Goal: Contribute content: Contribute content

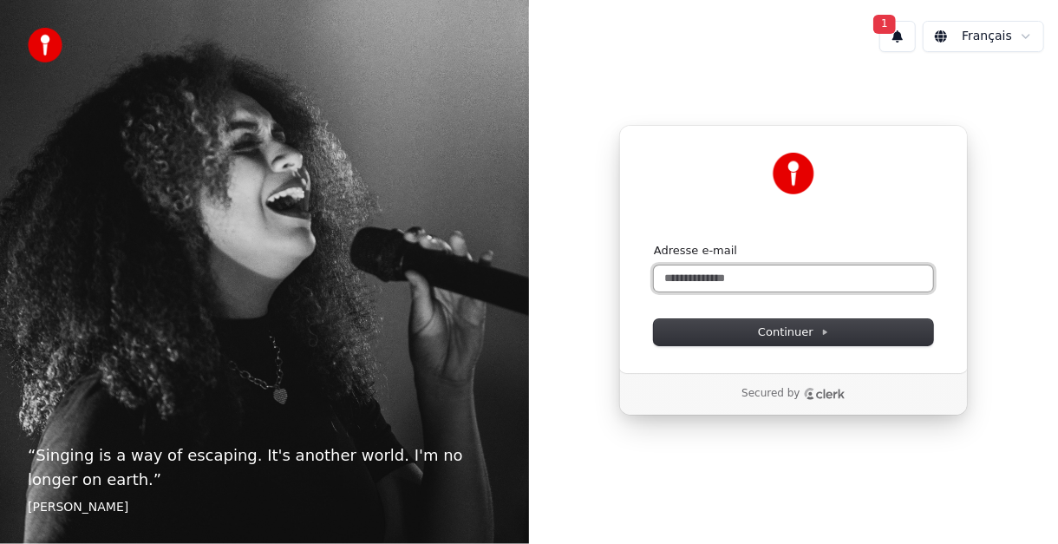
click at [735, 275] on input "Adresse e-mail" at bounding box center [793, 278] width 279 height 26
click at [696, 272] on input "Adresse e-mail" at bounding box center [793, 278] width 279 height 26
click at [691, 279] on input "**" at bounding box center [793, 278] width 279 height 26
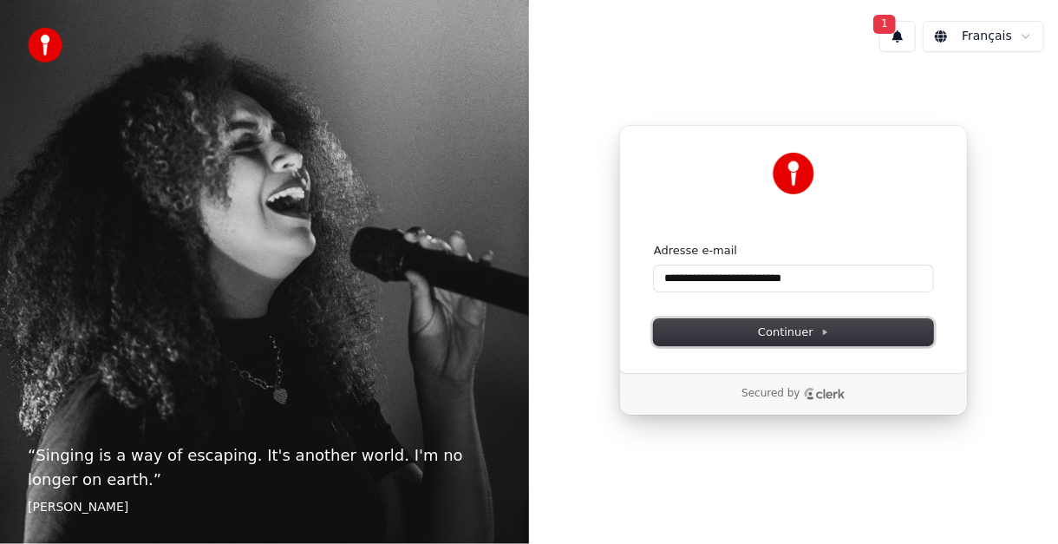
click at [719, 325] on button "Continuer" at bounding box center [793, 332] width 279 height 26
type input "**********"
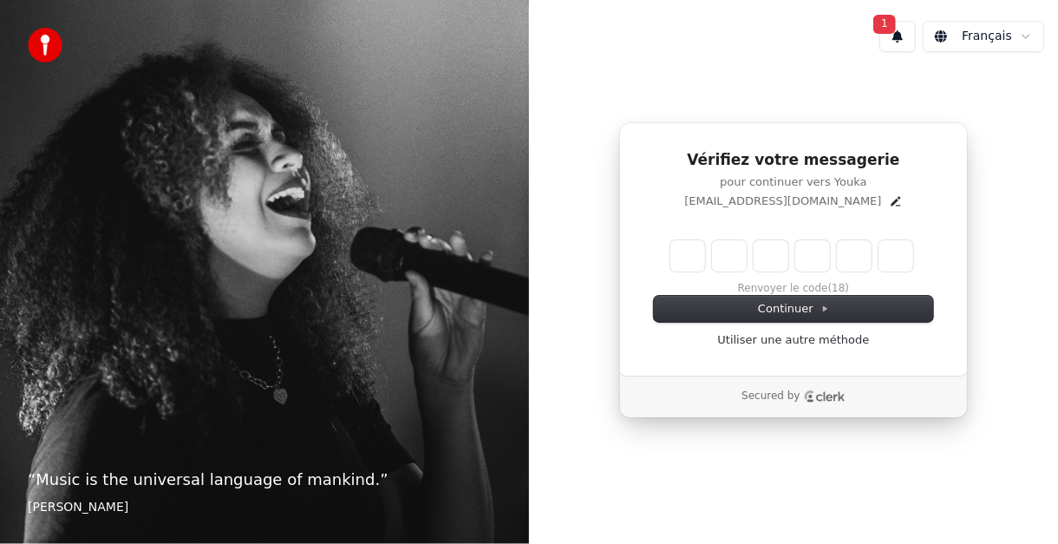
type input "*"
type input "**"
type input "*"
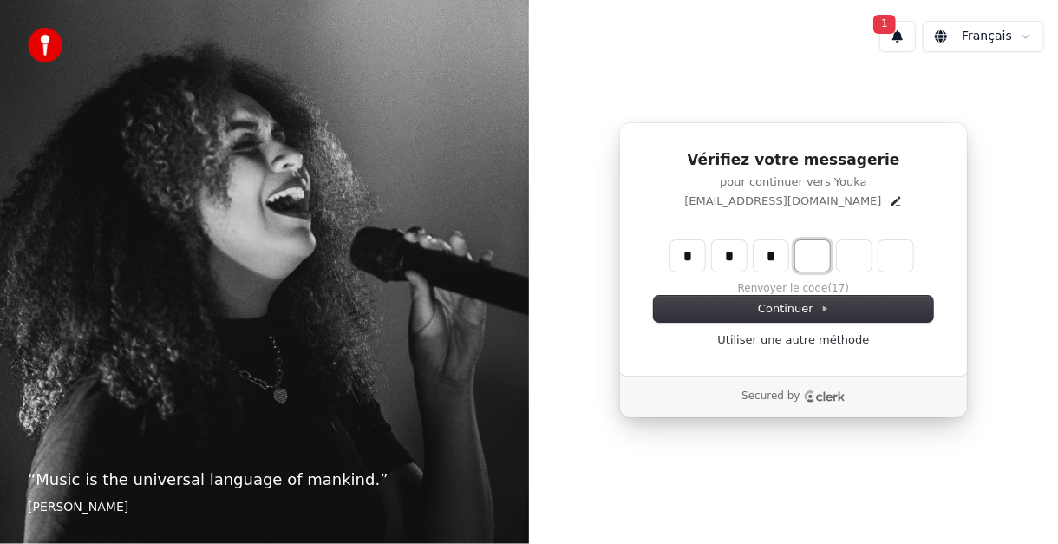
type input "***"
type input "*"
type input "****"
type input "*"
type input "******"
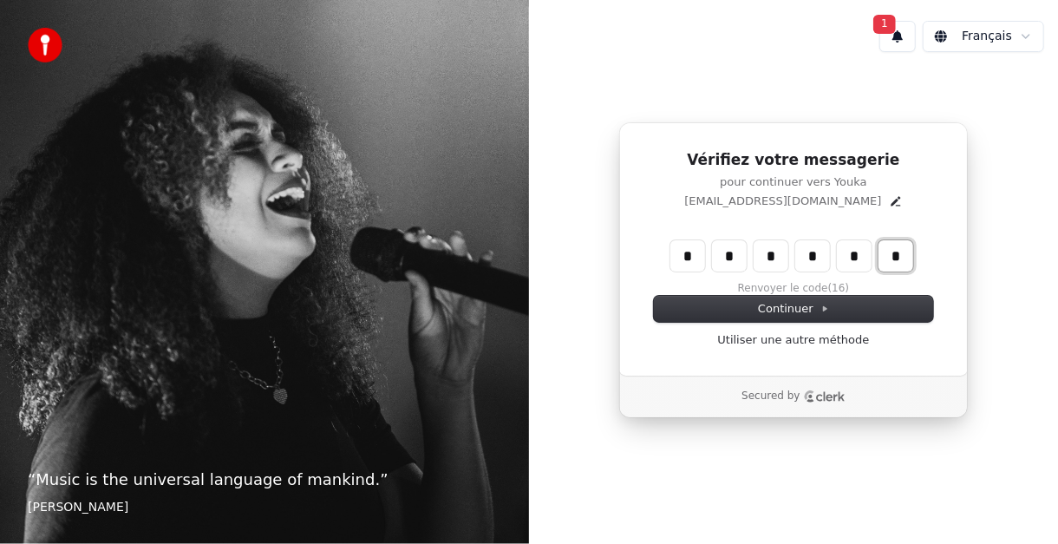
type input "*"
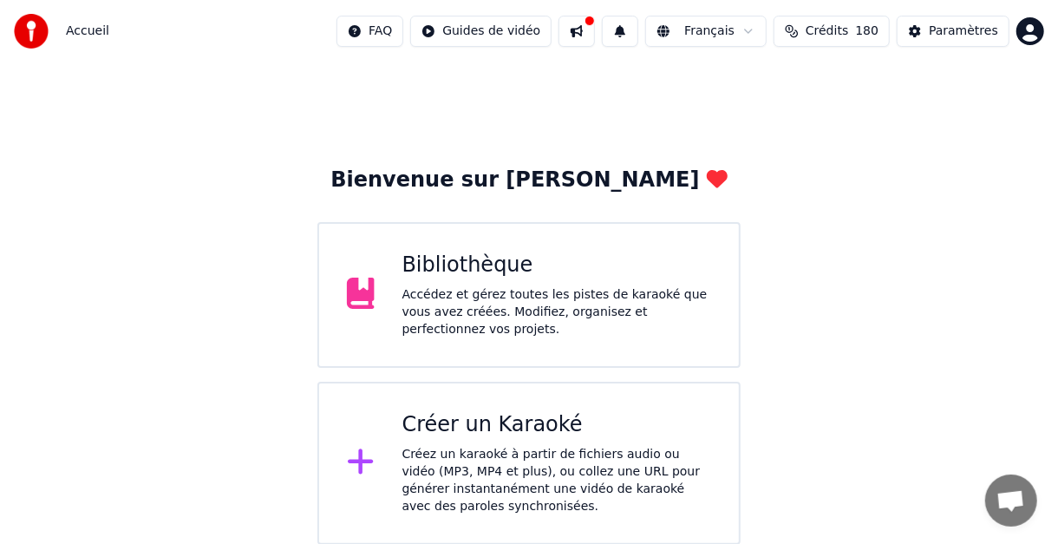
drag, startPoint x: 466, startPoint y: 270, endPoint x: 470, endPoint y: 280, distance: 11.3
click at [470, 280] on div "Bibliothèque Accédez et gérez toutes les pistes de karaoké que vous avez créées…" at bounding box center [557, 295] width 310 height 87
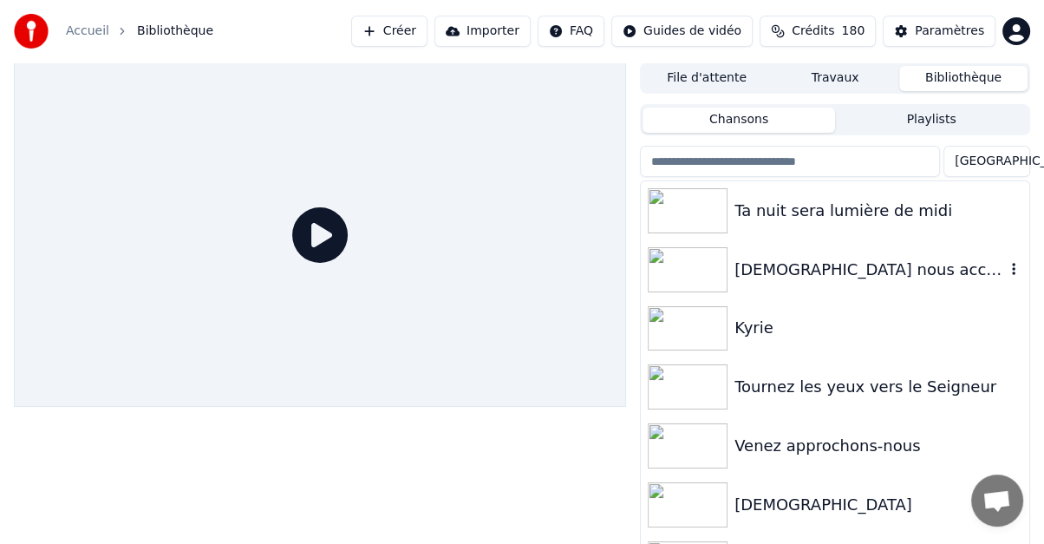
click at [761, 275] on div "[DEMOGRAPHIC_DATA] nous accueille" at bounding box center [870, 270] width 271 height 24
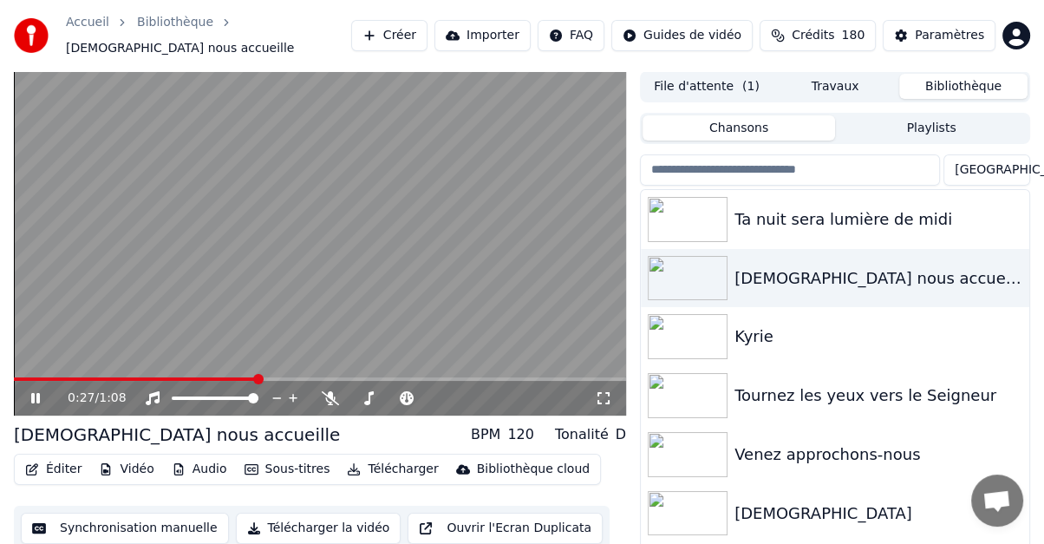
click at [36, 391] on icon at bounding box center [48, 398] width 40 height 14
click at [14, 374] on span at bounding box center [19, 379] width 10 height 10
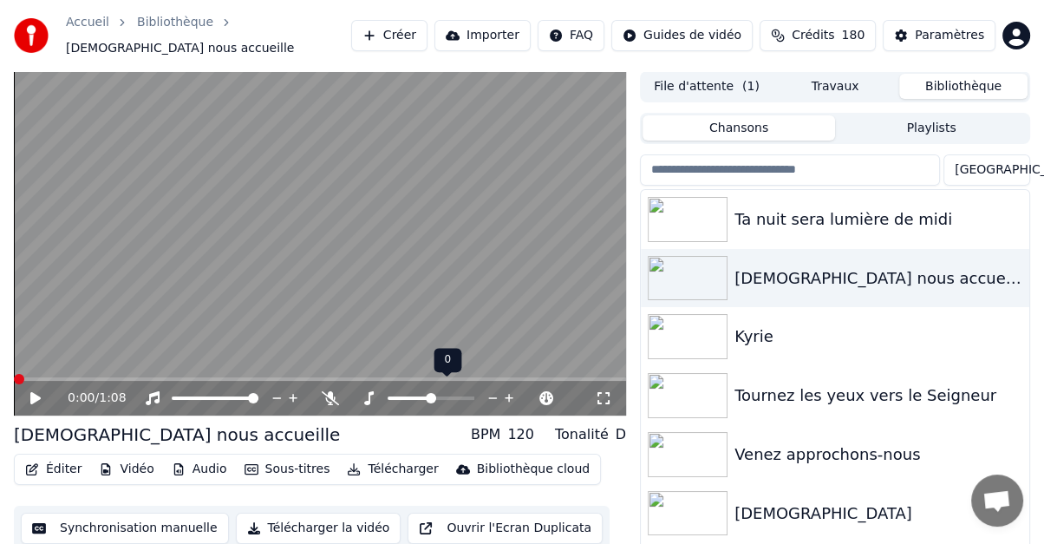
click at [492, 389] on icon at bounding box center [493, 397] width 16 height 17
click at [405, 391] on icon at bounding box center [407, 398] width 14 height 14
click at [548, 389] on icon at bounding box center [547, 397] width 16 height 17
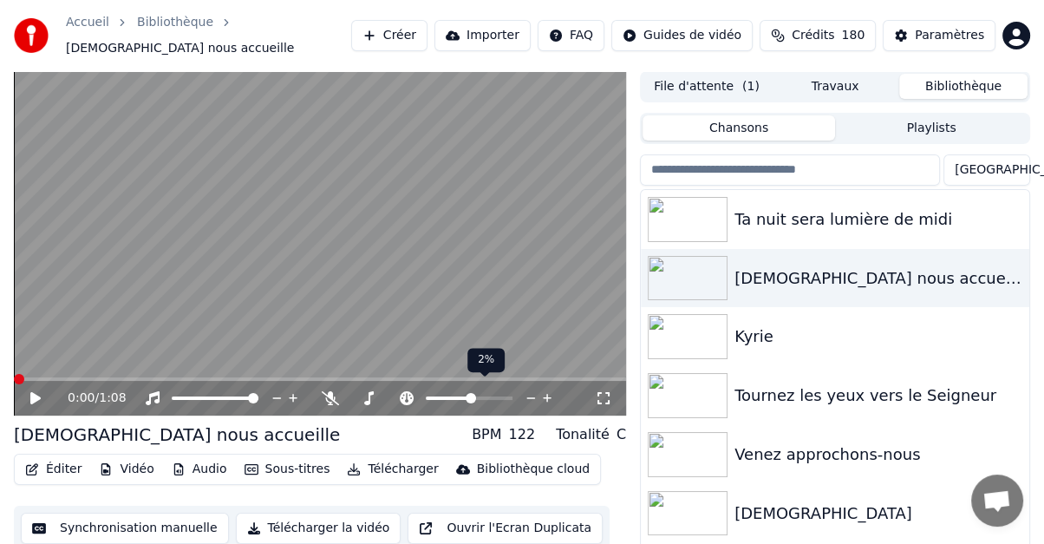
click at [548, 389] on icon at bounding box center [547, 397] width 16 height 17
click at [33, 392] on icon at bounding box center [35, 398] width 10 height 12
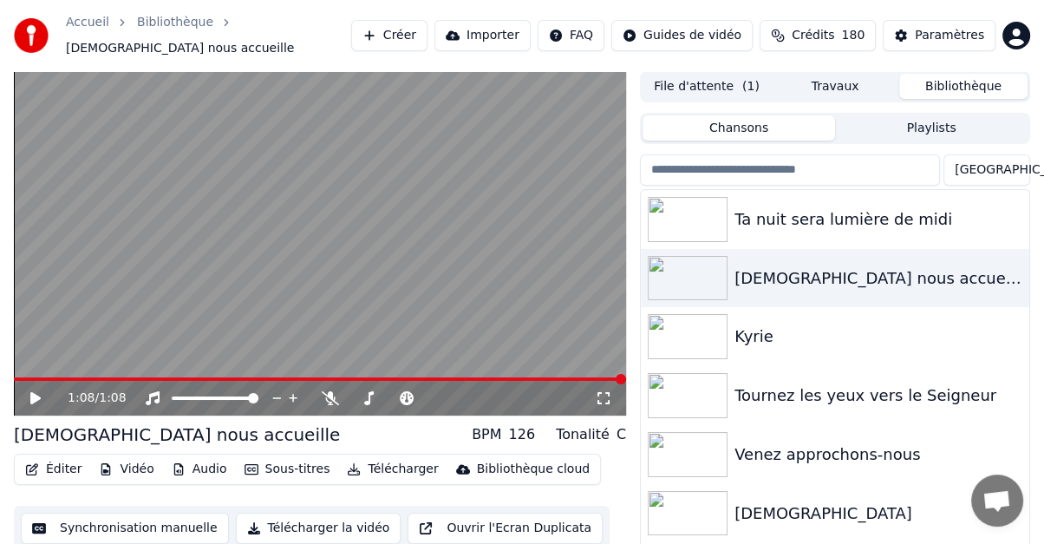
click at [62, 457] on button "Éditer" at bounding box center [53, 469] width 70 height 24
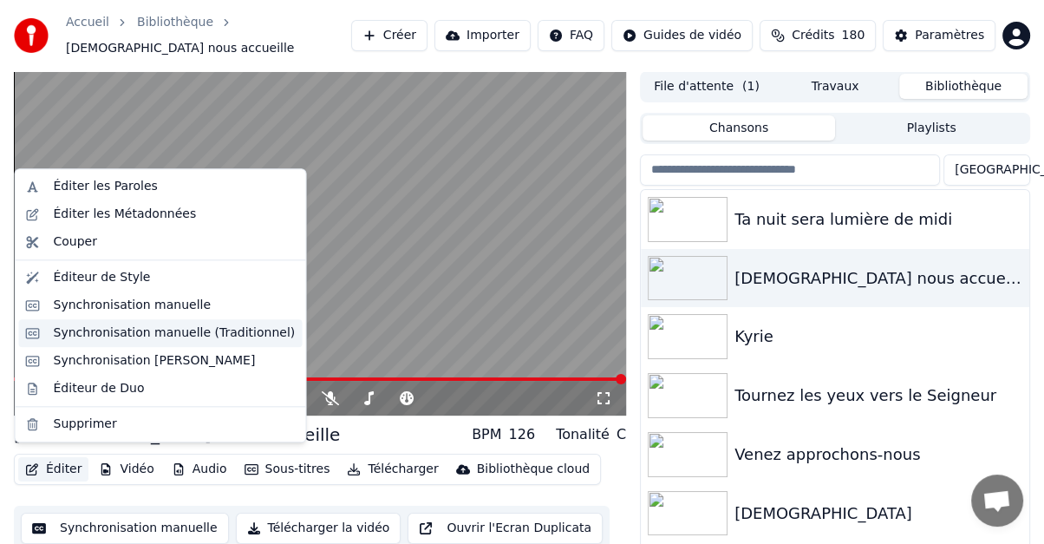
click at [81, 330] on div "Synchronisation manuelle (Traditionnel)" at bounding box center [175, 332] width 242 height 17
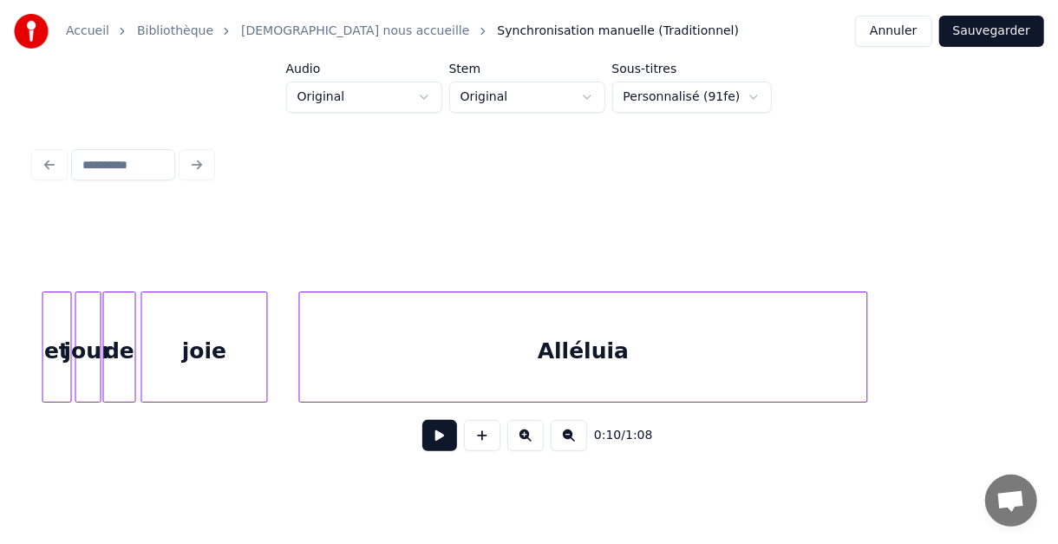
scroll to position [0, 4985]
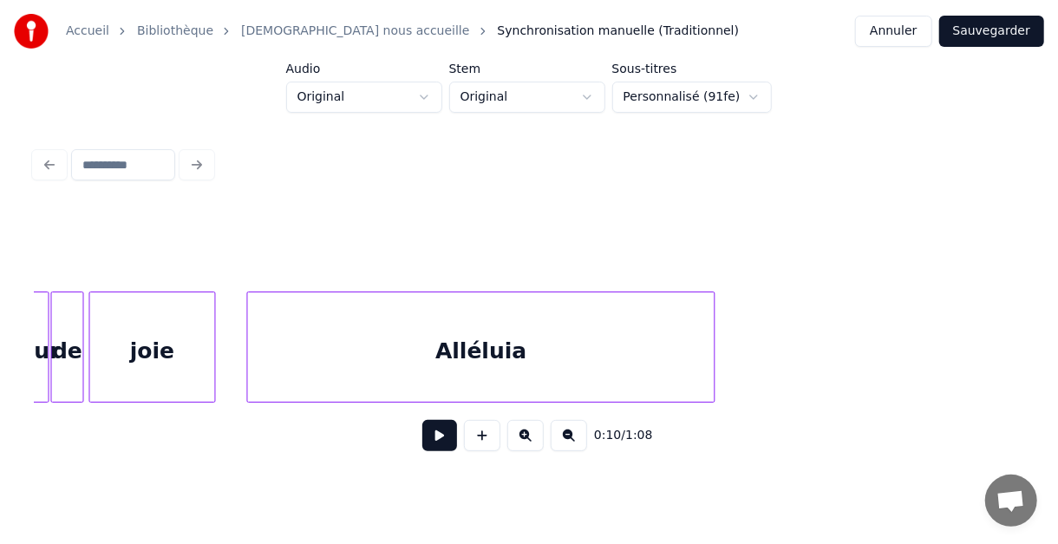
click at [715, 357] on div at bounding box center [711, 346] width 5 height 109
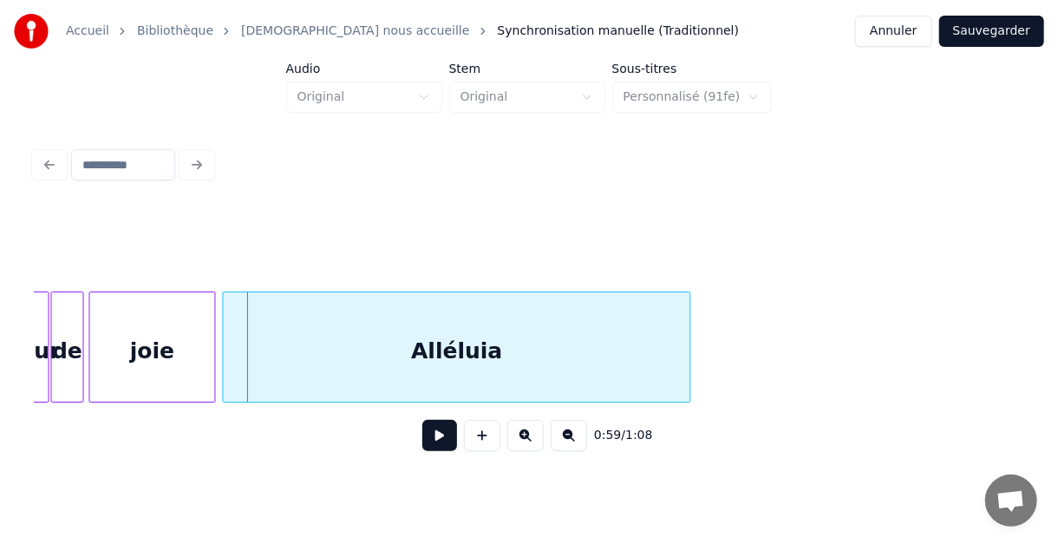
click at [278, 368] on div "Alléluia" at bounding box center [457, 351] width 467 height 118
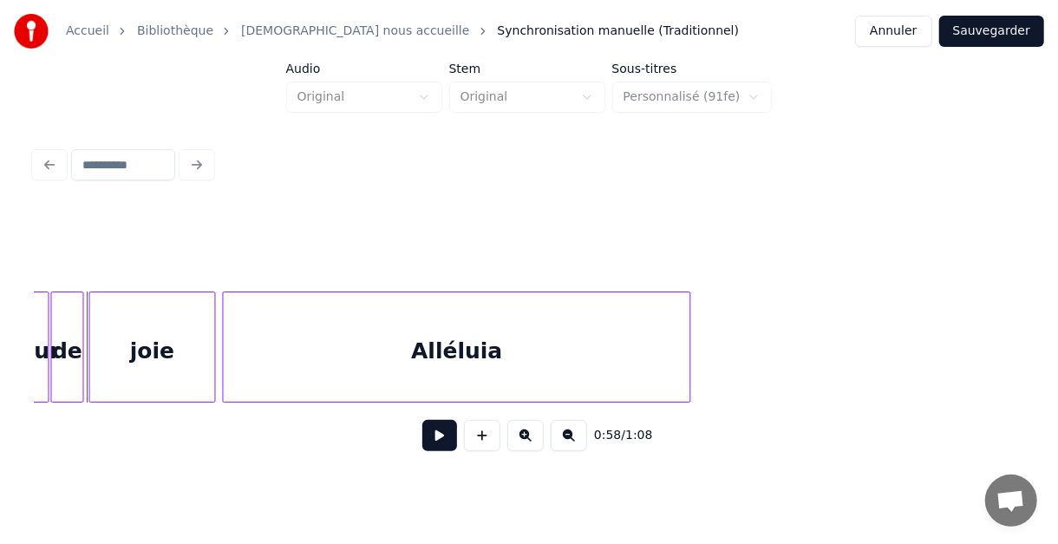
click at [445, 444] on button at bounding box center [439, 435] width 35 height 31
click at [992, 30] on button "Sauvegarder" at bounding box center [991, 31] width 105 height 31
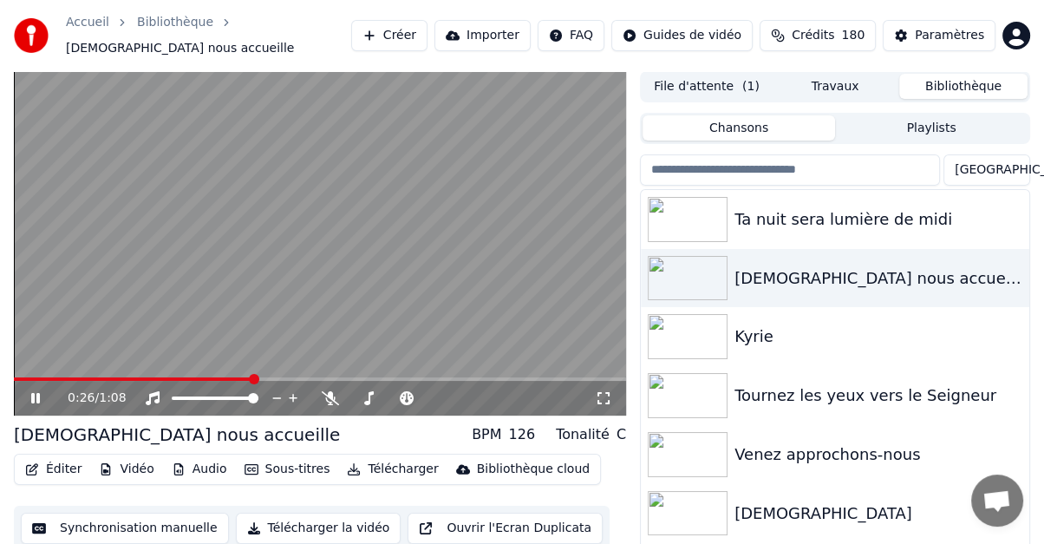
click at [35, 393] on icon at bounding box center [35, 398] width 9 height 10
click at [544, 389] on icon at bounding box center [547, 397] width 16 height 17
click at [545, 389] on icon at bounding box center [547, 397] width 16 height 17
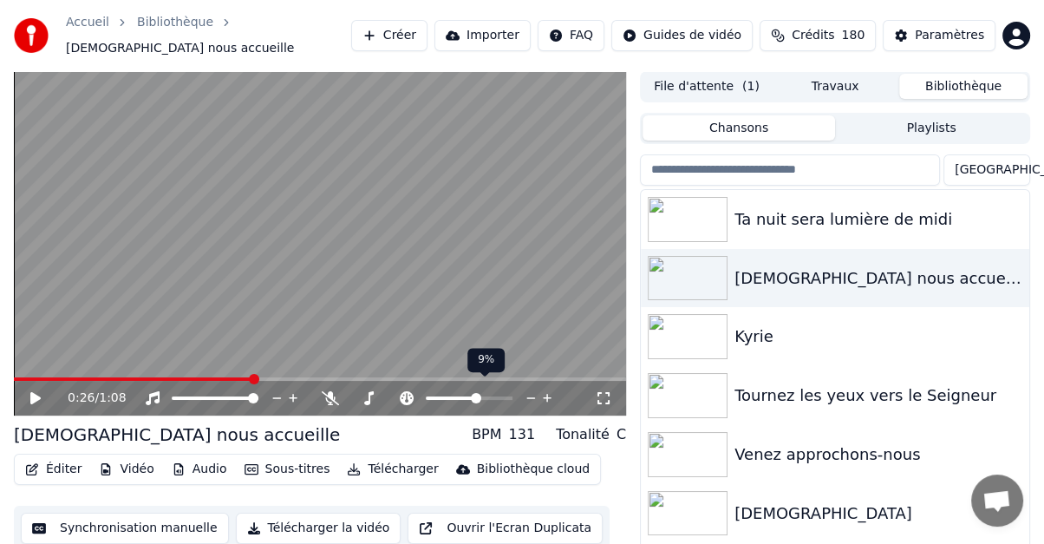
click at [545, 389] on icon at bounding box center [547, 397] width 16 height 17
click at [14, 384] on span at bounding box center [19, 379] width 10 height 10
click at [35, 392] on icon at bounding box center [35, 398] width 10 height 12
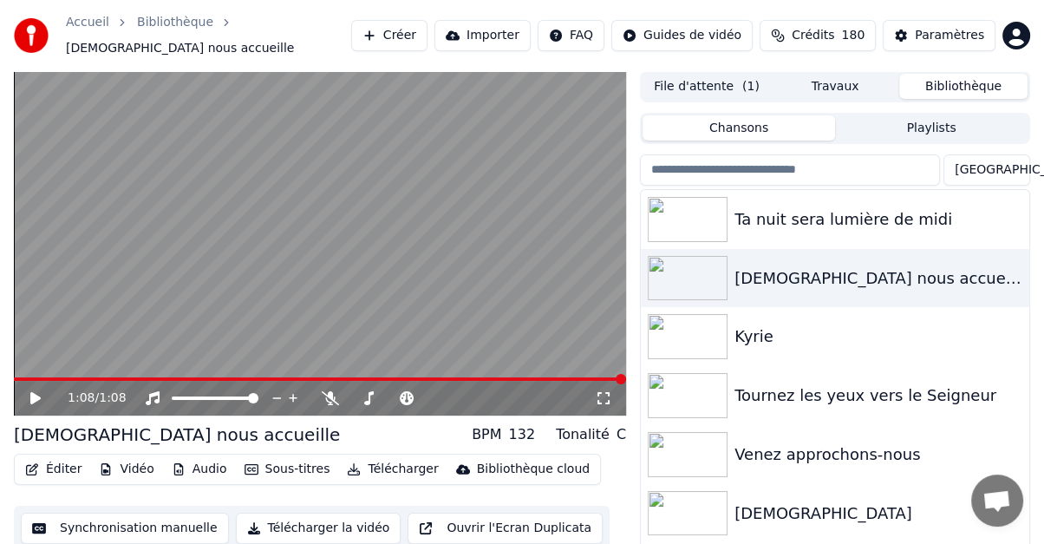
click at [58, 457] on button "Éditer" at bounding box center [53, 469] width 70 height 24
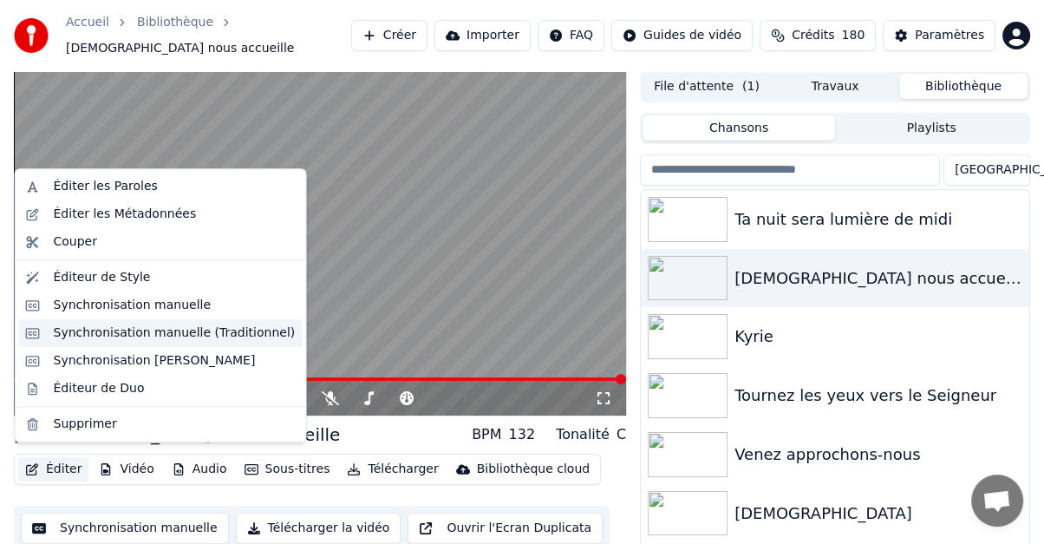
click at [133, 333] on div "Synchronisation manuelle (Traditionnel)" at bounding box center [175, 332] width 242 height 17
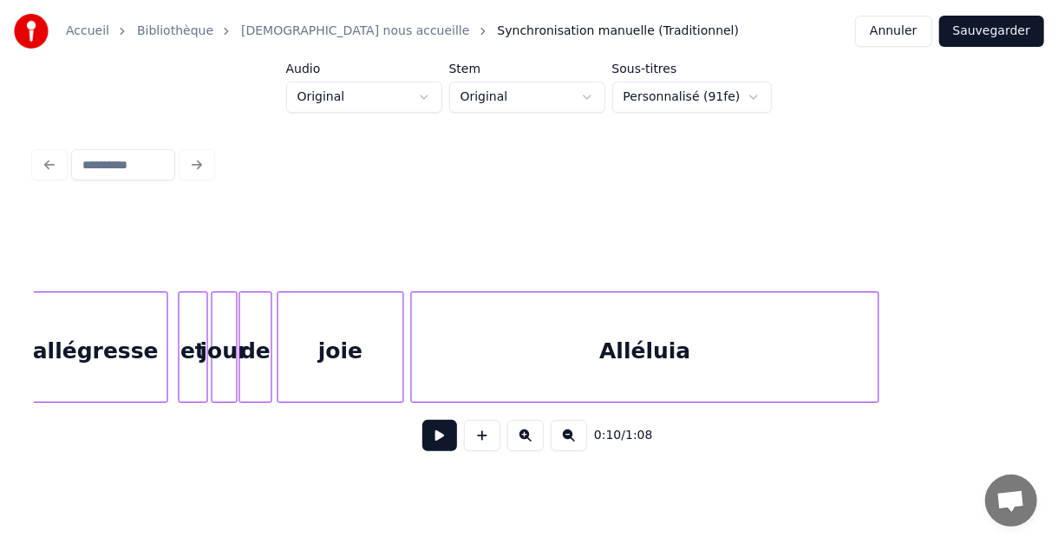
scroll to position [0, 4886]
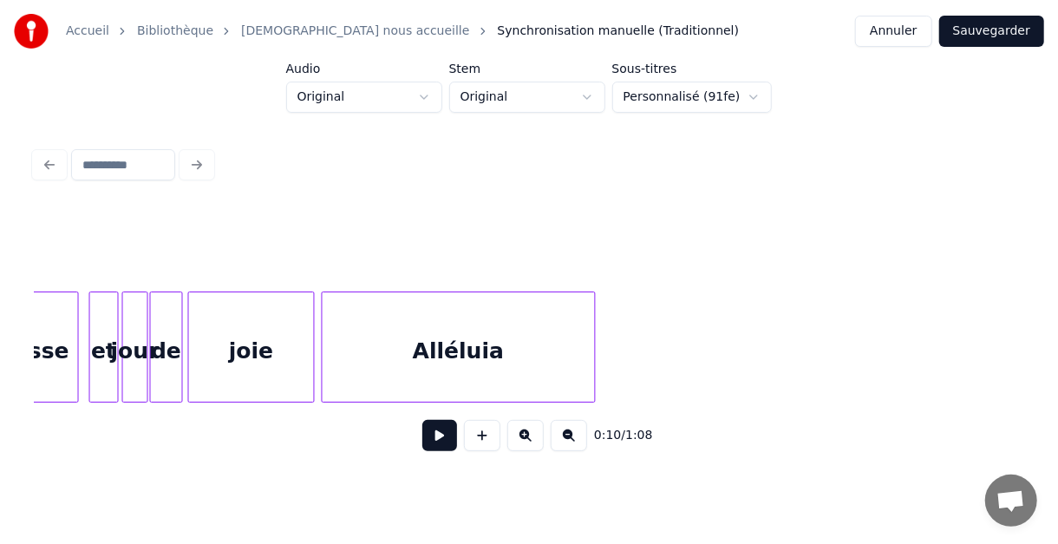
click at [593, 367] on div at bounding box center [592, 346] width 5 height 109
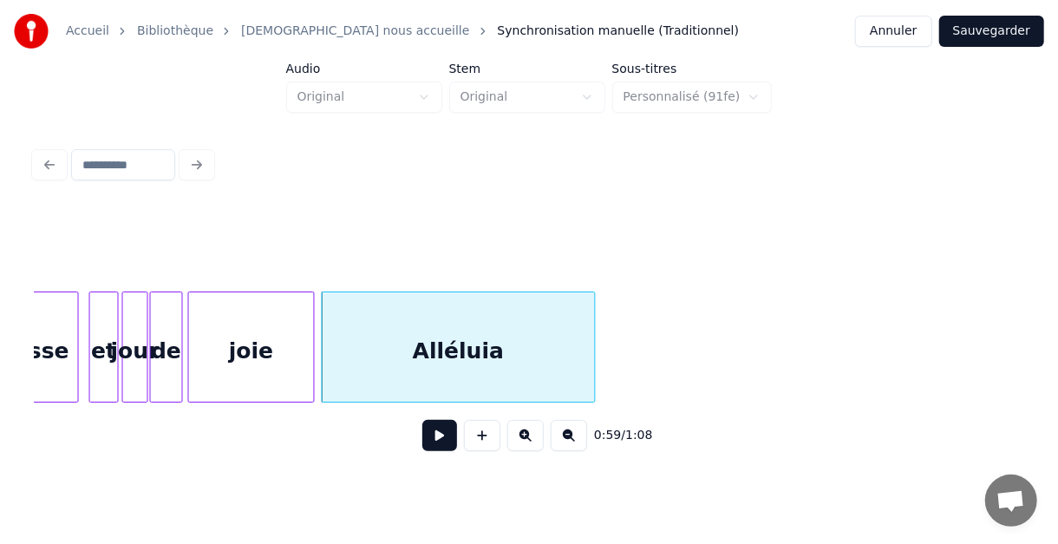
click at [993, 33] on button "Sauvegarder" at bounding box center [991, 31] width 105 height 31
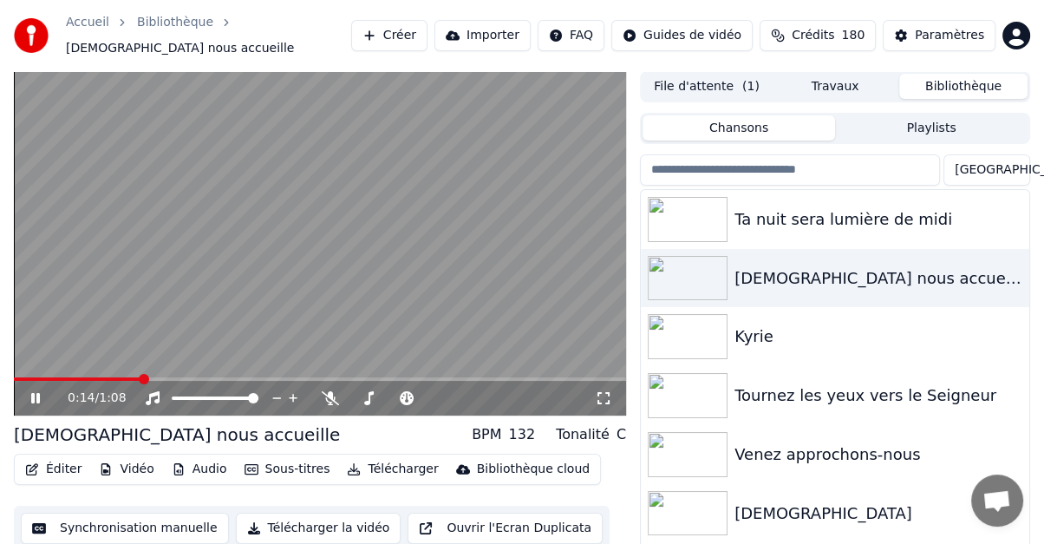
click at [29, 391] on icon at bounding box center [48, 398] width 40 height 14
click at [14, 374] on span at bounding box center [19, 379] width 10 height 10
click at [33, 392] on icon at bounding box center [35, 398] width 10 height 12
click at [32, 393] on icon at bounding box center [35, 398] width 9 height 10
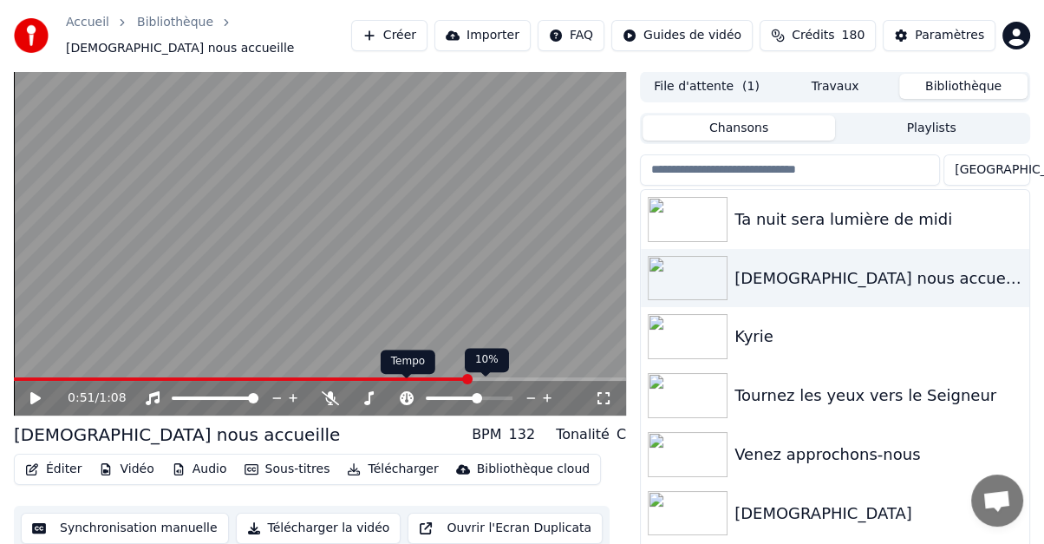
click at [407, 391] on icon at bounding box center [407, 398] width 14 height 14
click at [545, 394] on icon at bounding box center [547, 398] width 9 height 9
click at [545, 389] on icon at bounding box center [547, 397] width 16 height 17
click at [544, 389] on icon at bounding box center [547, 397] width 16 height 17
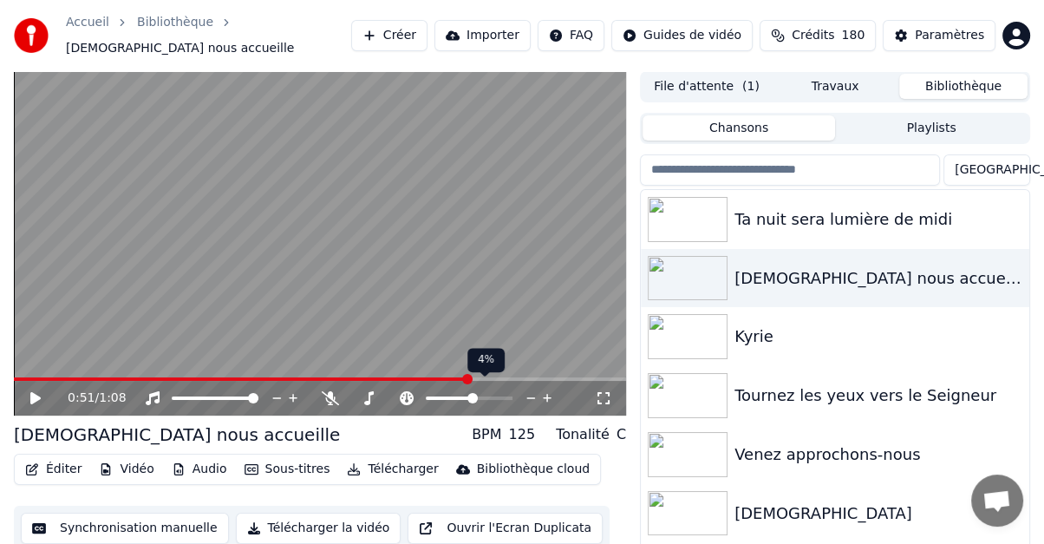
click at [544, 389] on icon at bounding box center [547, 397] width 16 height 17
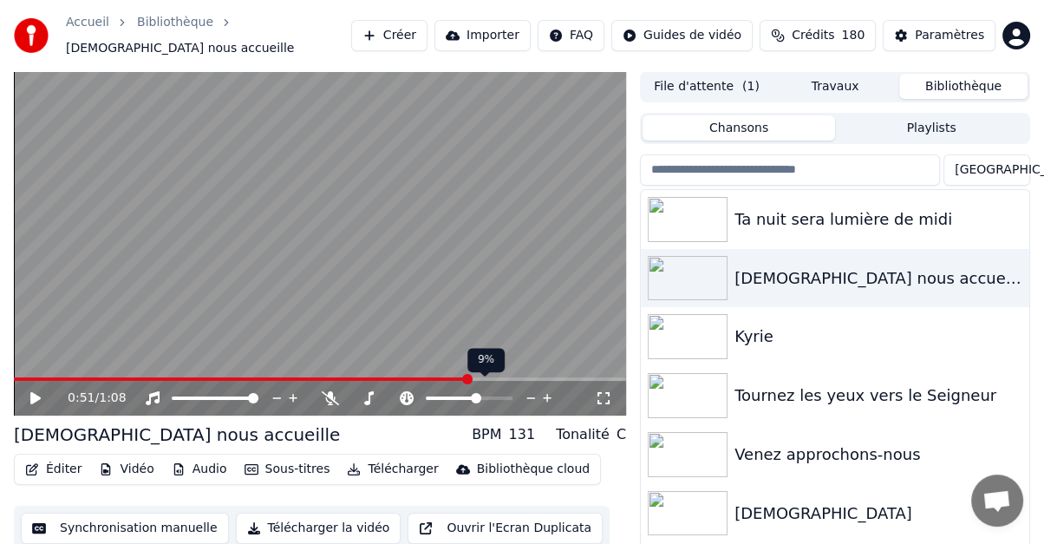
click at [544, 389] on icon at bounding box center [547, 397] width 16 height 17
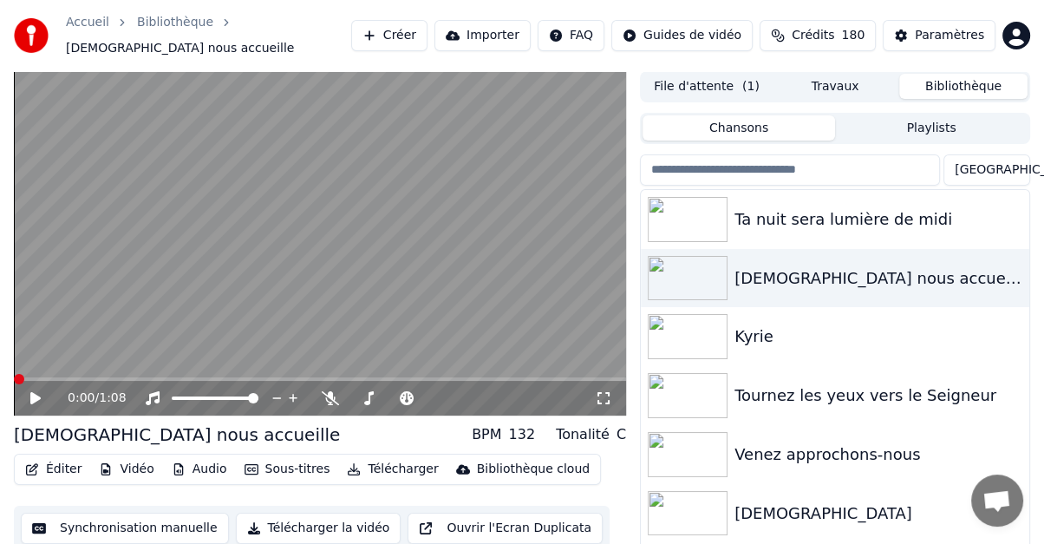
click at [14, 384] on span at bounding box center [19, 379] width 10 height 10
click at [35, 392] on icon at bounding box center [35, 398] width 10 height 12
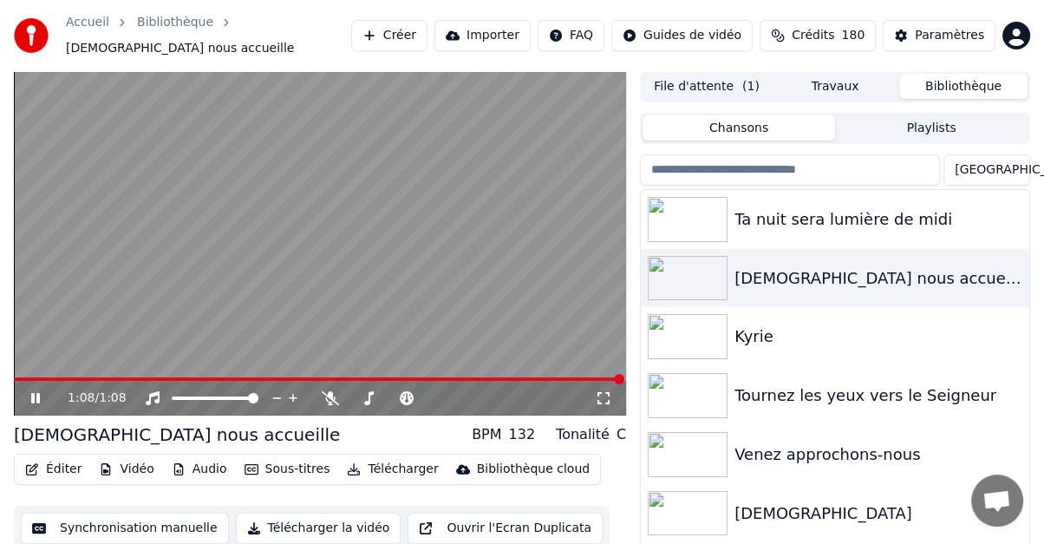
click at [52, 460] on button "Éditer" at bounding box center [53, 469] width 70 height 24
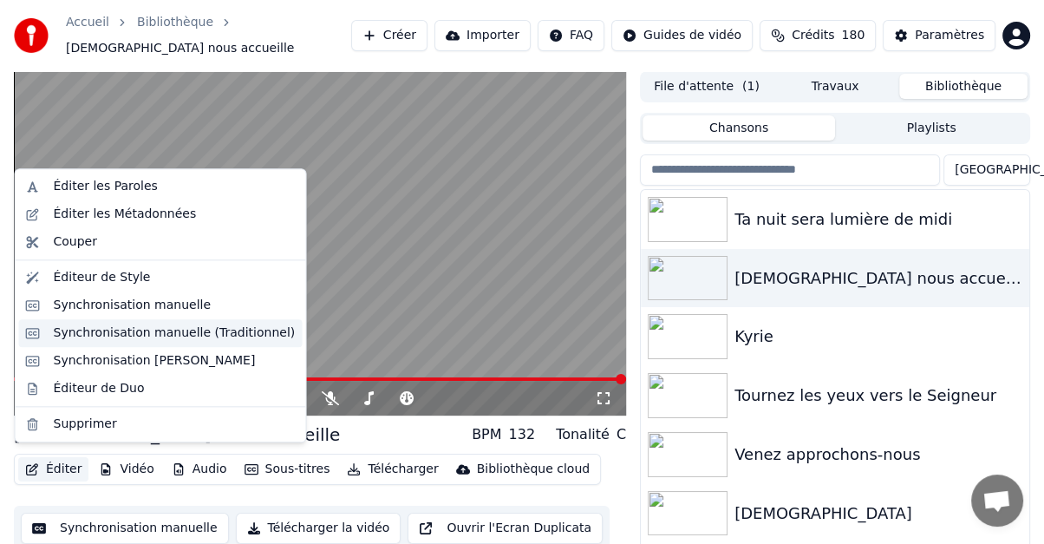
click at [82, 330] on div "Synchronisation manuelle (Traditionnel)" at bounding box center [175, 332] width 242 height 17
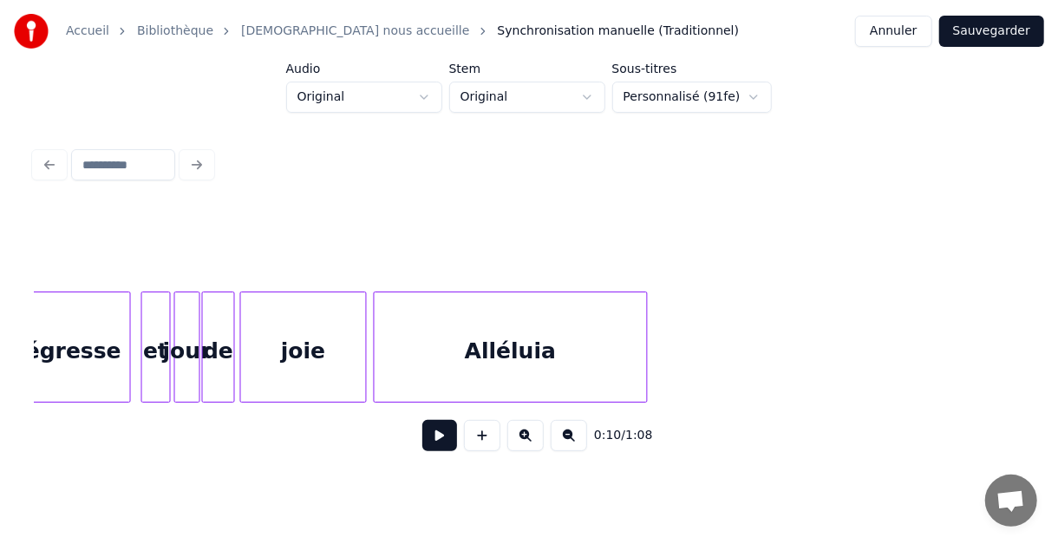
scroll to position [0, 4865]
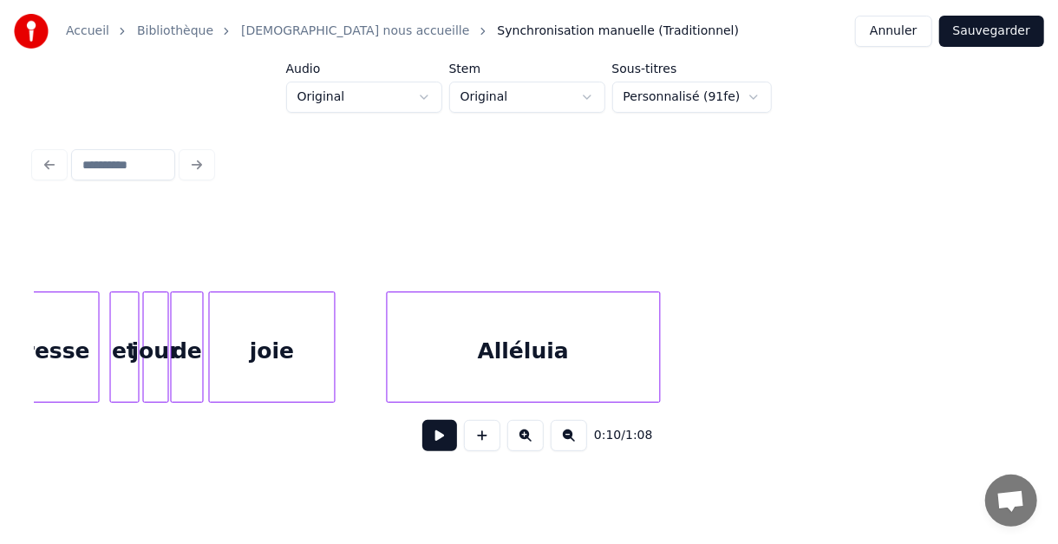
click at [606, 337] on div "Alléluia" at bounding box center [524, 351] width 272 height 118
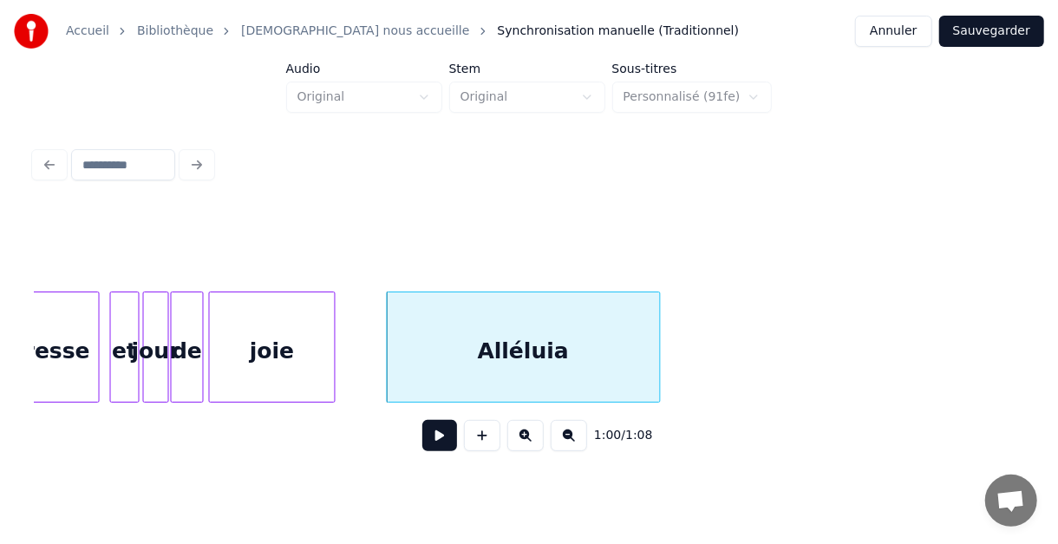
click at [1006, 34] on button "Sauvegarder" at bounding box center [991, 31] width 105 height 31
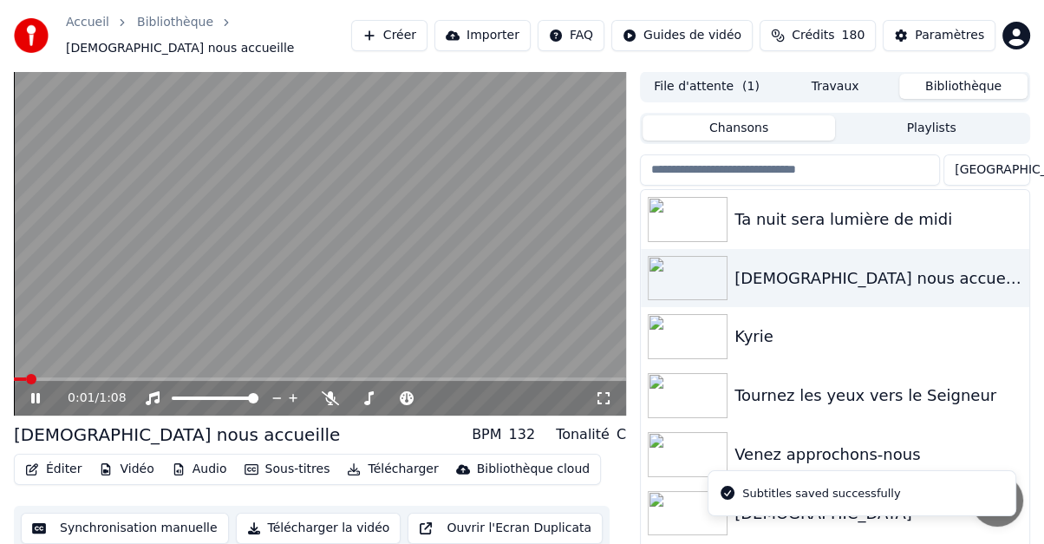
click at [37, 393] on icon at bounding box center [35, 398] width 9 height 10
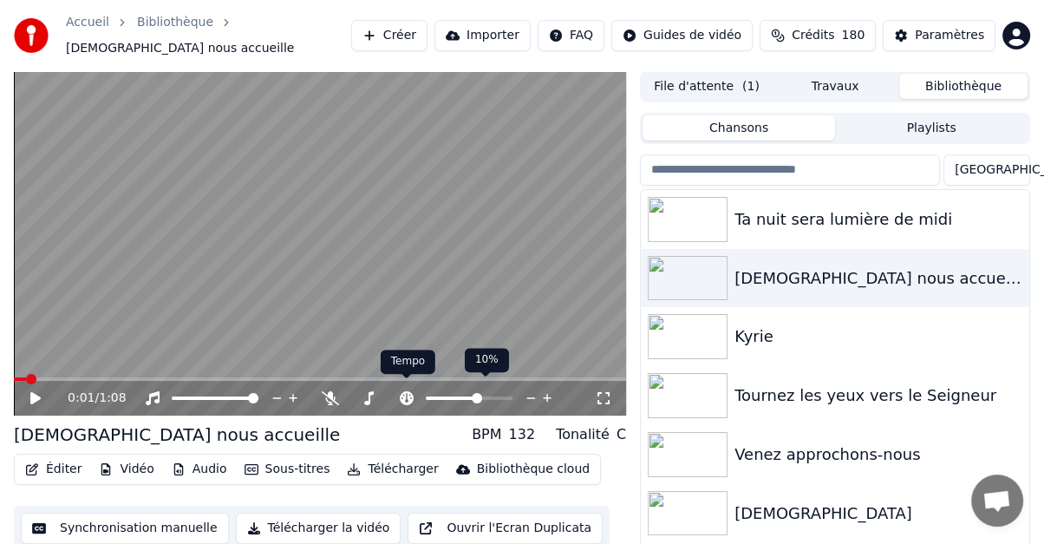
click at [410, 391] on icon at bounding box center [407, 398] width 14 height 14
click at [543, 389] on icon at bounding box center [547, 397] width 16 height 17
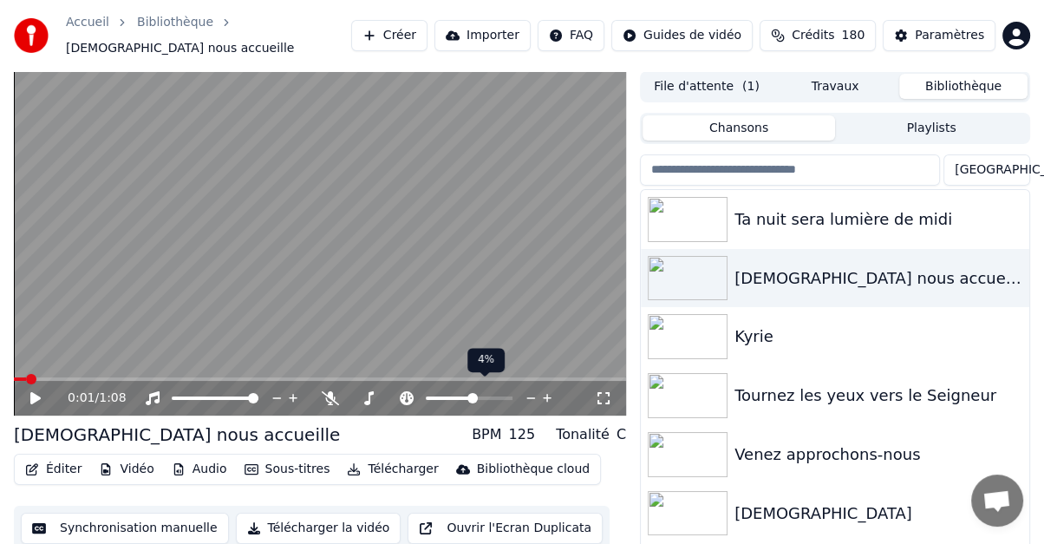
click at [543, 389] on icon at bounding box center [547, 397] width 16 height 17
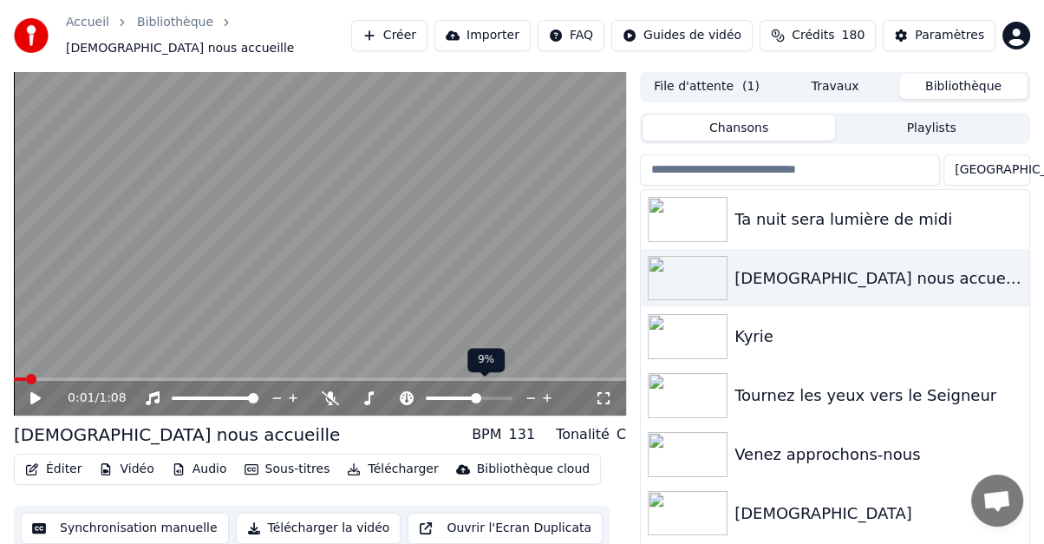
click at [543, 389] on icon at bounding box center [547, 397] width 16 height 17
click at [14, 374] on span at bounding box center [19, 379] width 10 height 10
click at [32, 392] on icon at bounding box center [35, 398] width 10 height 12
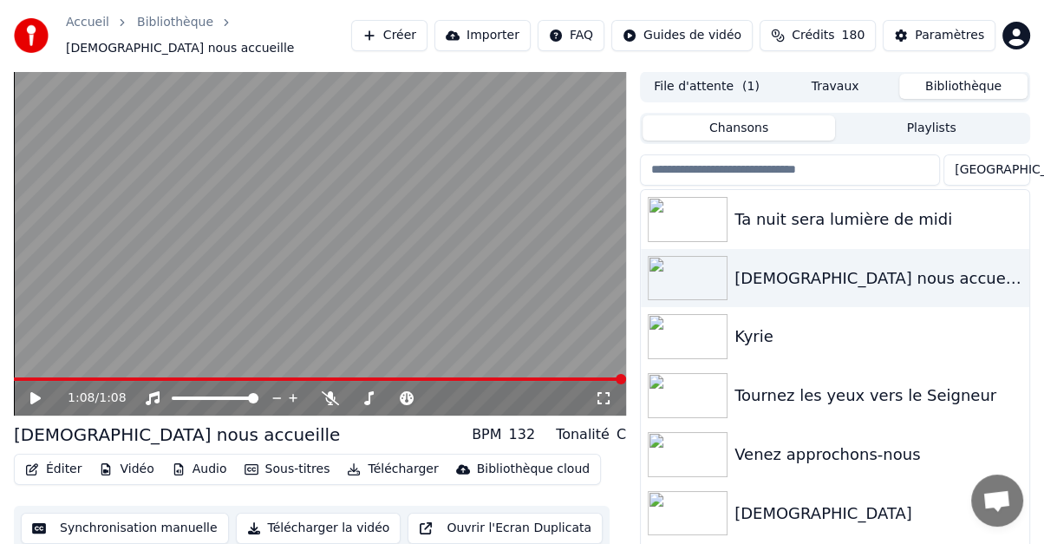
click at [55, 460] on button "Éditer" at bounding box center [53, 469] width 70 height 24
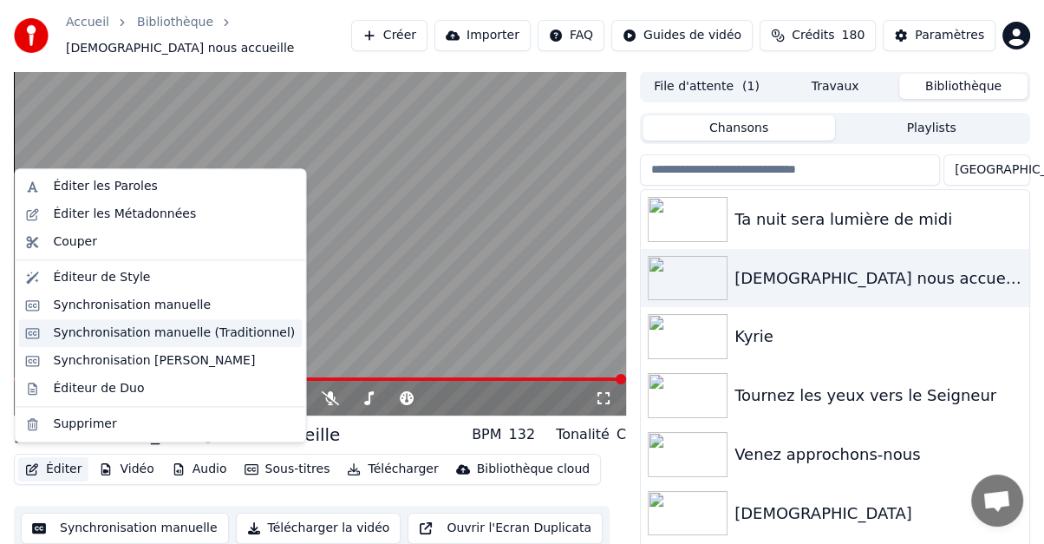
click at [108, 329] on div "Synchronisation manuelle (Traditionnel)" at bounding box center [175, 332] width 242 height 17
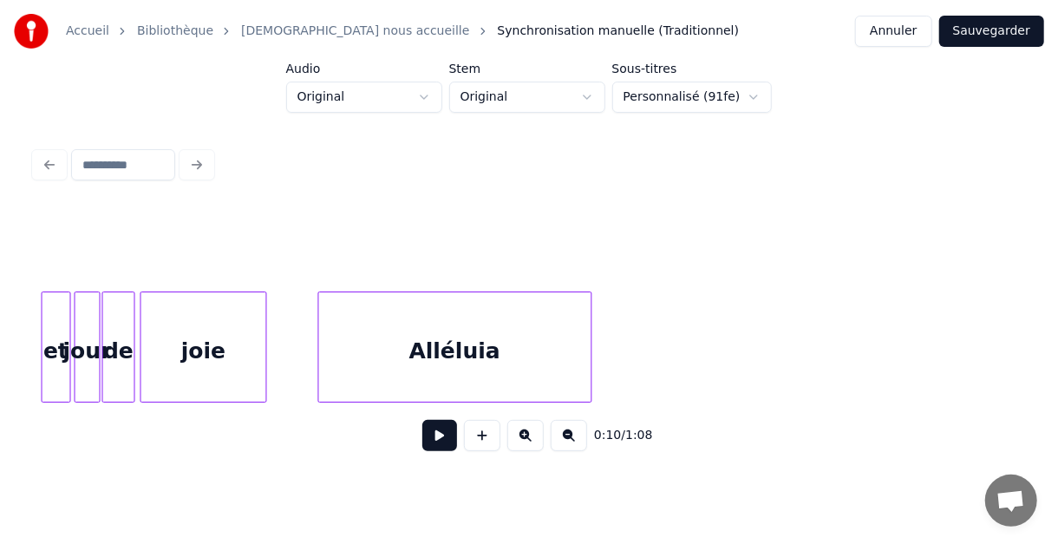
scroll to position [0, 4941]
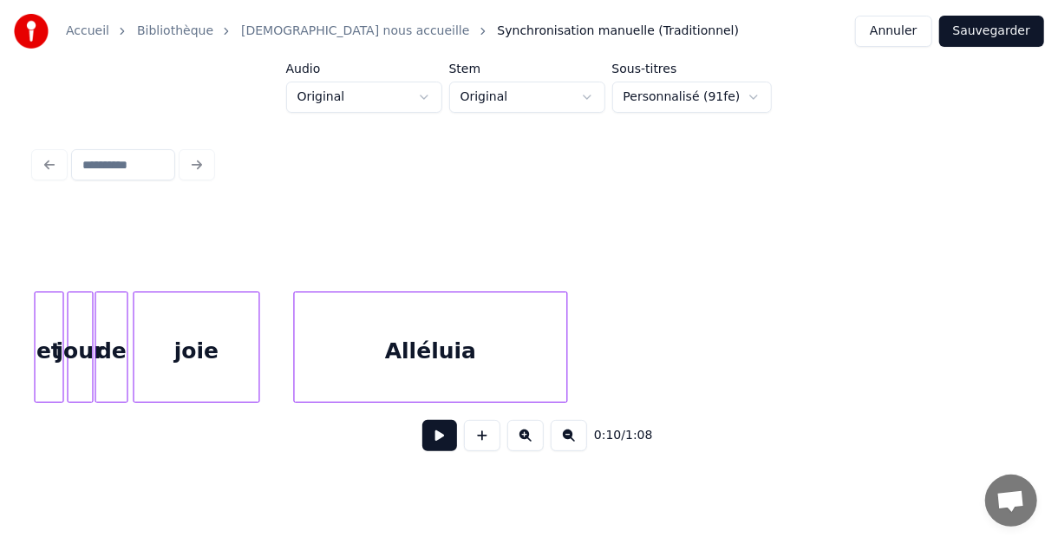
click at [461, 322] on div "Alléluia" at bounding box center [431, 351] width 272 height 118
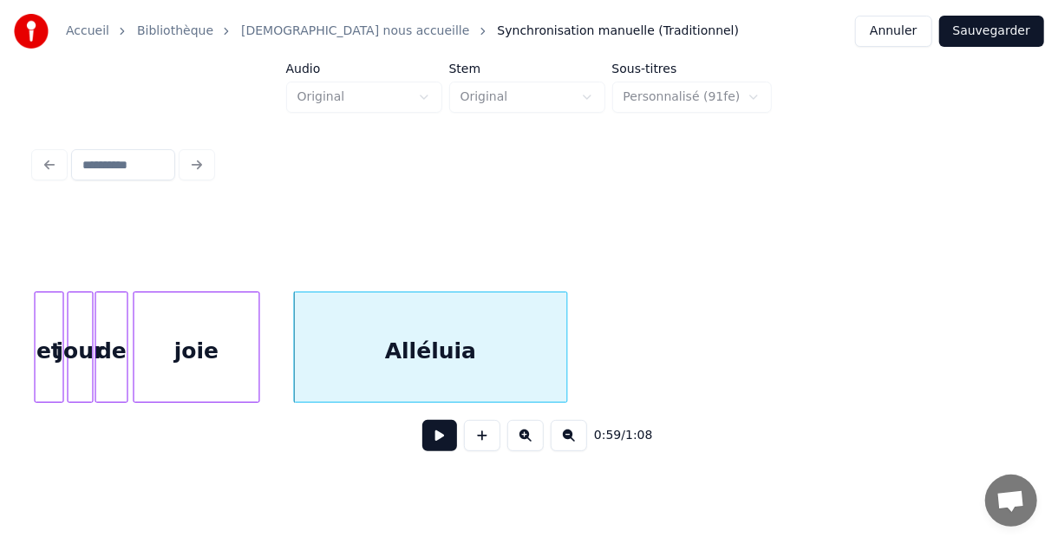
click at [1003, 27] on button "Sauvegarder" at bounding box center [991, 31] width 105 height 31
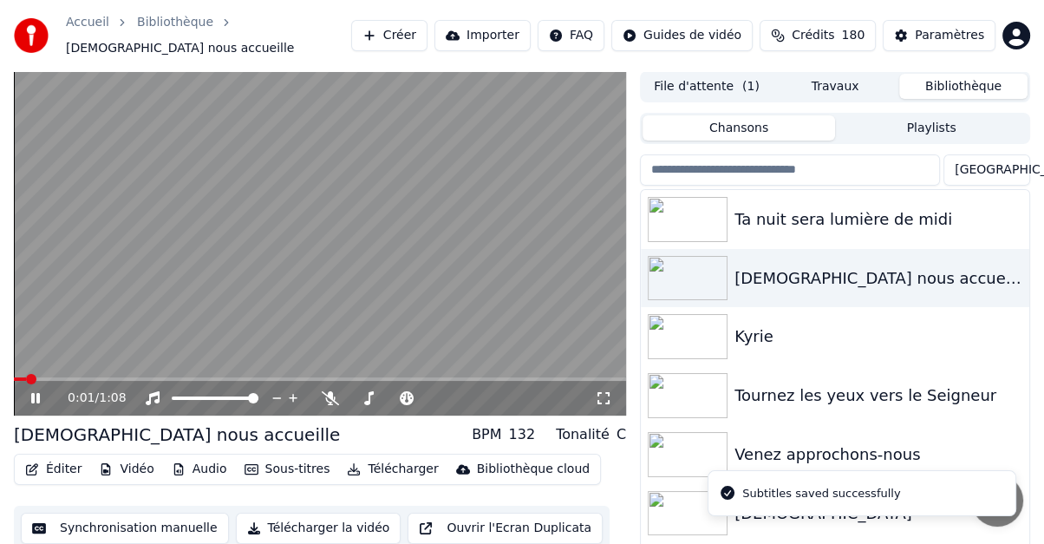
click at [35, 391] on icon at bounding box center [48, 398] width 40 height 14
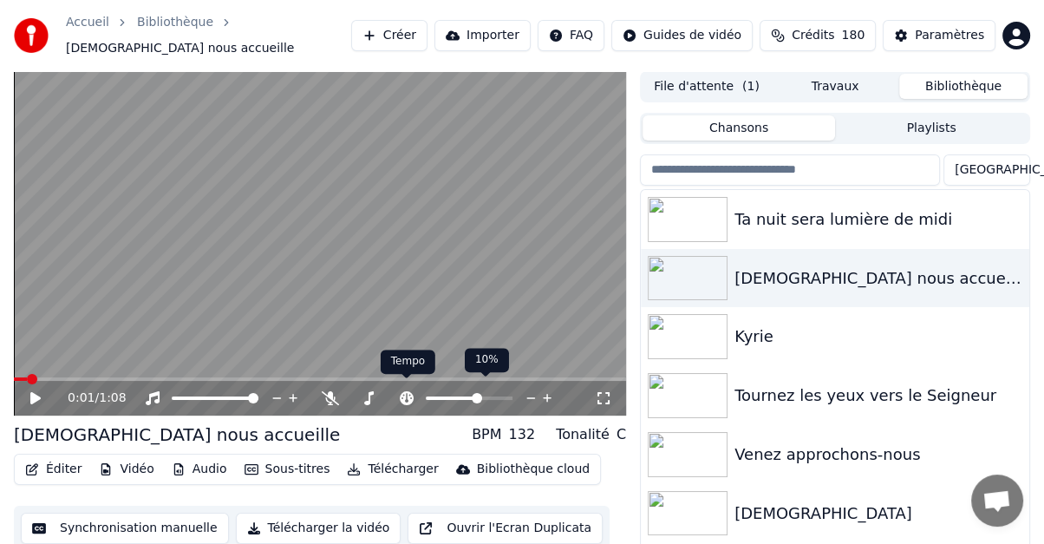
click at [407, 391] on icon at bounding box center [406, 398] width 17 height 14
click at [547, 394] on icon at bounding box center [547, 398] width 9 height 9
click at [546, 394] on icon at bounding box center [547, 398] width 9 height 9
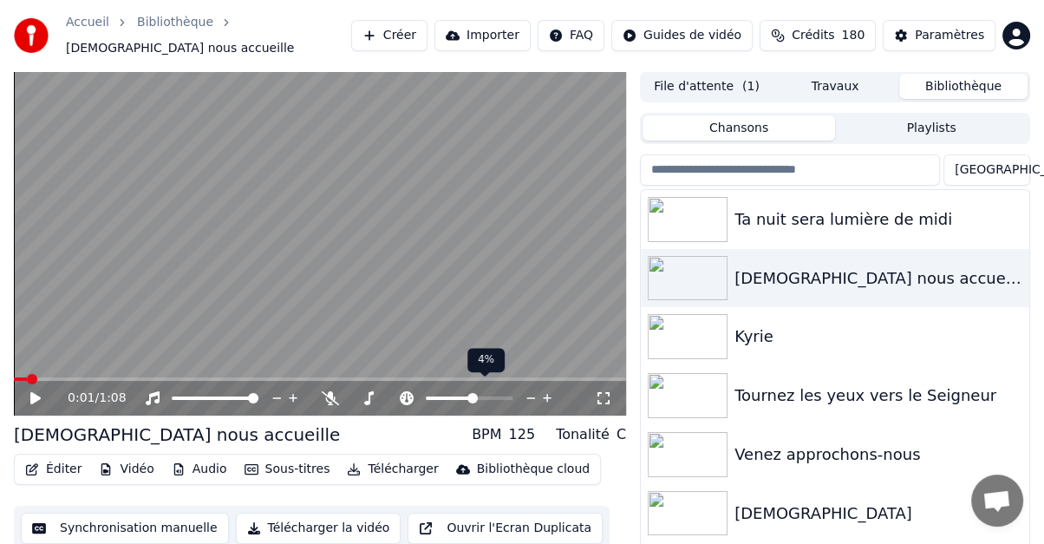
click at [546, 394] on icon at bounding box center [547, 398] width 9 height 9
click at [545, 394] on icon at bounding box center [547, 398] width 9 height 9
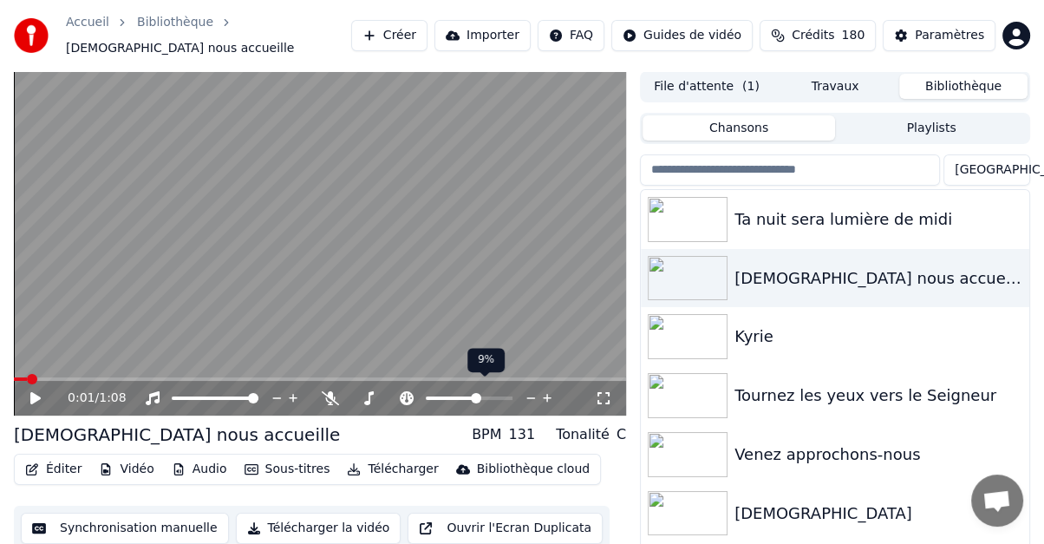
click at [544, 389] on icon at bounding box center [547, 397] width 16 height 17
click at [14, 374] on span at bounding box center [19, 379] width 10 height 10
click at [35, 392] on icon at bounding box center [35, 398] width 10 height 12
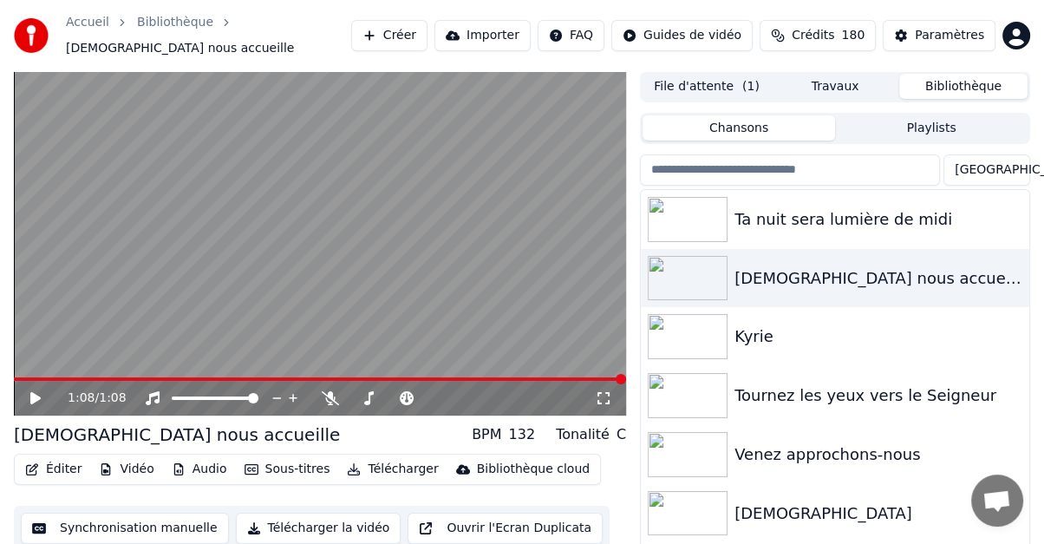
click at [49, 461] on button "Éditer" at bounding box center [53, 469] width 70 height 24
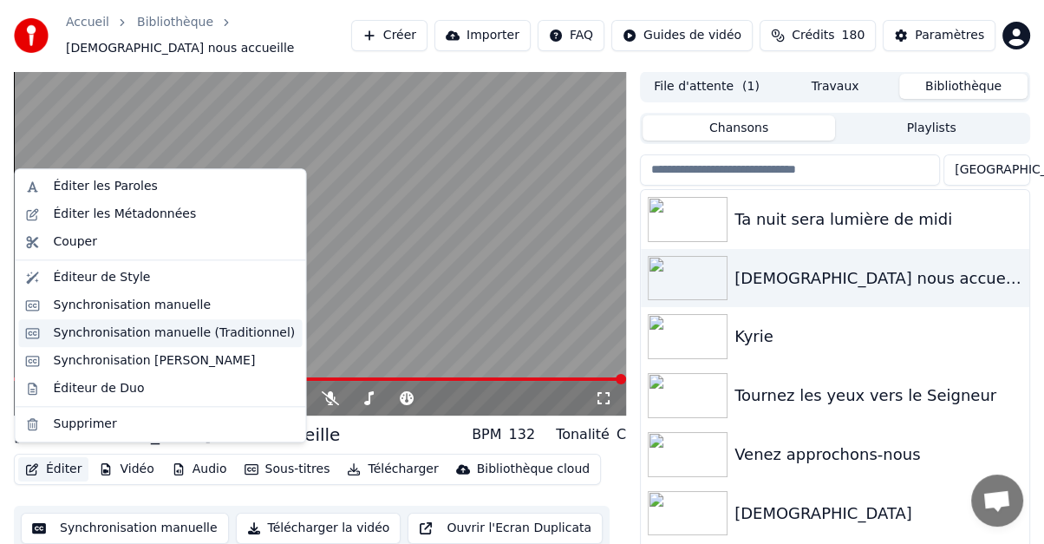
click at [89, 326] on div "Synchronisation manuelle (Traditionnel)" at bounding box center [175, 332] width 242 height 17
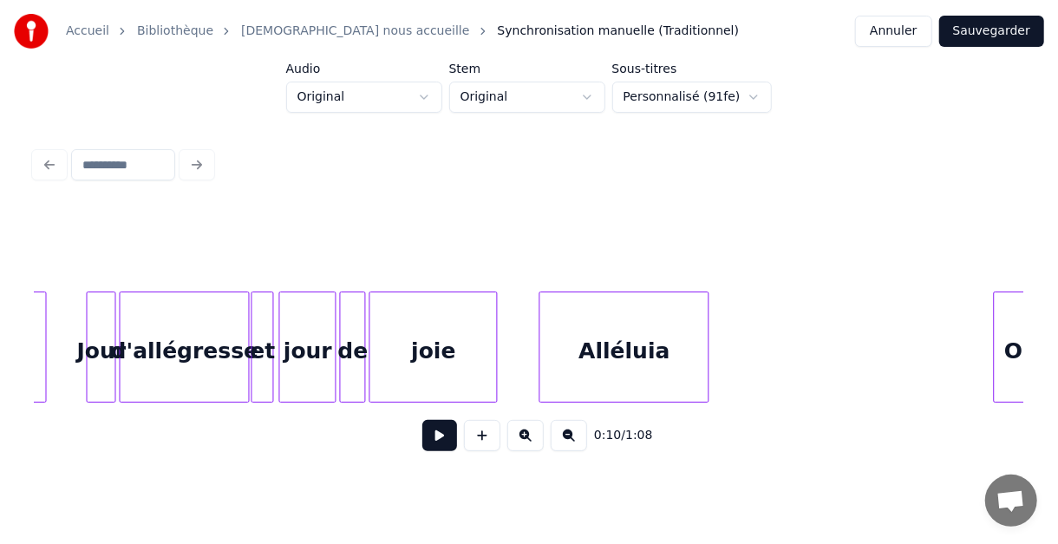
scroll to position [0, 1721]
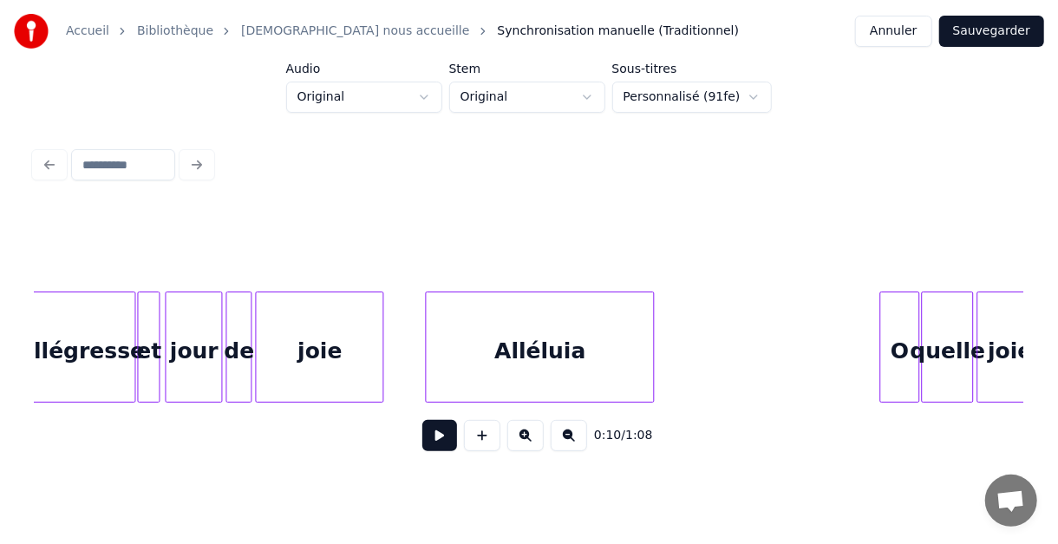
click at [651, 354] on div at bounding box center [650, 346] width 5 height 109
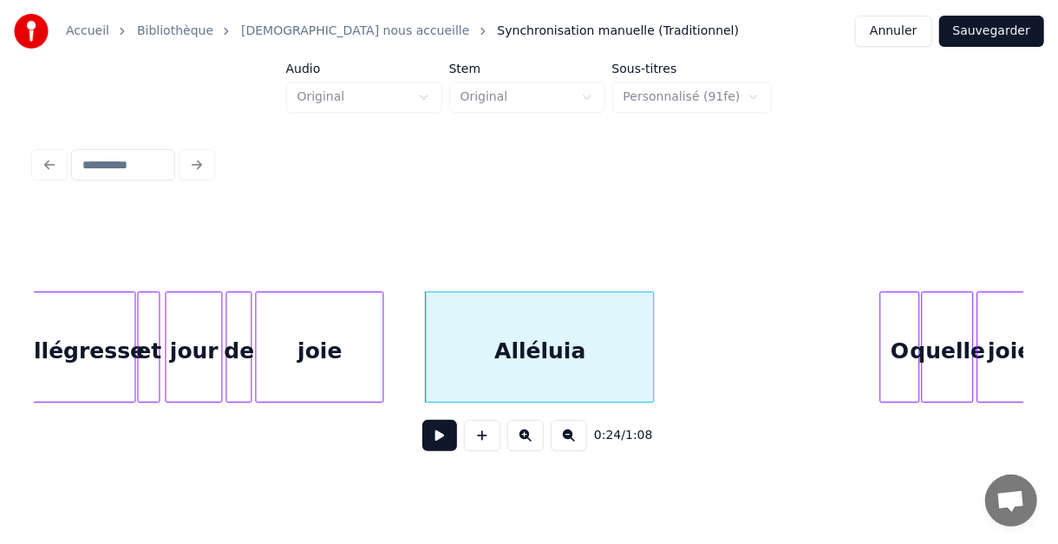
click at [989, 29] on button "Sauvegarder" at bounding box center [991, 31] width 105 height 31
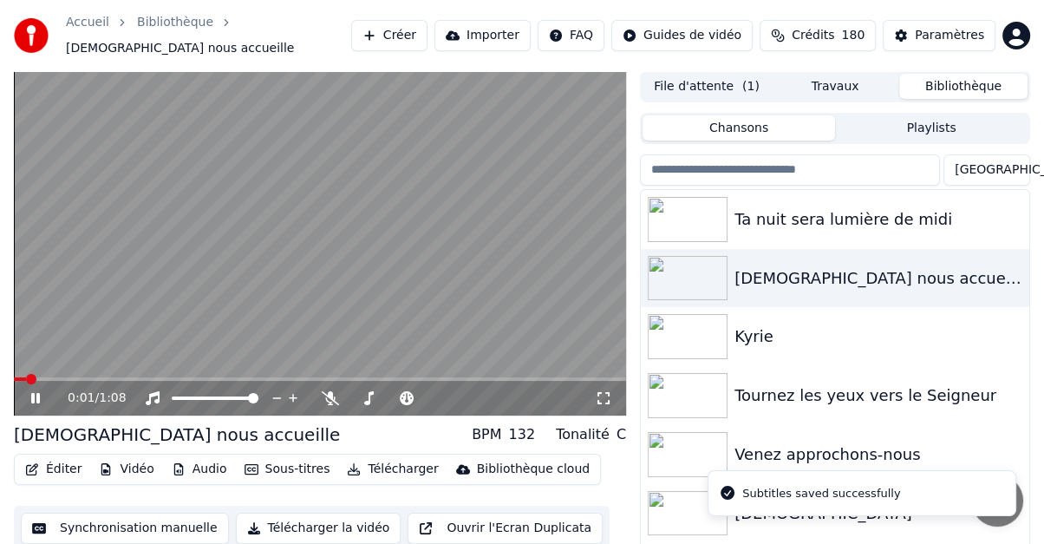
click at [40, 391] on icon at bounding box center [48, 398] width 40 height 14
click at [406, 391] on icon at bounding box center [406, 398] width 17 height 14
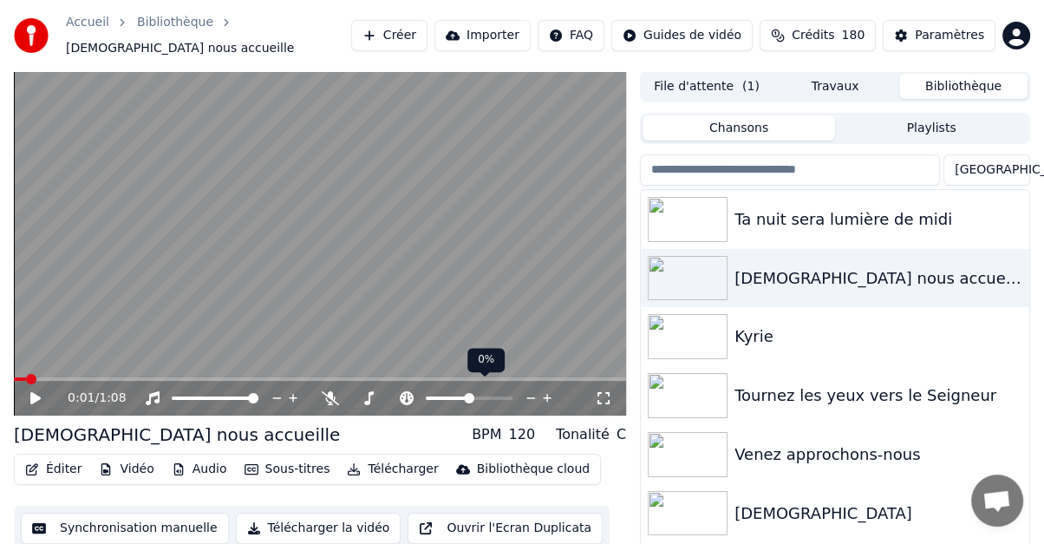
click at [546, 389] on icon at bounding box center [547, 397] width 16 height 17
click at [545, 389] on icon at bounding box center [547, 397] width 16 height 17
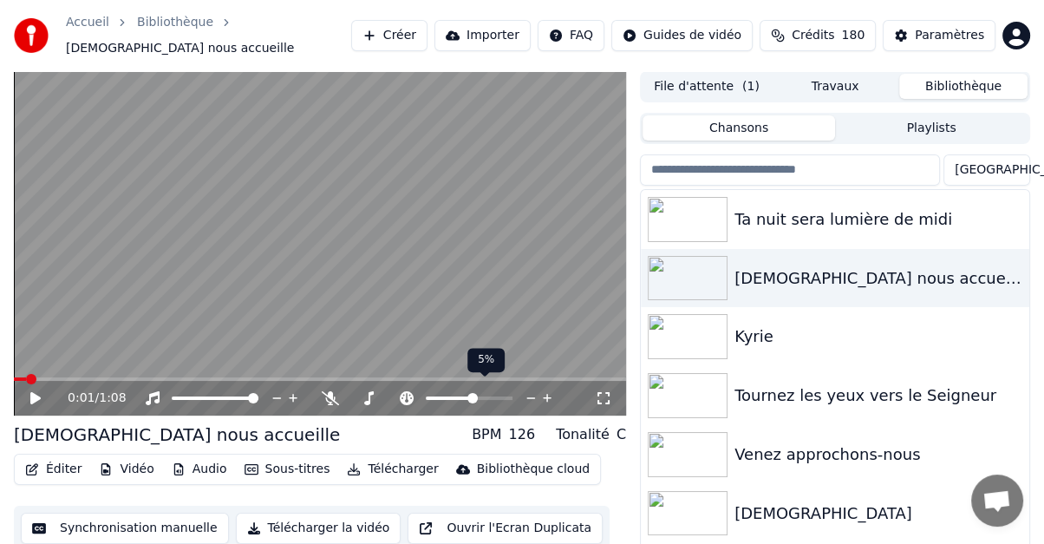
click at [545, 389] on icon at bounding box center [547, 397] width 16 height 17
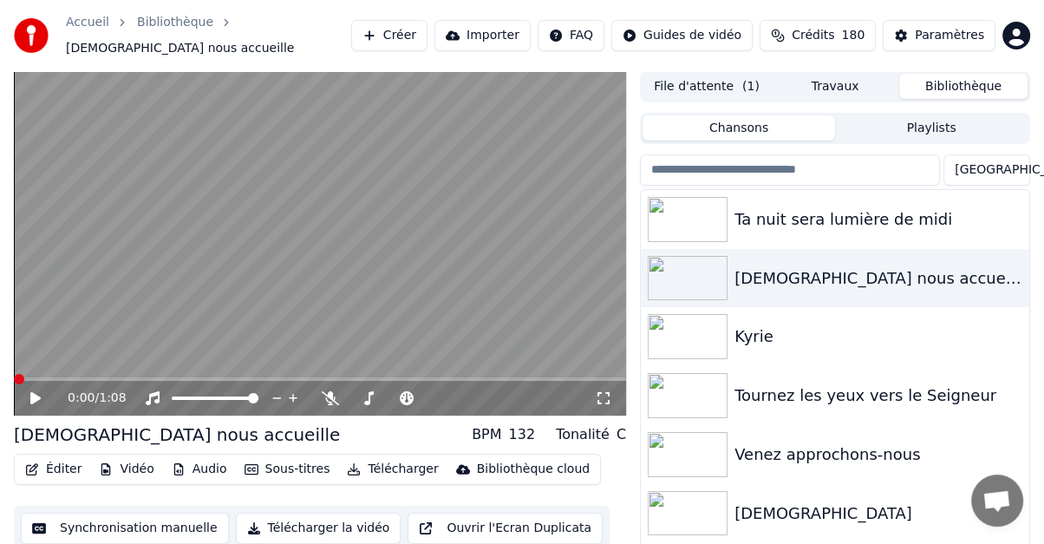
click at [14, 374] on span at bounding box center [19, 379] width 10 height 10
click at [36, 392] on icon at bounding box center [35, 398] width 10 height 12
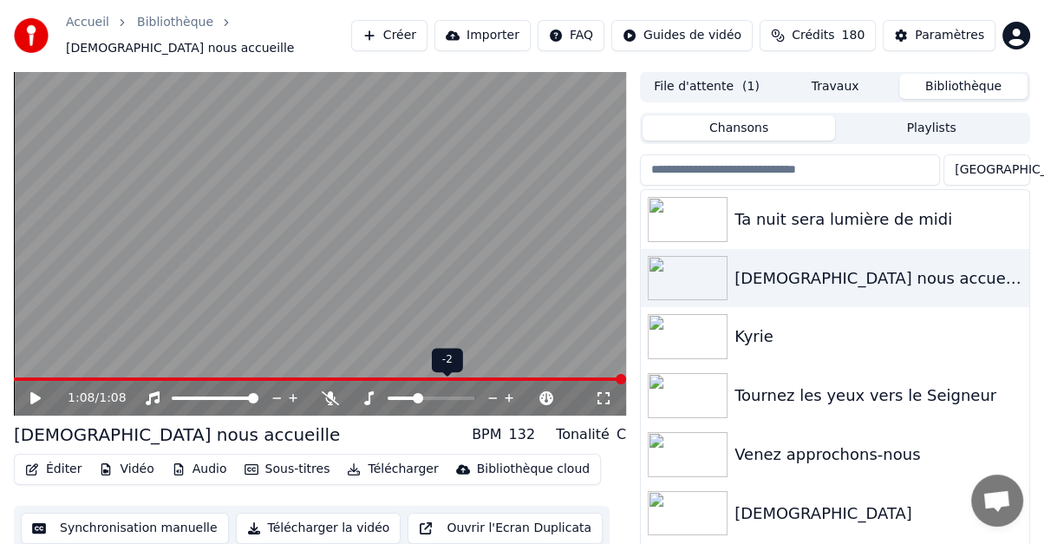
click at [490, 389] on icon at bounding box center [493, 397] width 16 height 17
click at [31, 392] on icon at bounding box center [35, 398] width 10 height 12
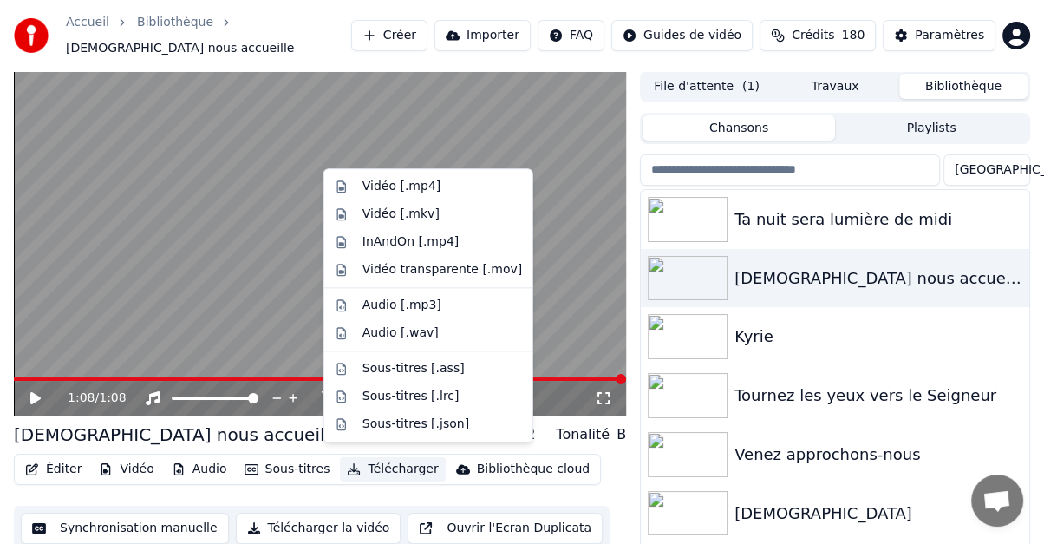
click at [376, 458] on button "Télécharger" at bounding box center [392, 469] width 105 height 24
click at [386, 190] on div "Vidéo [.mp4]" at bounding box center [402, 186] width 78 height 17
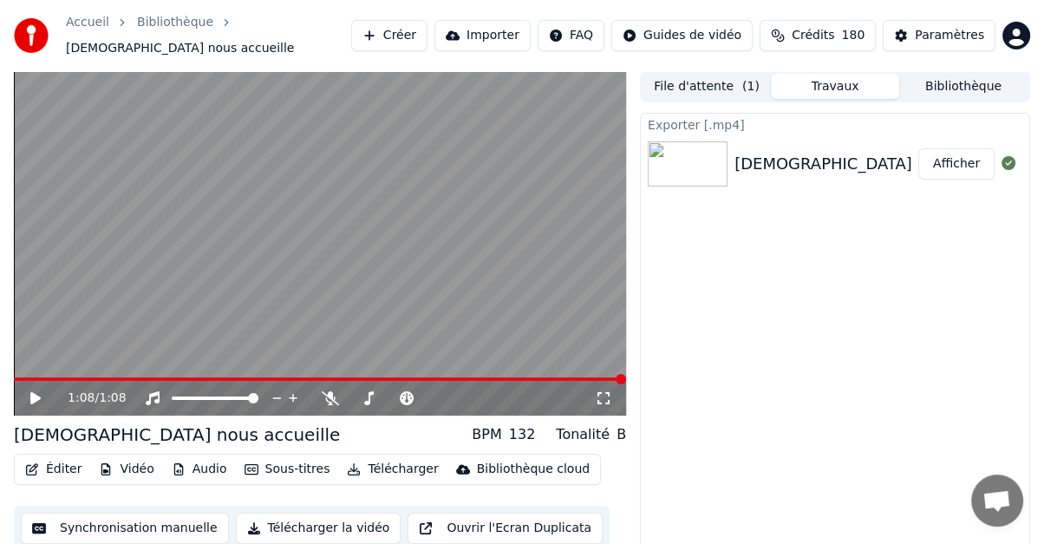
click at [948, 155] on button "Afficher" at bounding box center [956, 163] width 76 height 31
click at [508, 33] on button "Importer" at bounding box center [482, 35] width 96 height 31
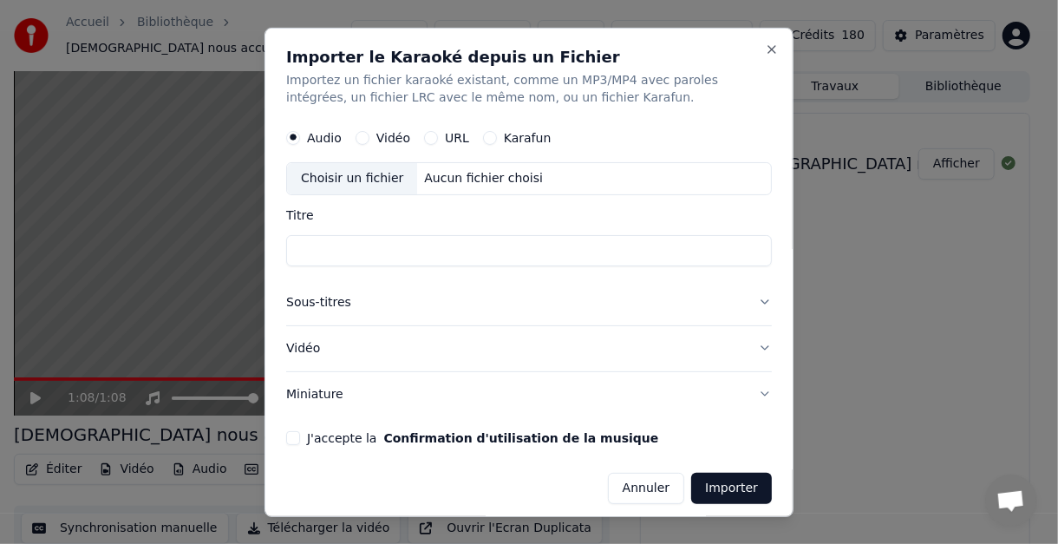
click at [353, 176] on div "Choisir un fichier" at bounding box center [352, 177] width 130 height 31
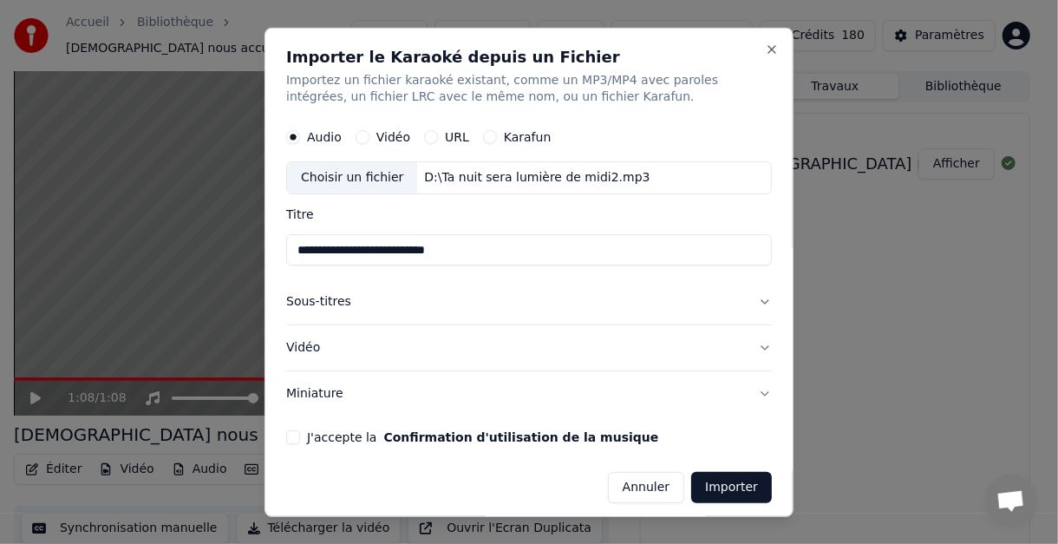
click at [454, 250] on input "**********" at bounding box center [529, 249] width 486 height 31
type input "**********"
click at [698, 108] on div "**********" at bounding box center [529, 271] width 529 height 489
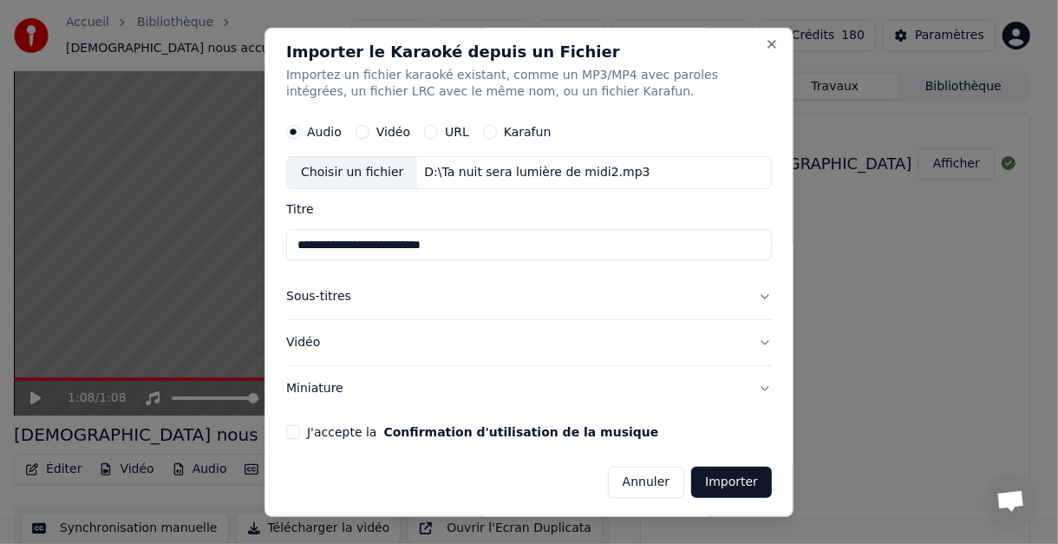
click at [288, 427] on button "J'accepte la Confirmation d'utilisation de la musique" at bounding box center [293, 432] width 14 height 14
click at [750, 295] on button "Sous-titres" at bounding box center [529, 296] width 486 height 45
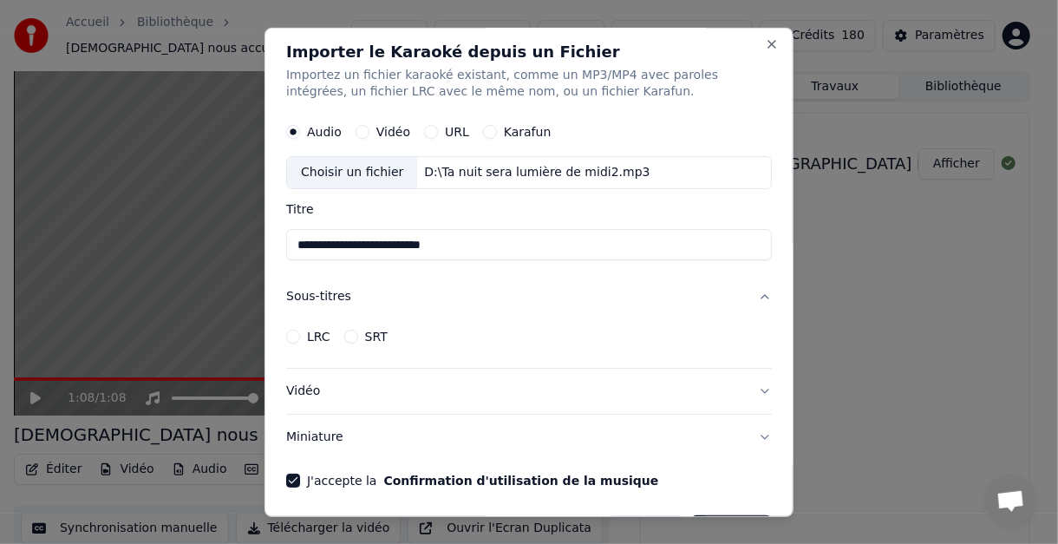
click at [750, 295] on button "Sous-titres" at bounding box center [529, 296] width 486 height 45
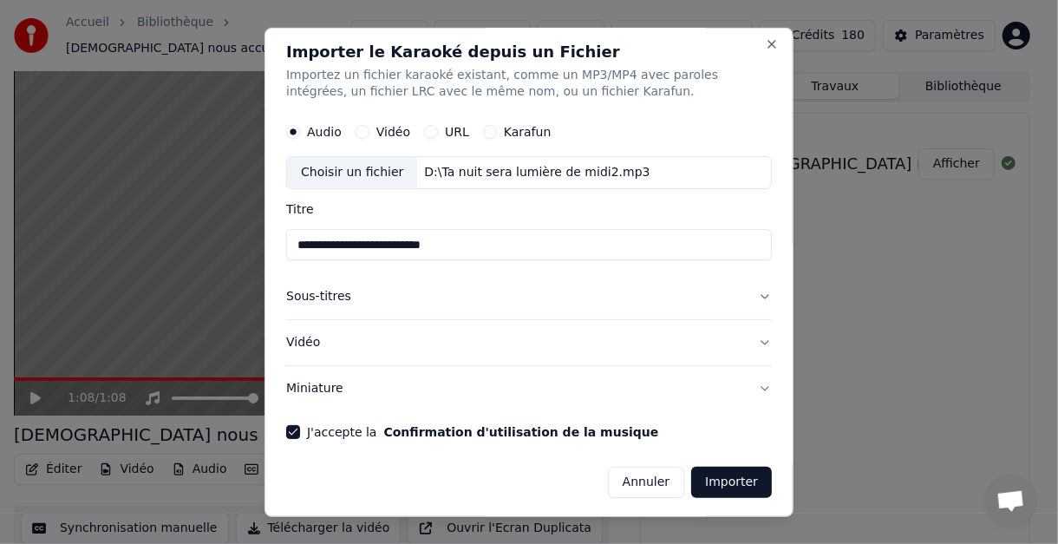
click at [749, 341] on button "Vidéo" at bounding box center [529, 342] width 486 height 45
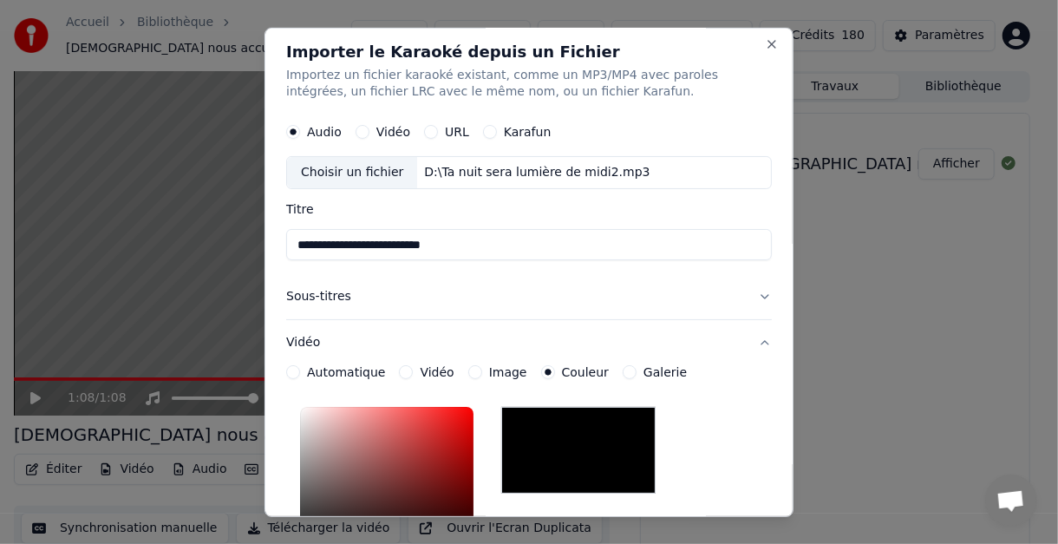
click at [749, 341] on button "Vidéo" at bounding box center [529, 342] width 486 height 45
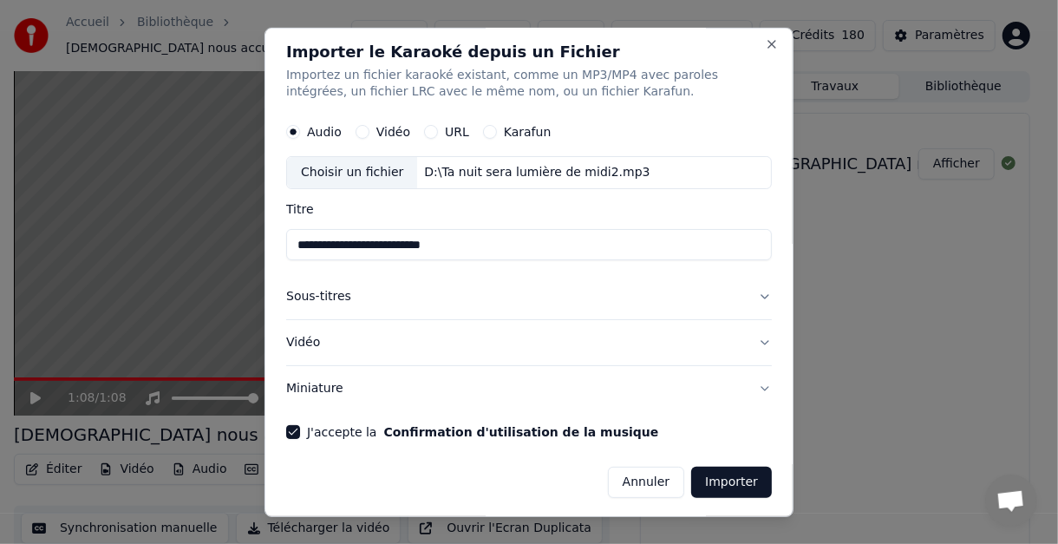
click at [749, 387] on button "Miniature" at bounding box center [529, 388] width 486 height 45
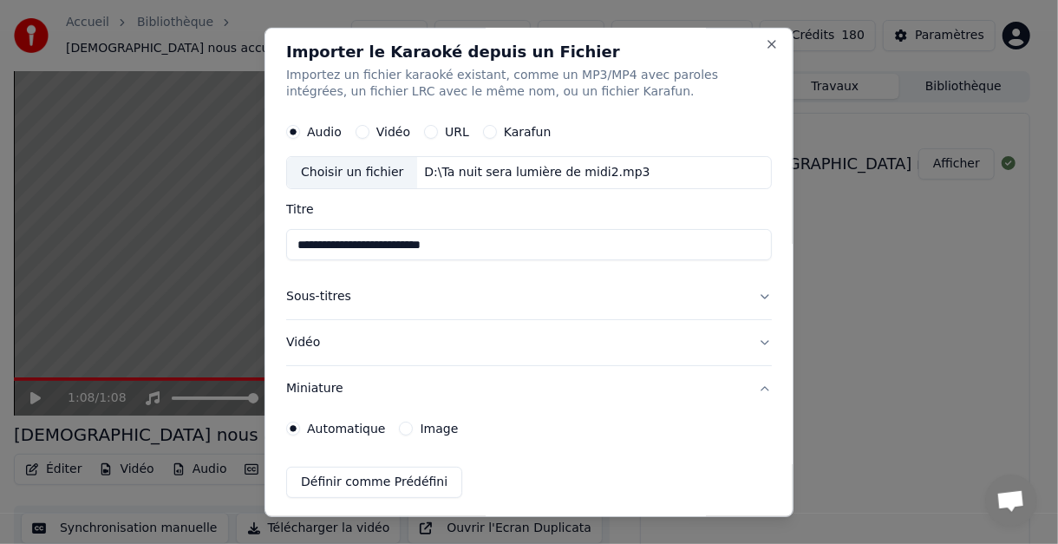
click at [749, 387] on button "Miniature" at bounding box center [529, 388] width 486 height 45
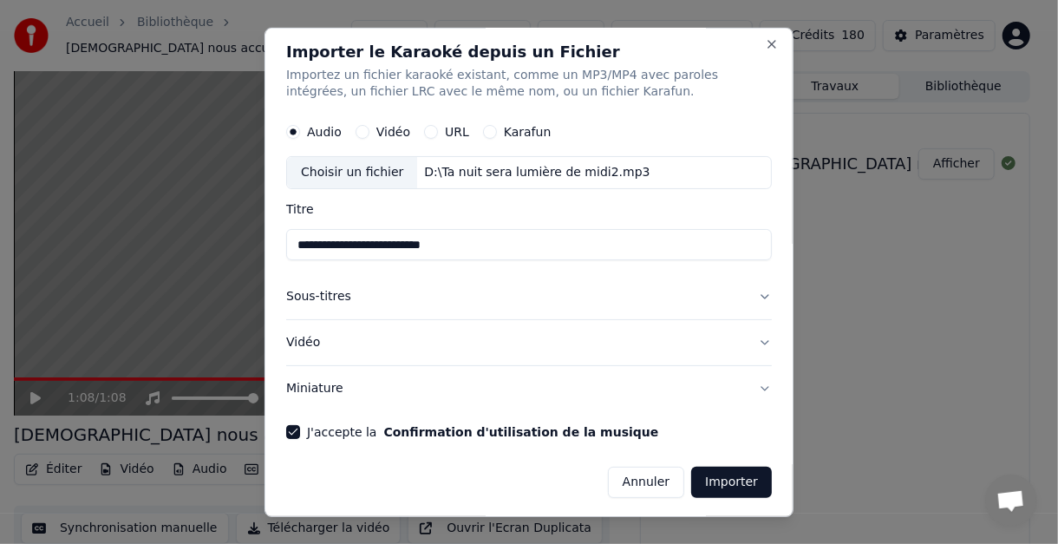
click at [319, 292] on button "Sous-titres" at bounding box center [529, 296] width 486 height 45
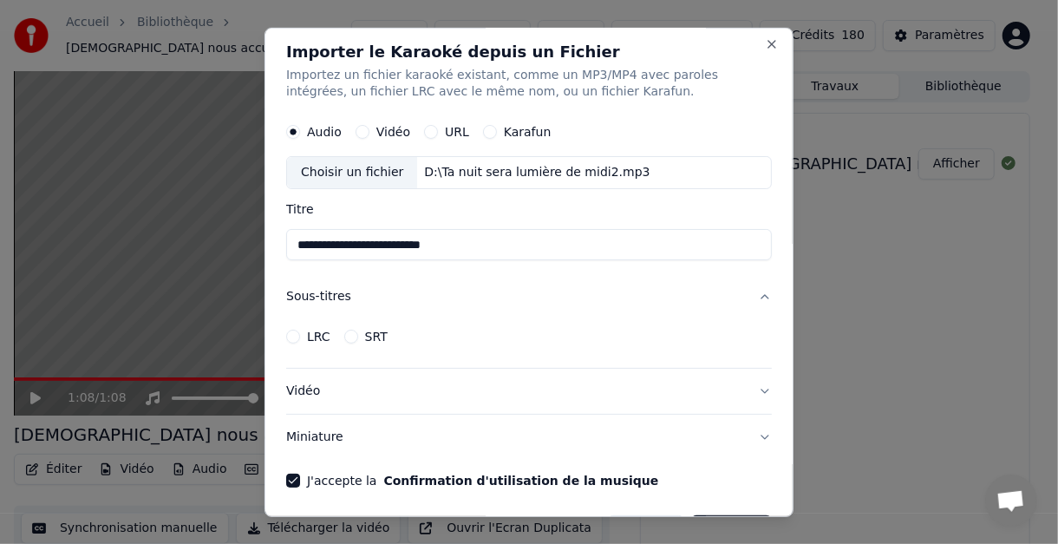
click at [294, 334] on button "LRC" at bounding box center [293, 337] width 14 height 14
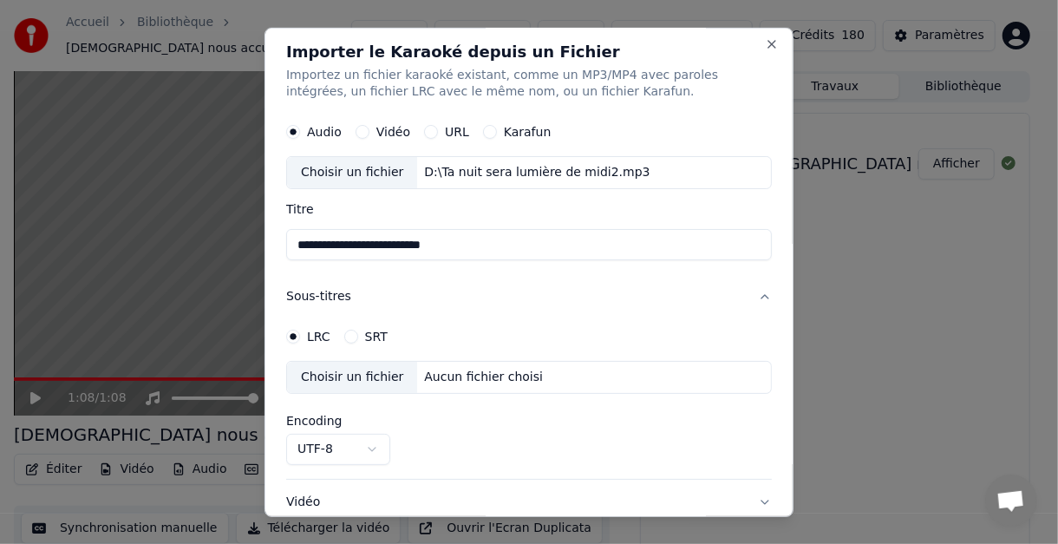
click at [294, 334] on circle "button" at bounding box center [294, 337] width 6 height 6
click at [347, 334] on button "SRT" at bounding box center [351, 337] width 14 height 14
click at [297, 330] on button "LRC" at bounding box center [293, 337] width 14 height 14
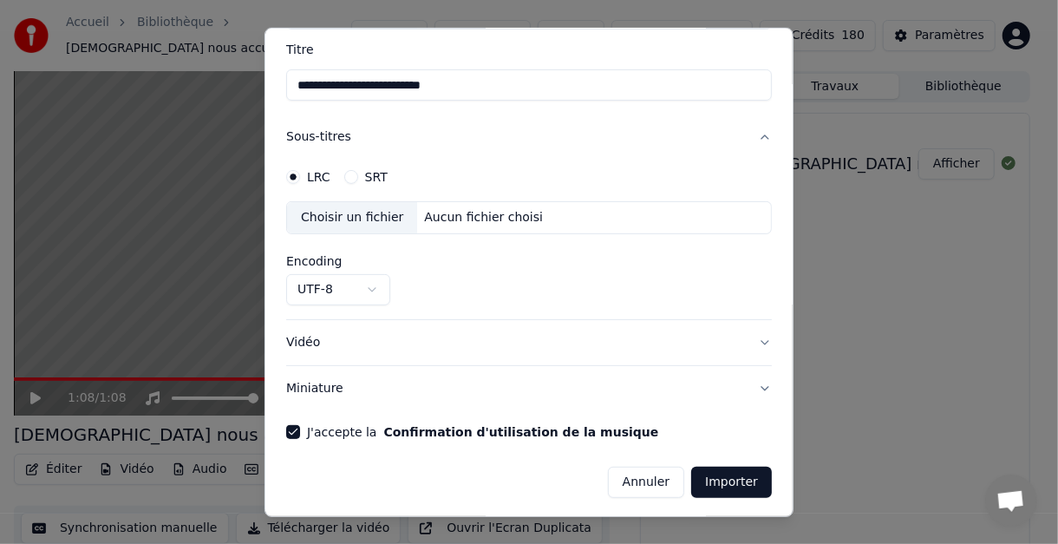
scroll to position [0, 0]
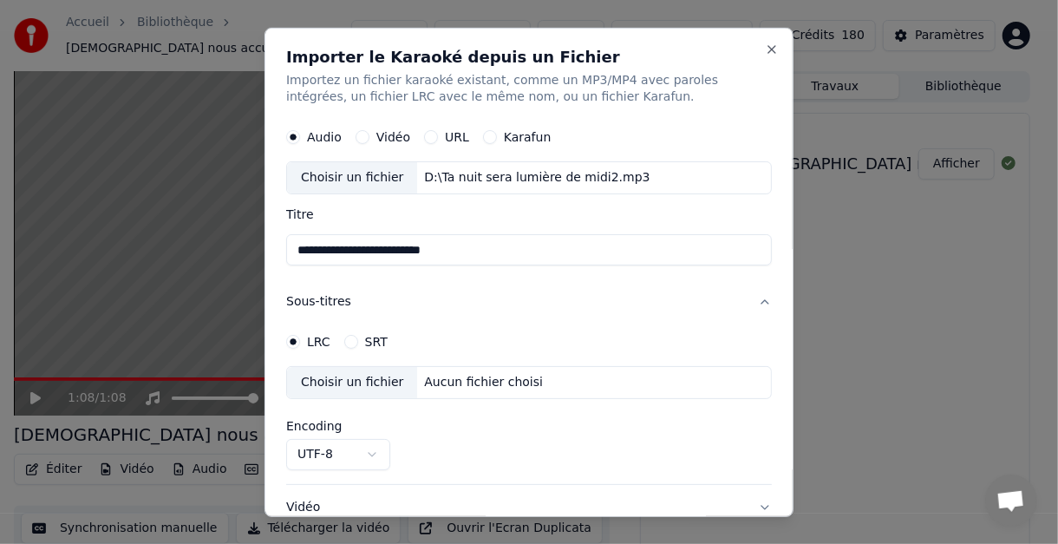
click at [324, 300] on button "Sous-titres" at bounding box center [529, 301] width 486 height 45
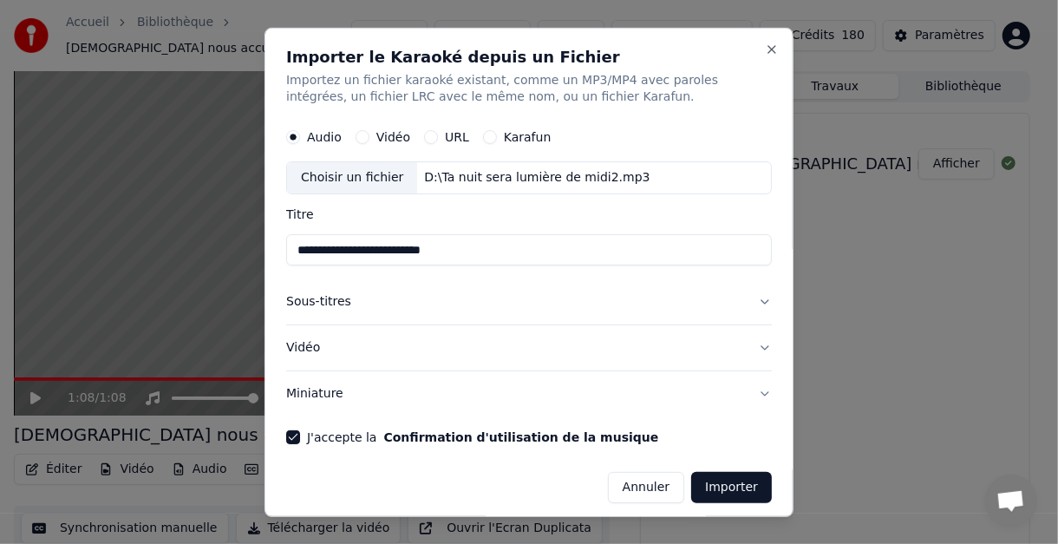
click at [750, 340] on button "Vidéo" at bounding box center [529, 347] width 486 height 45
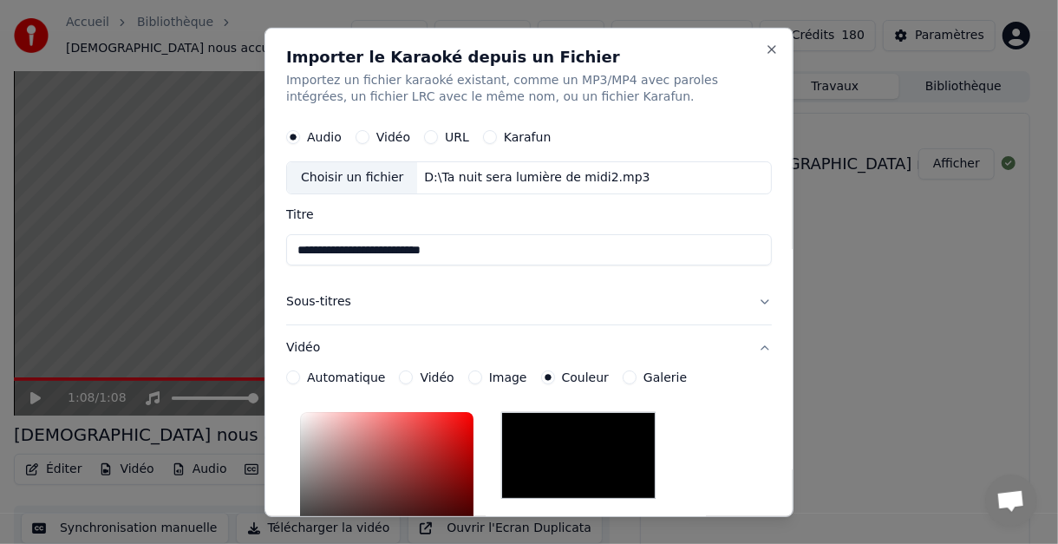
click at [751, 348] on button "Vidéo" at bounding box center [529, 347] width 486 height 45
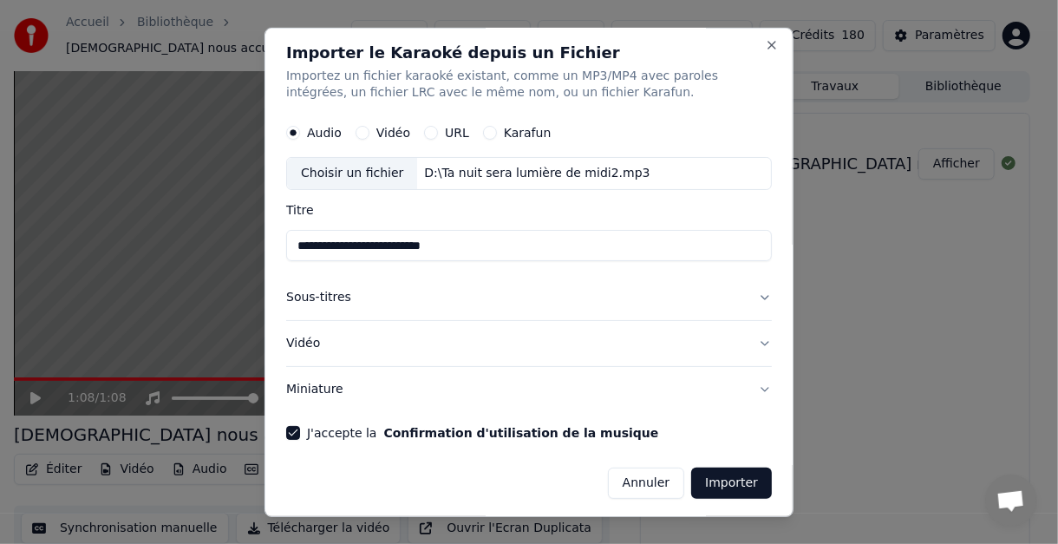
scroll to position [5, 0]
click at [748, 381] on button "Miniature" at bounding box center [529, 388] width 486 height 45
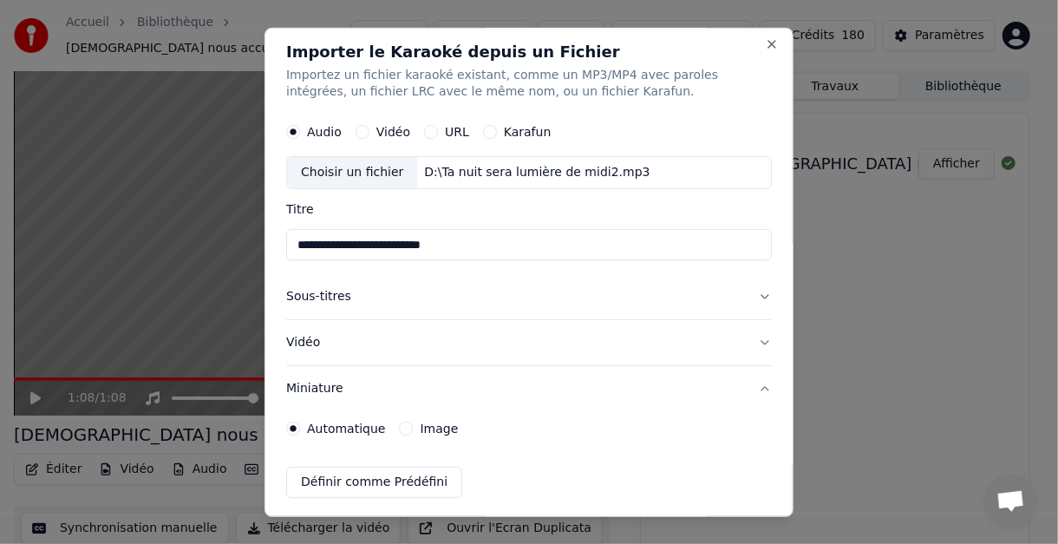
click at [748, 381] on button "Miniature" at bounding box center [529, 388] width 486 height 45
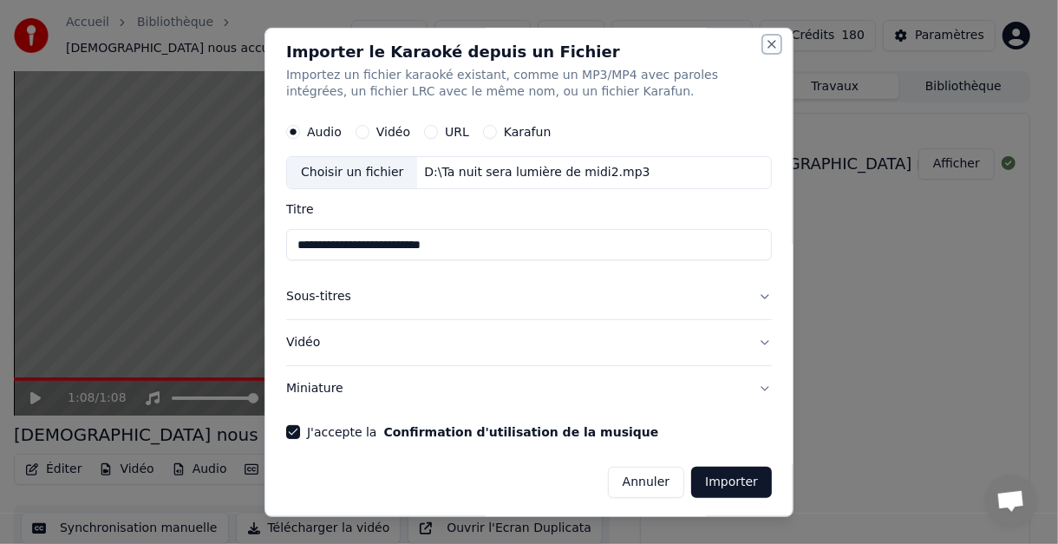
click at [765, 40] on button "Close" at bounding box center [772, 43] width 14 height 14
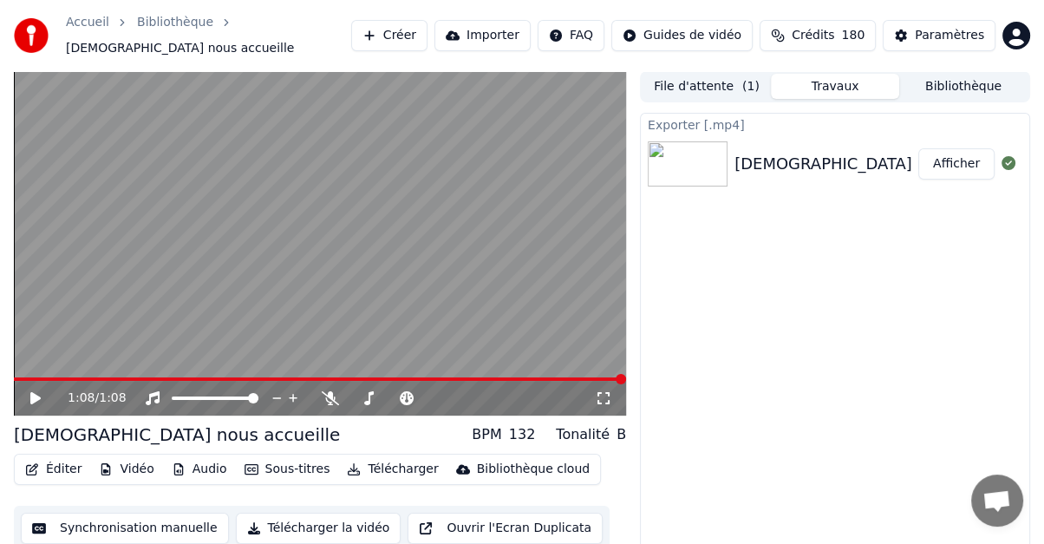
click at [512, 33] on button "Importer" at bounding box center [482, 35] width 96 height 31
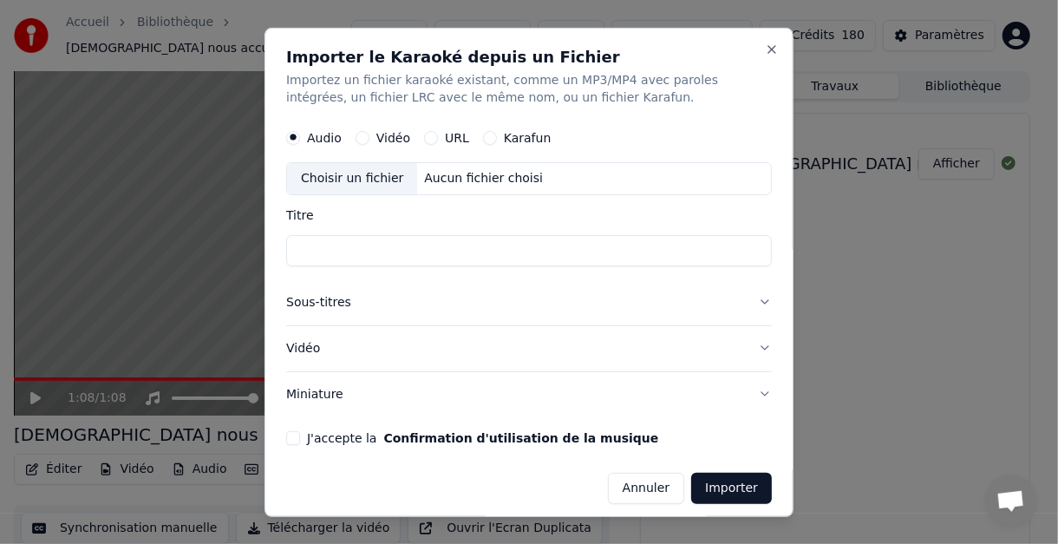
click at [332, 180] on div "Choisir un fichier" at bounding box center [352, 177] width 130 height 31
type input "**********"
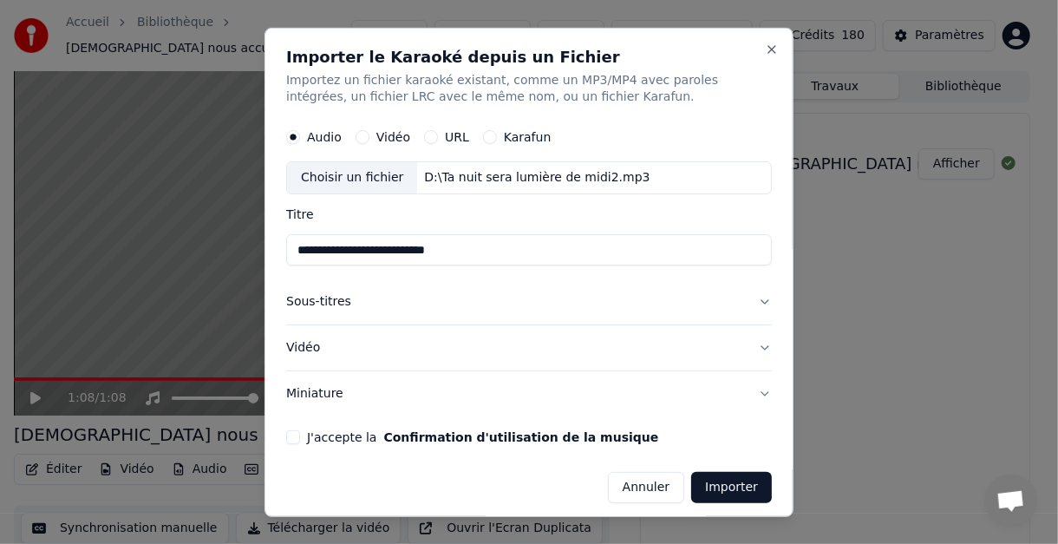
click at [748, 299] on button "Sous-titres" at bounding box center [529, 301] width 486 height 45
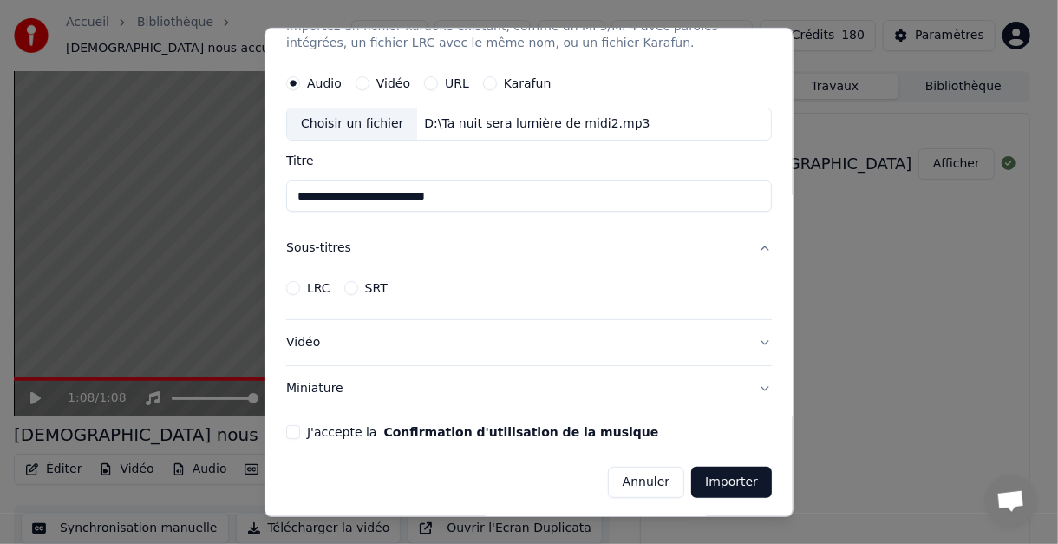
scroll to position [0, 0]
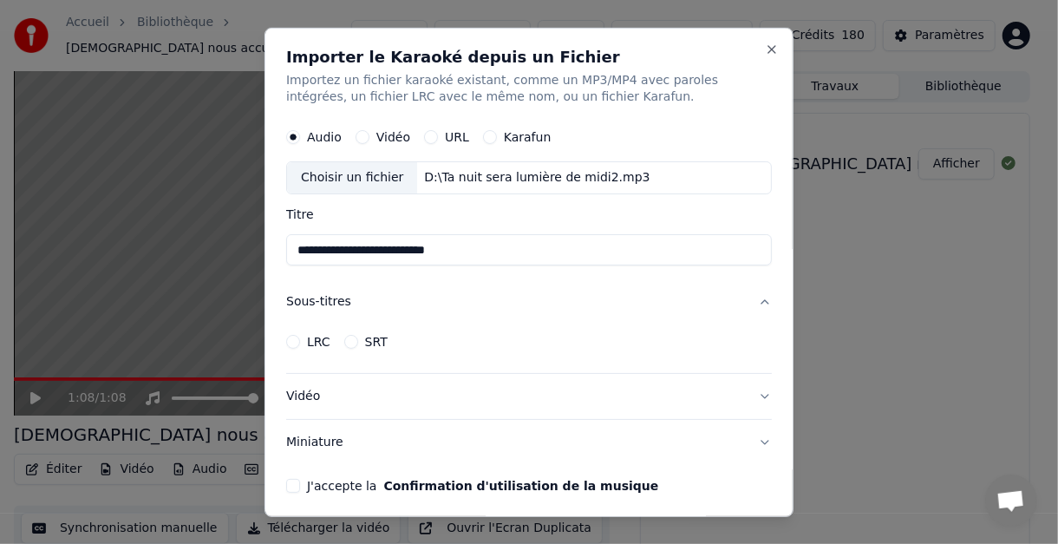
click at [748, 301] on button "Sous-titres" at bounding box center [529, 301] width 486 height 45
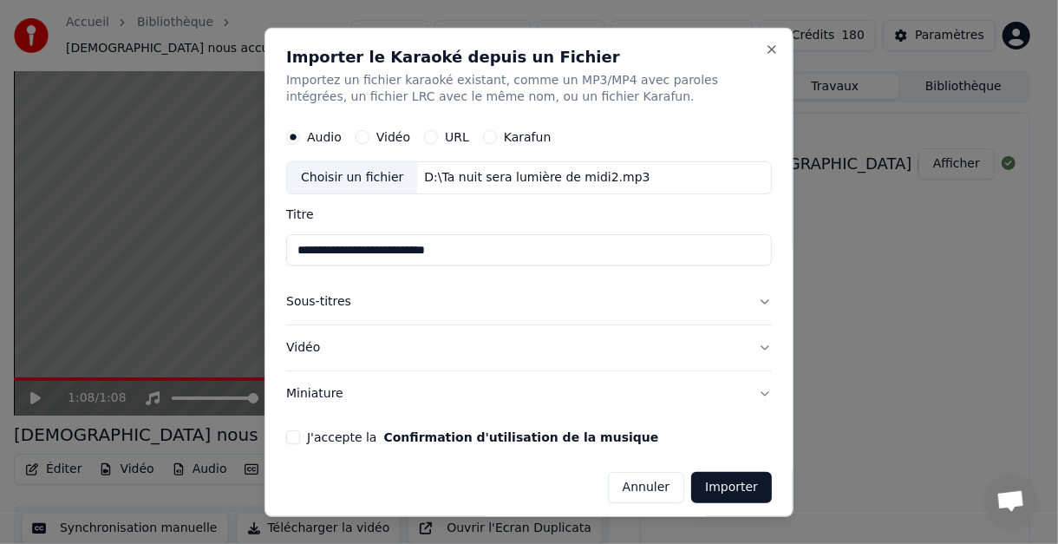
click at [745, 341] on button "Vidéo" at bounding box center [529, 347] width 486 height 45
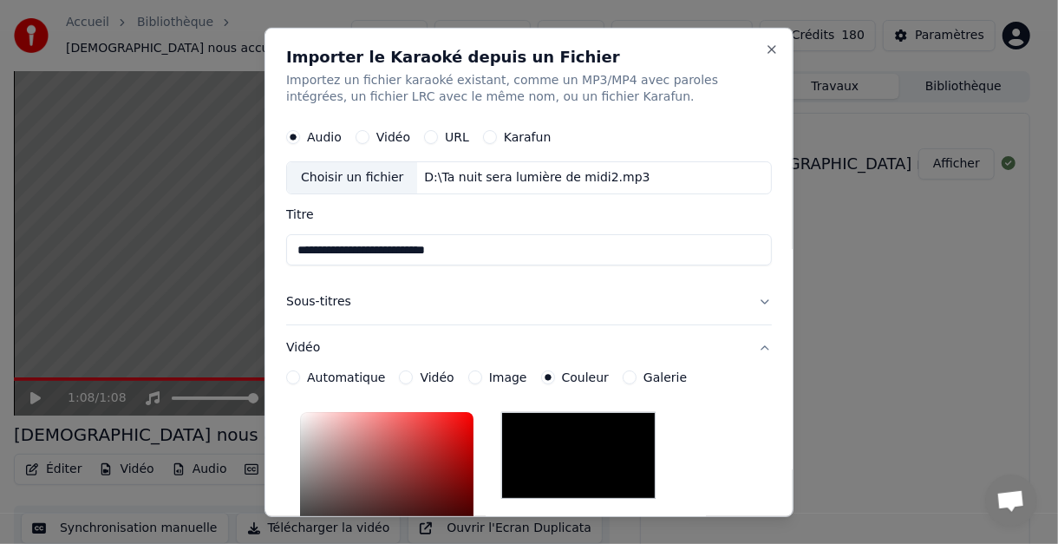
click at [751, 345] on button "Vidéo" at bounding box center [529, 347] width 486 height 45
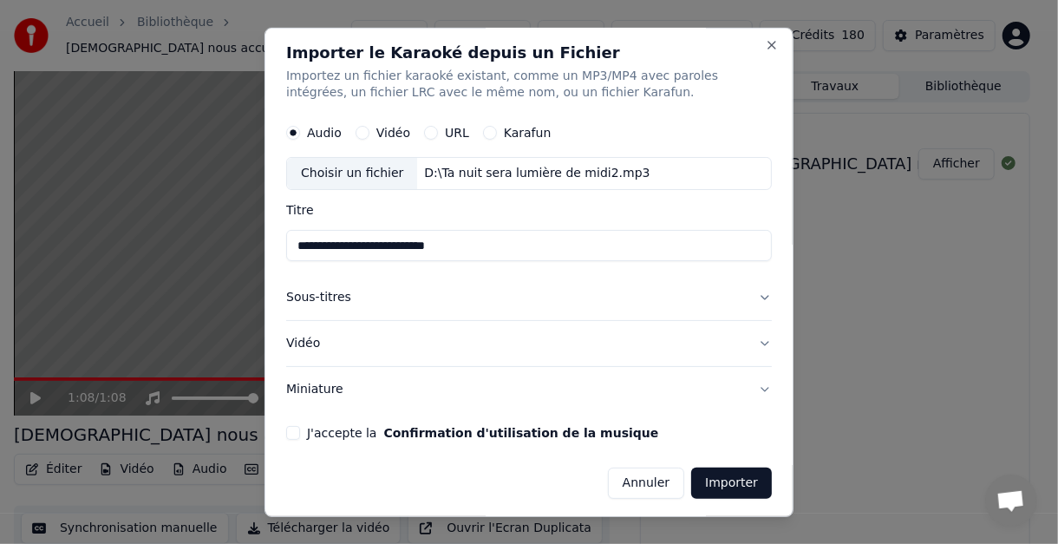
scroll to position [5, 0]
click at [751, 386] on button "Miniature" at bounding box center [529, 388] width 486 height 45
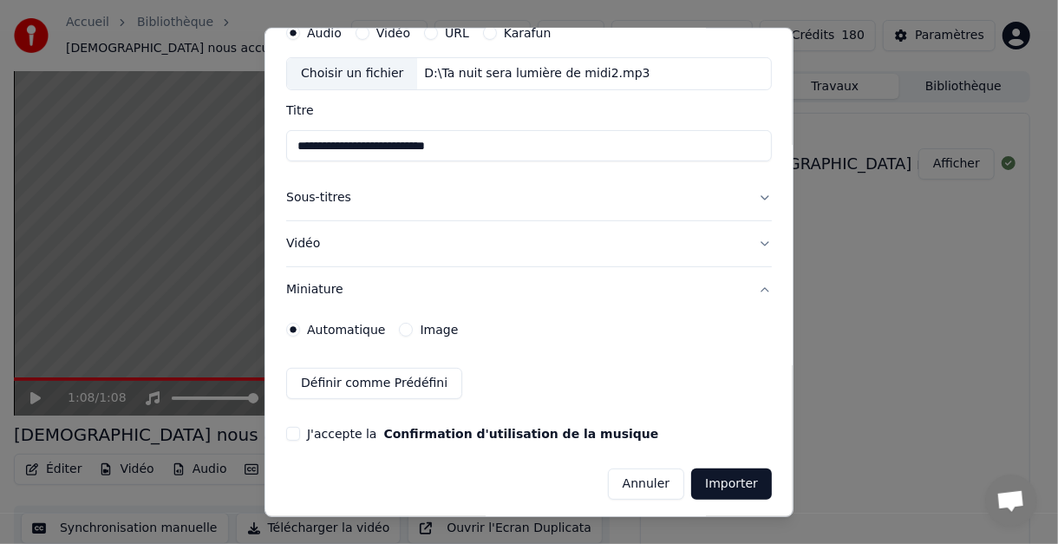
scroll to position [107, 0]
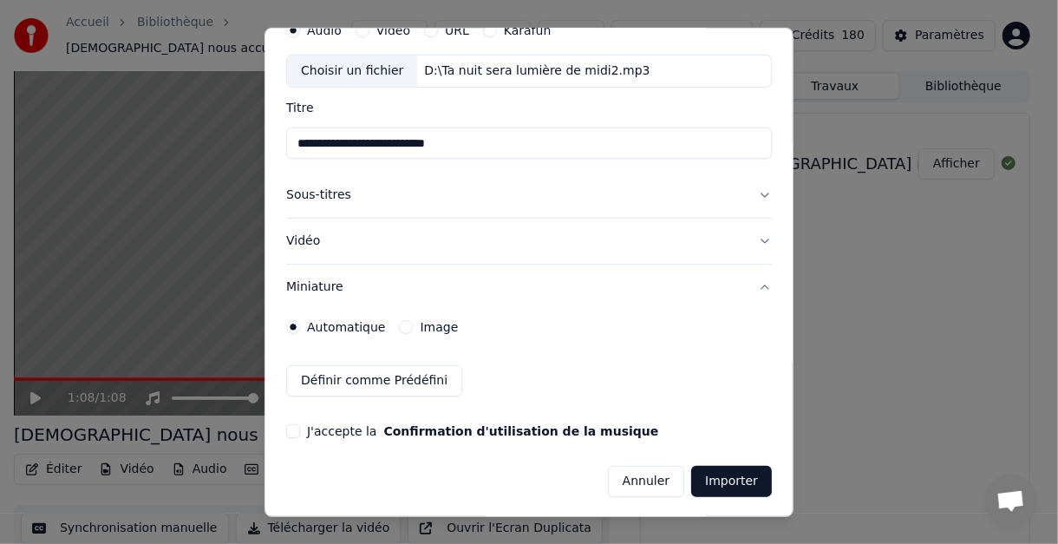
click at [754, 288] on button "Miniature" at bounding box center [529, 287] width 486 height 45
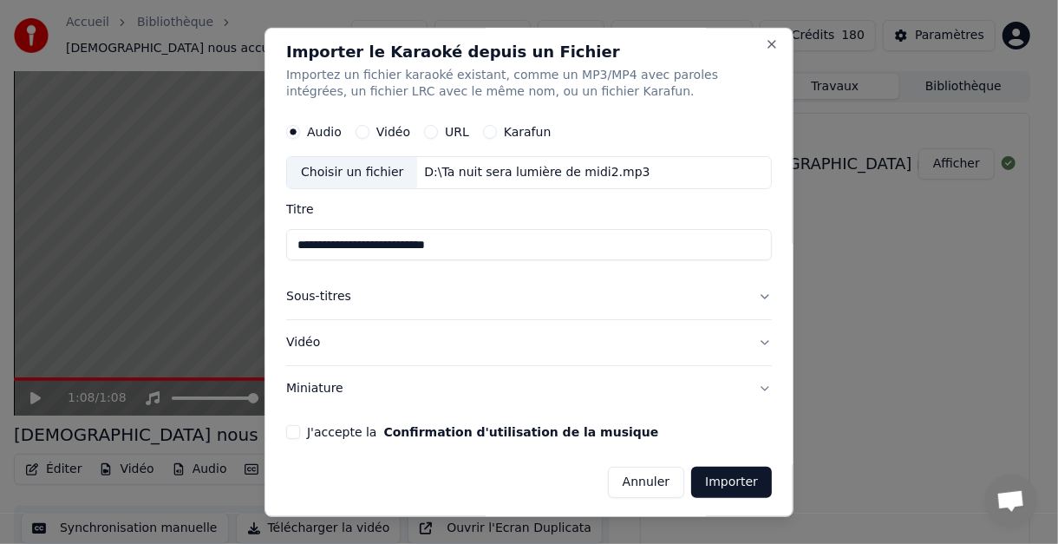
click at [363, 128] on button "Vidéo" at bounding box center [363, 132] width 14 height 14
click at [288, 132] on button "Audio" at bounding box center [293, 132] width 14 height 14
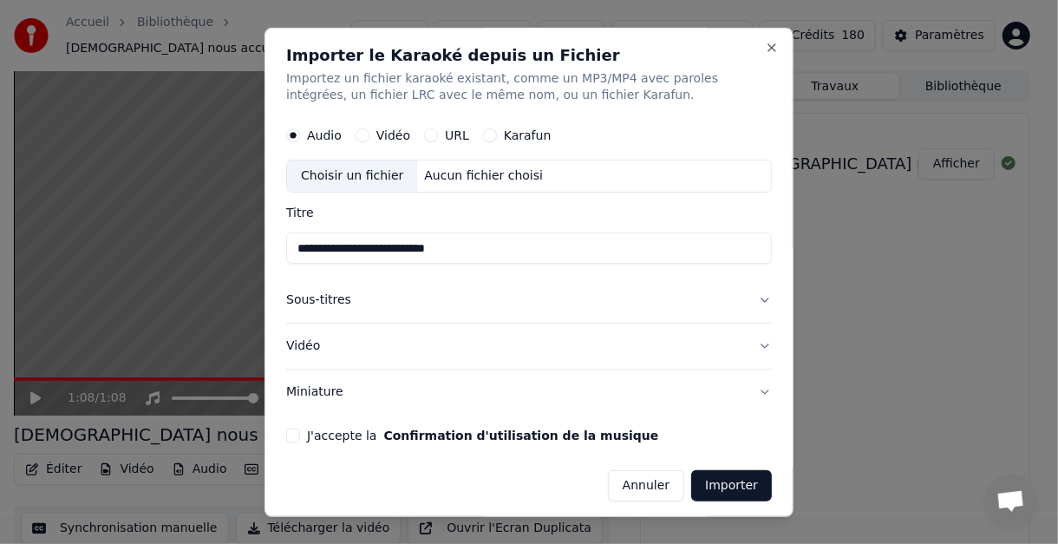
scroll to position [0, 0]
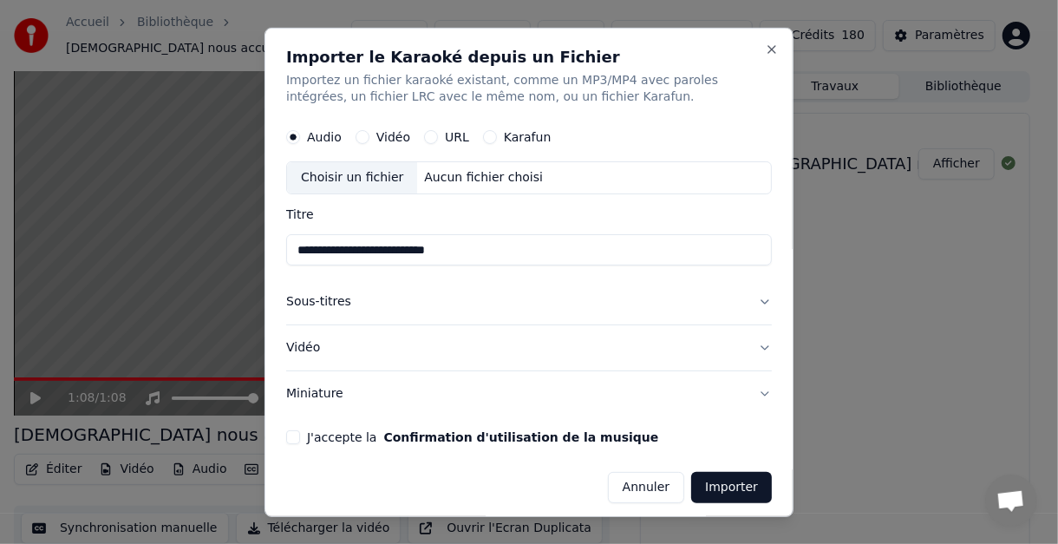
click at [650, 484] on button "Annuler" at bounding box center [646, 487] width 76 height 31
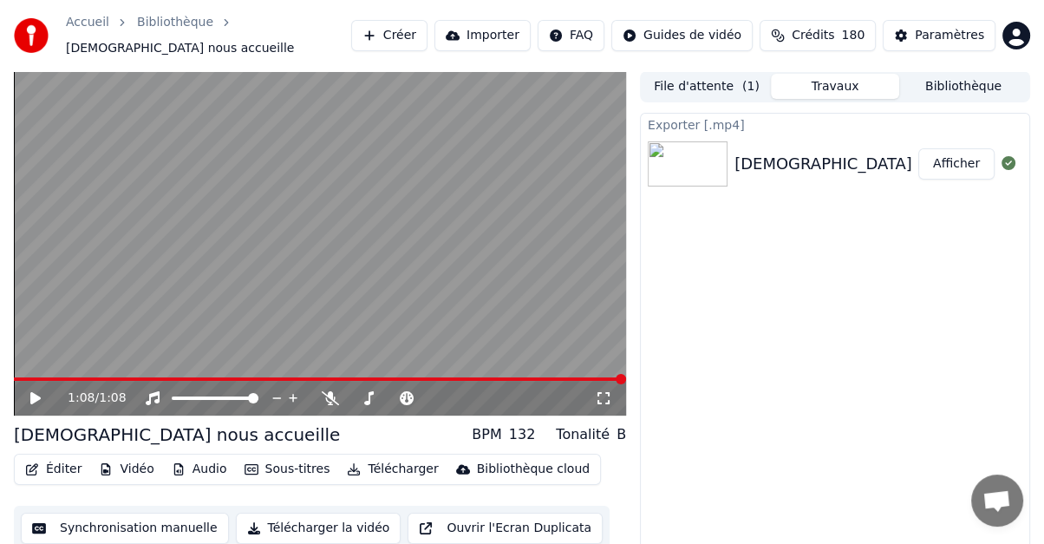
click at [82, 27] on link "Accueil" at bounding box center [87, 22] width 43 height 17
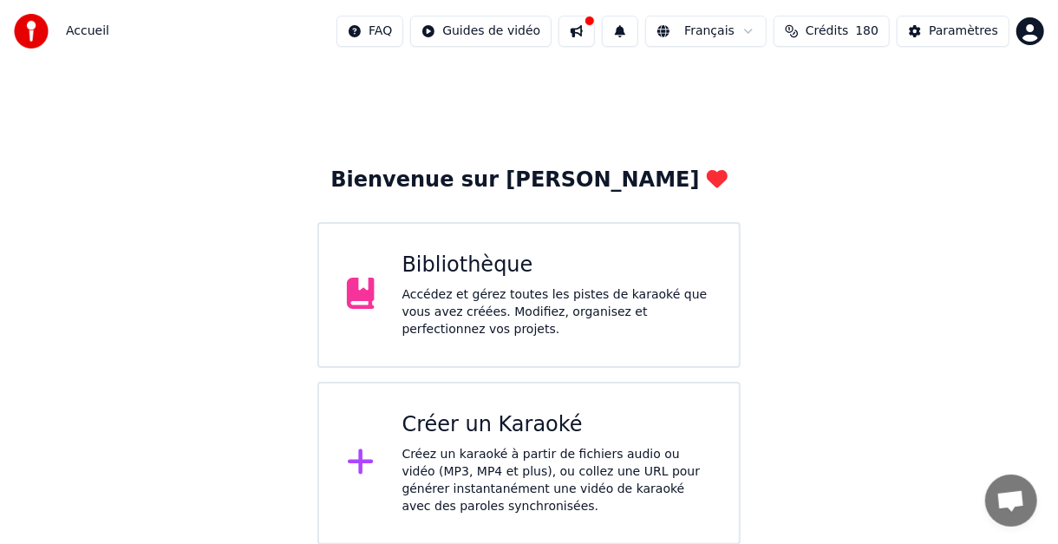
click at [490, 425] on div "Créer un Karaoké" at bounding box center [557, 425] width 310 height 28
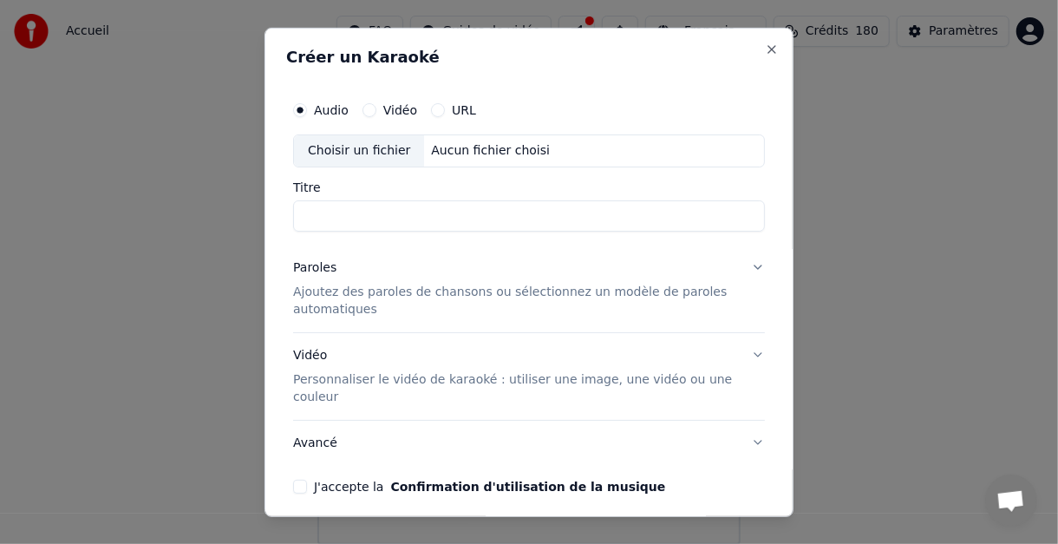
click at [327, 141] on div "Choisir un fichier" at bounding box center [359, 149] width 130 height 31
type input "**********"
click at [739, 267] on button "Paroles Ajoutez des paroles de chansons ou sélectionnez un modèle de paroles au…" at bounding box center [529, 288] width 472 height 87
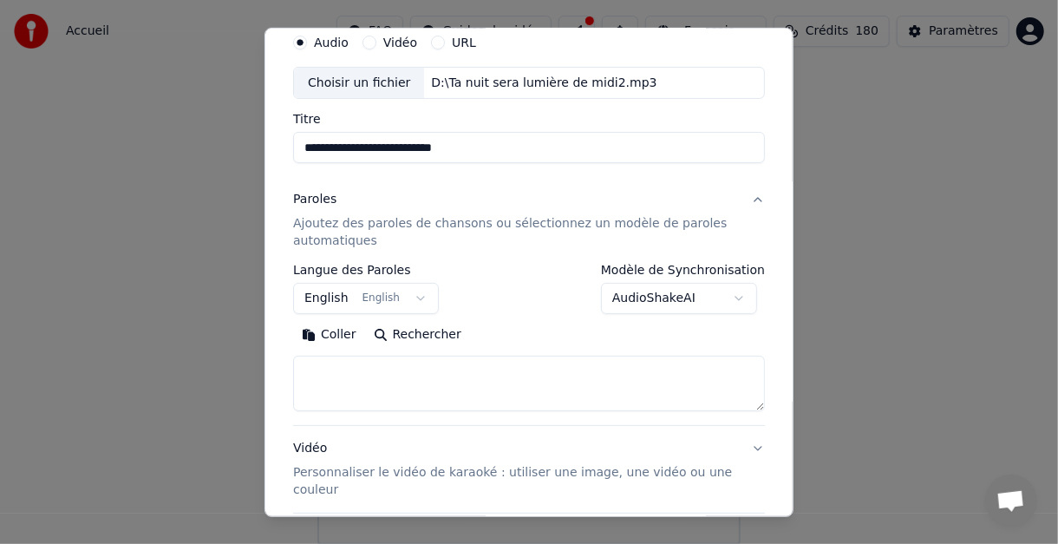
scroll to position [173, 0]
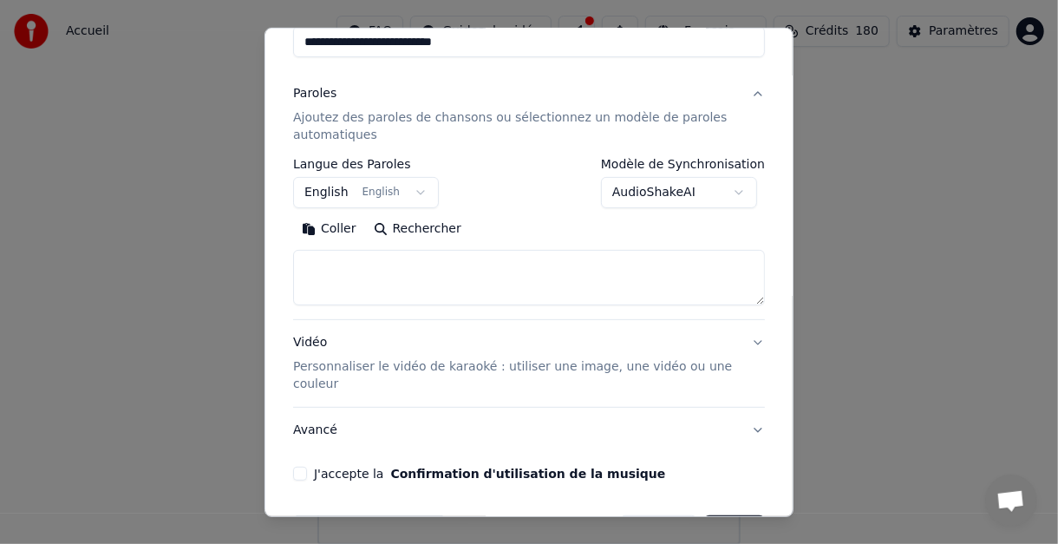
click at [404, 188] on button "English English" at bounding box center [366, 192] width 146 height 31
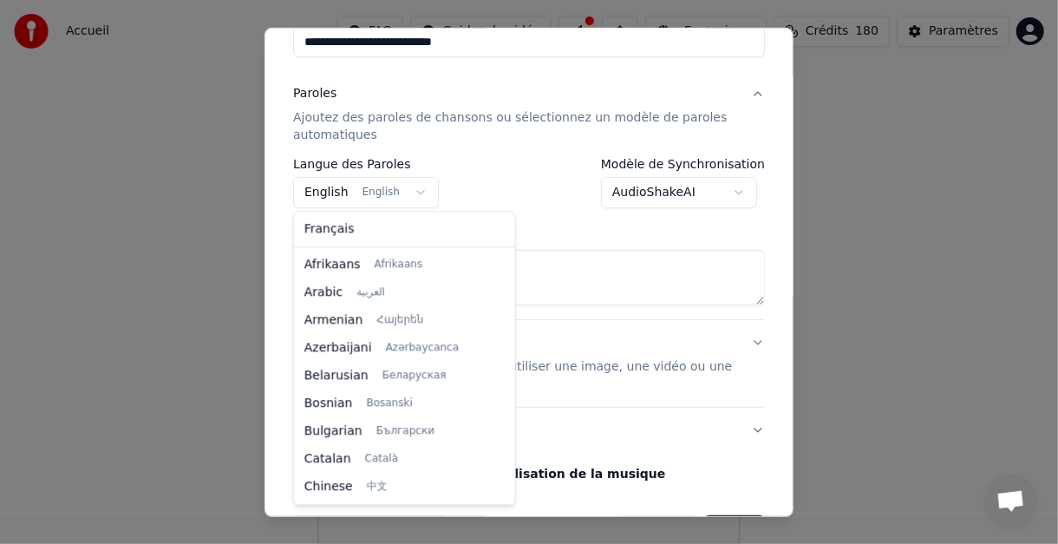
scroll to position [138, 0]
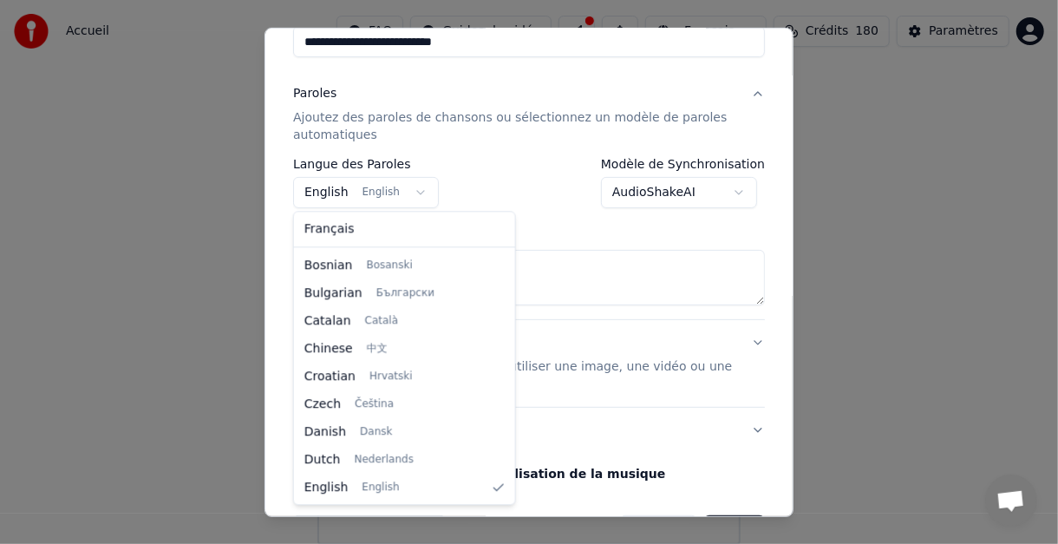
select select "**"
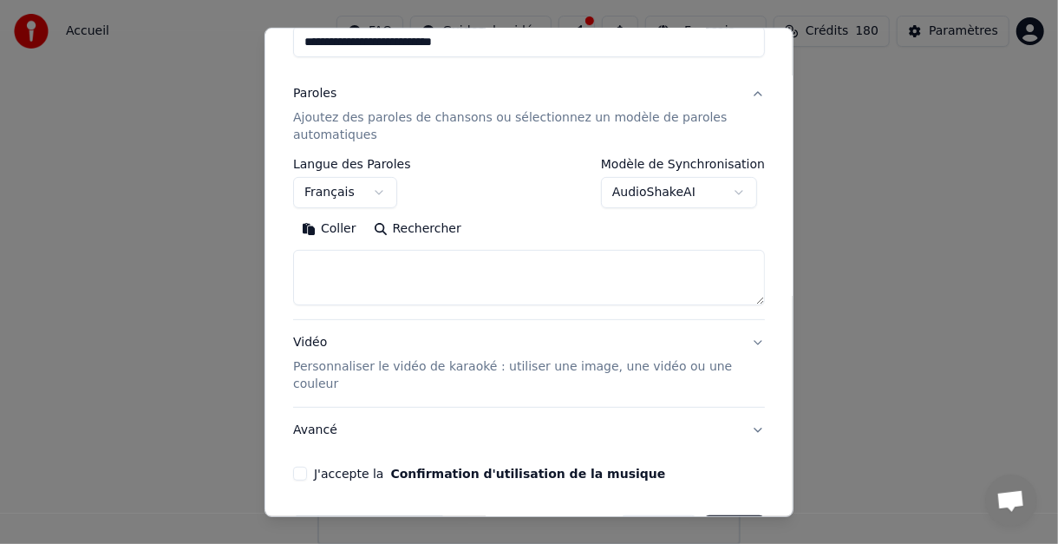
click at [731, 189] on body "Accueil FAQ Guides de vidéo Français Crédits 180 Paramètres Bienvenue sur Youka…" at bounding box center [529, 272] width 1058 height 545
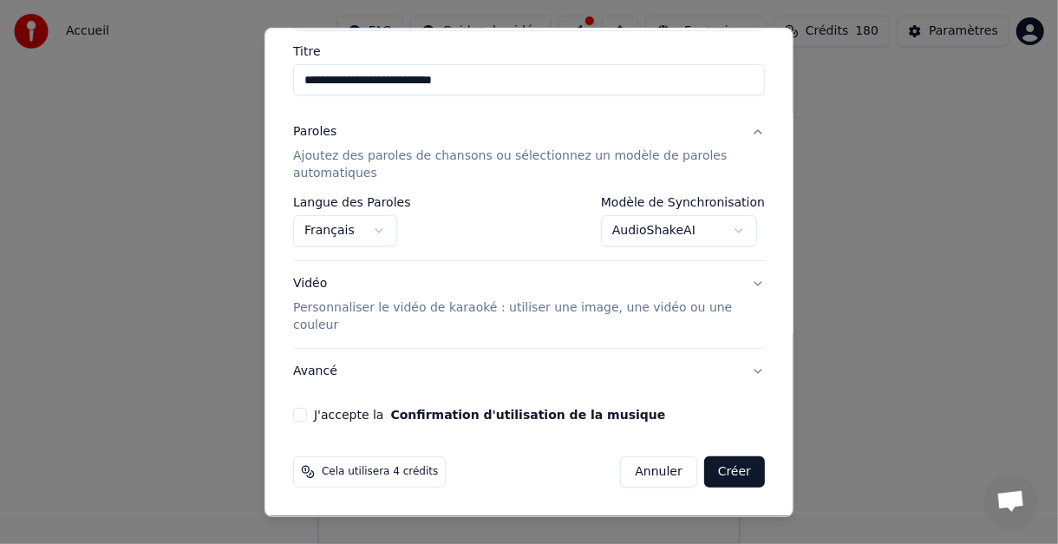
scroll to position [133, 0]
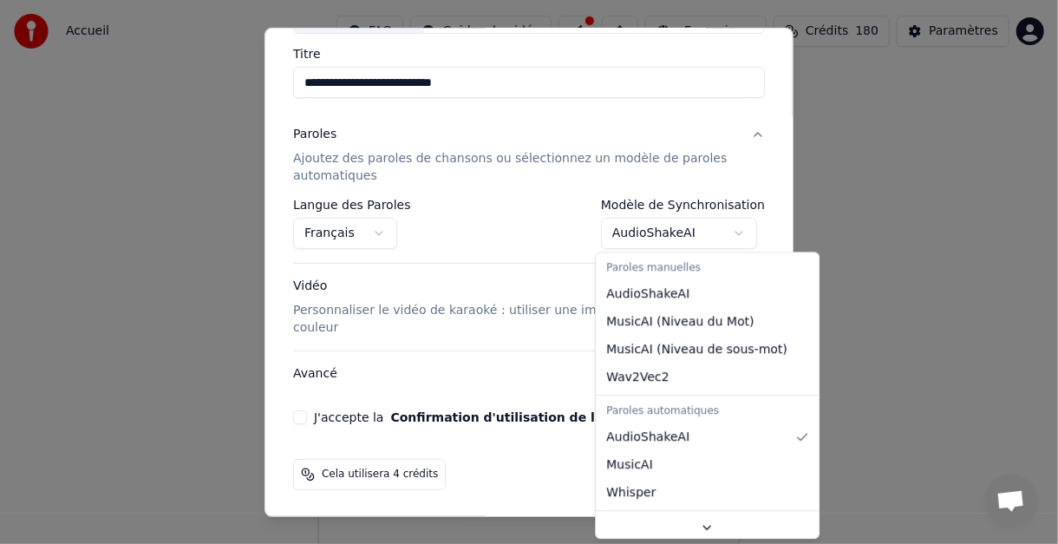
click at [735, 232] on body "Accueil FAQ Guides de vidéo Français Crédits 180 Paramètres Bienvenue sur Youka…" at bounding box center [529, 272] width 1058 height 545
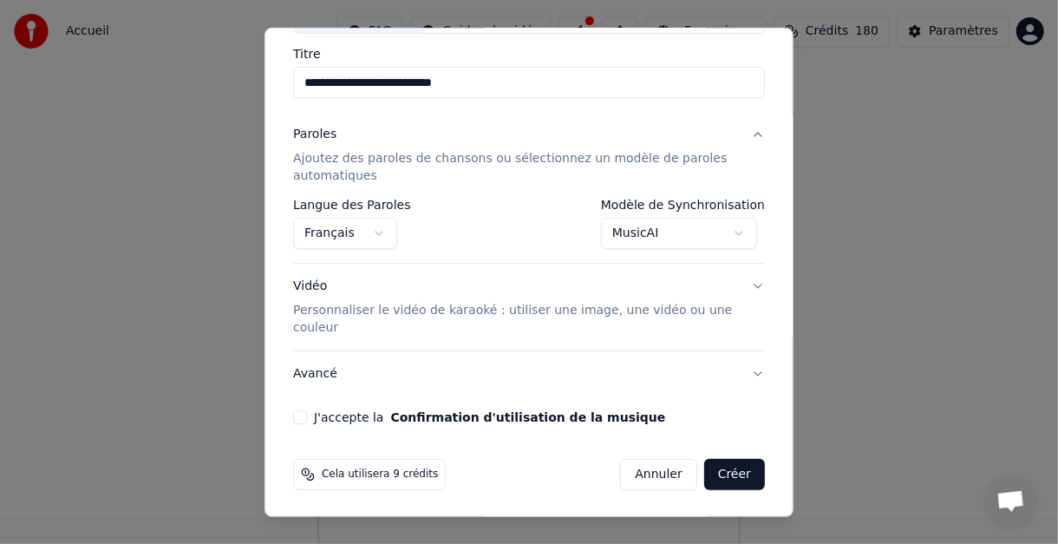
click at [728, 232] on body "Accueil FAQ Guides de vidéo Français Crédits 180 Paramètres Bienvenue sur Youka…" at bounding box center [529, 272] width 1058 height 545
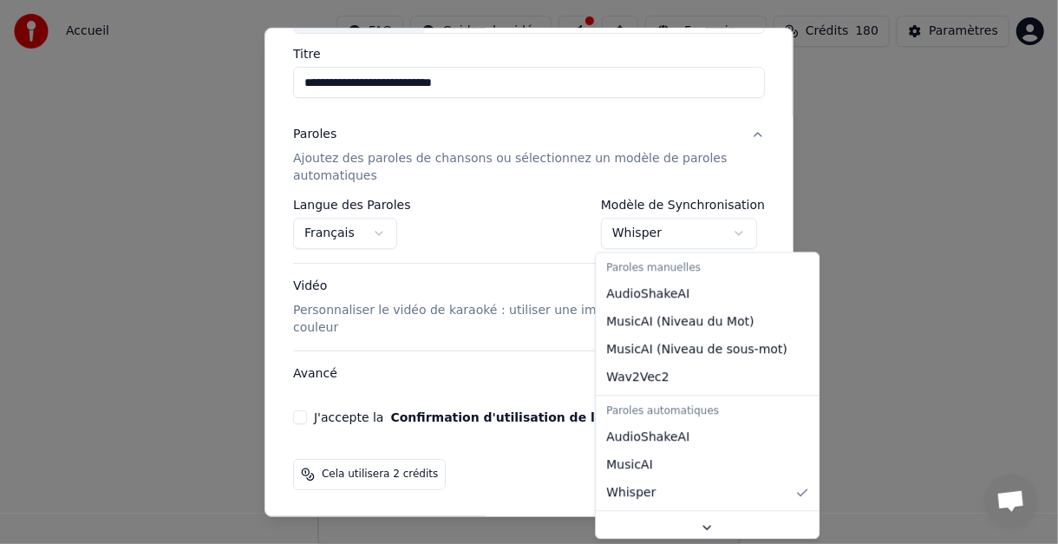
click at [739, 233] on body "Accueil FAQ Guides de vidéo Français Crédits 180 Paramètres Bienvenue sur Youka…" at bounding box center [529, 272] width 1058 height 545
select select "**********"
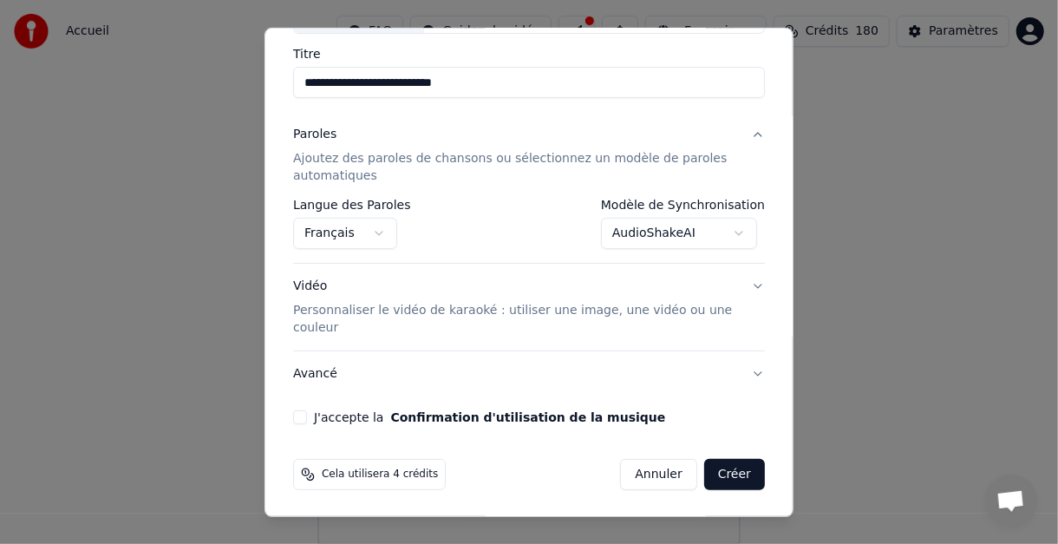
click at [741, 368] on button "Avancé" at bounding box center [529, 373] width 472 height 45
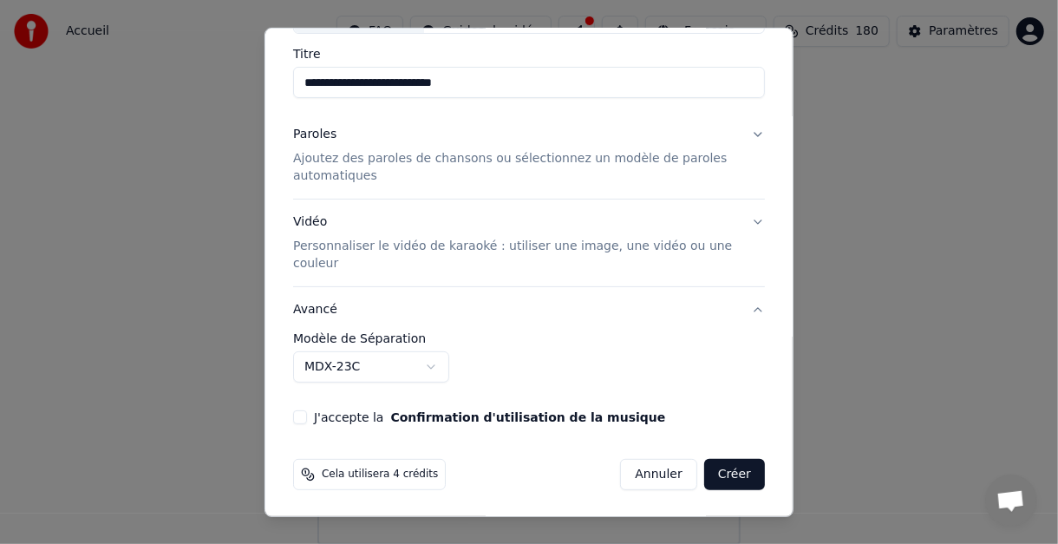
click at [741, 304] on button "Avancé" at bounding box center [529, 309] width 472 height 45
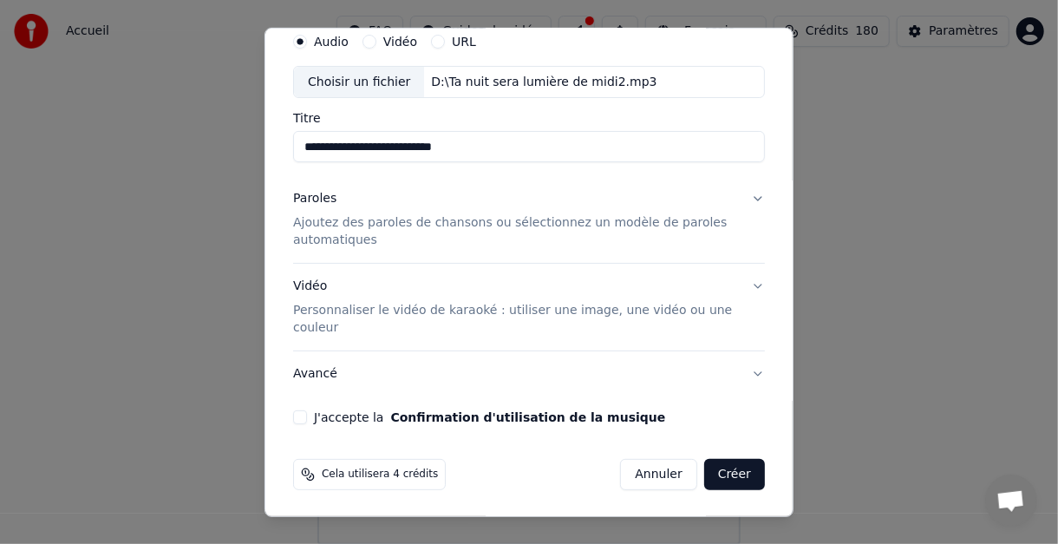
scroll to position [0, 0]
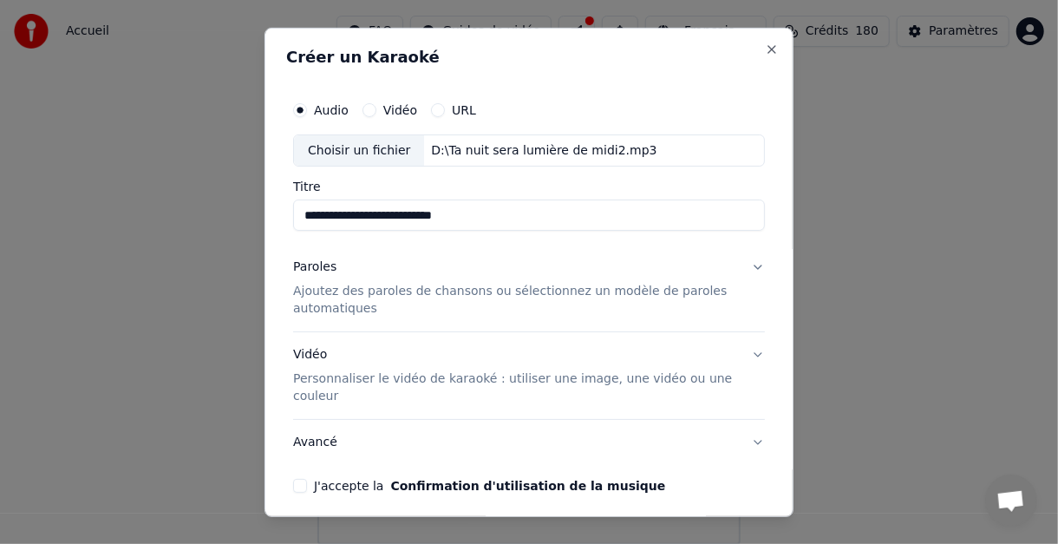
click at [744, 266] on button "Paroles Ajoutez des paroles de chansons ou sélectionnez un modèle de paroles au…" at bounding box center [529, 288] width 472 height 87
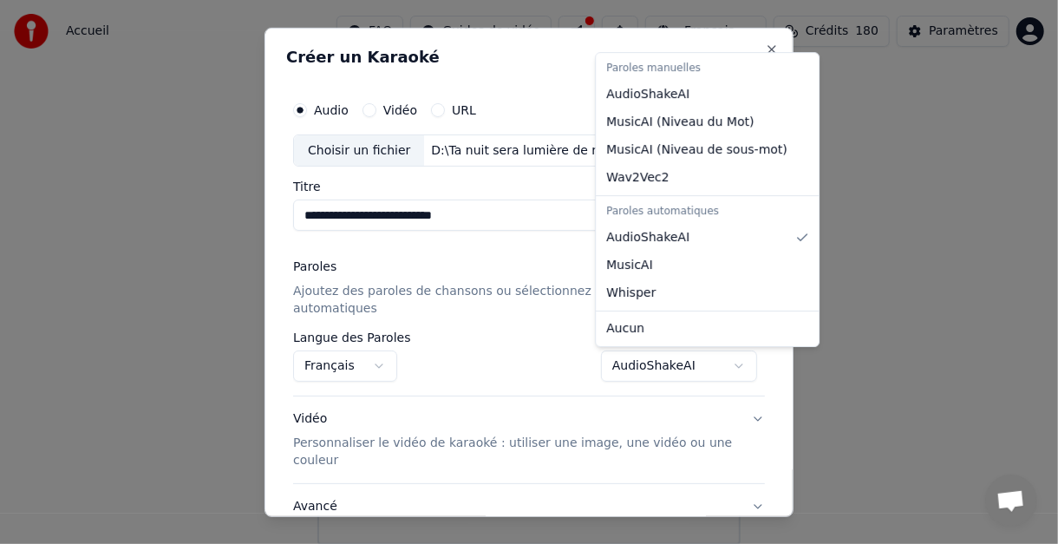
click at [731, 357] on body "Accueil FAQ Guides de vidéo Français Crédits 180 Paramètres Bienvenue sur Youka…" at bounding box center [529, 272] width 1058 height 545
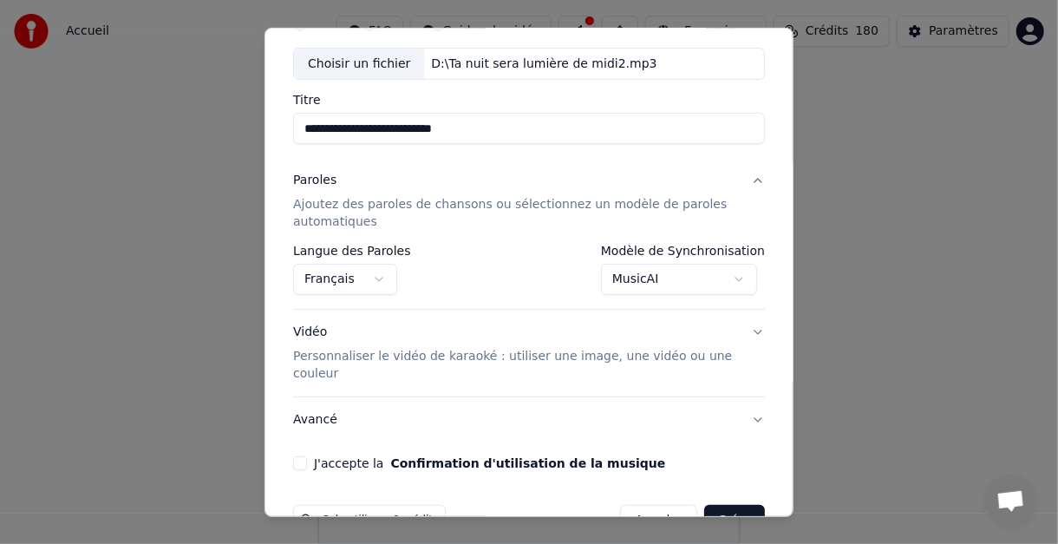
scroll to position [133, 0]
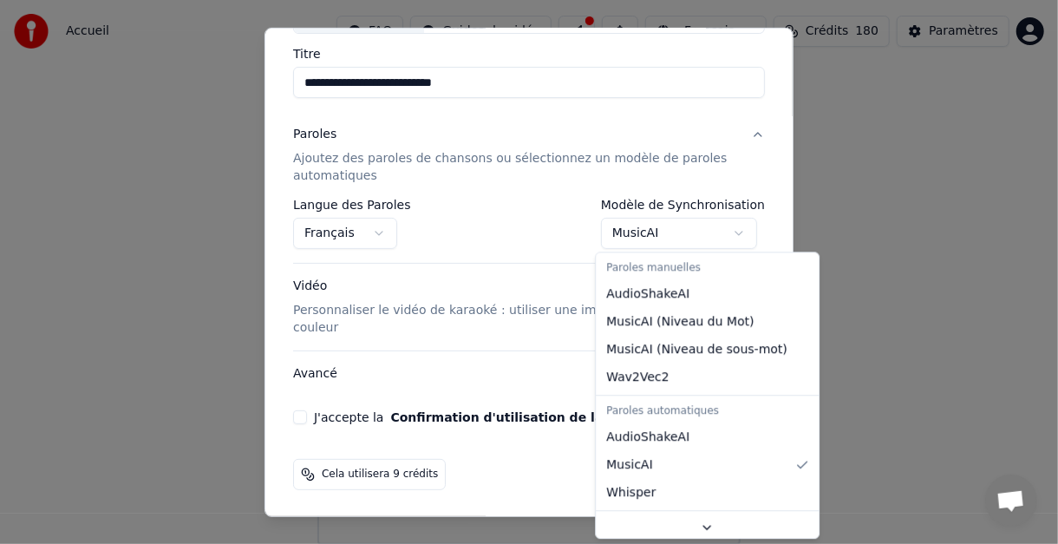
click at [735, 229] on body "Accueil FAQ Guides de vidéo Français Crédits 180 Paramètres Bienvenue sur Youka…" at bounding box center [529, 272] width 1058 height 545
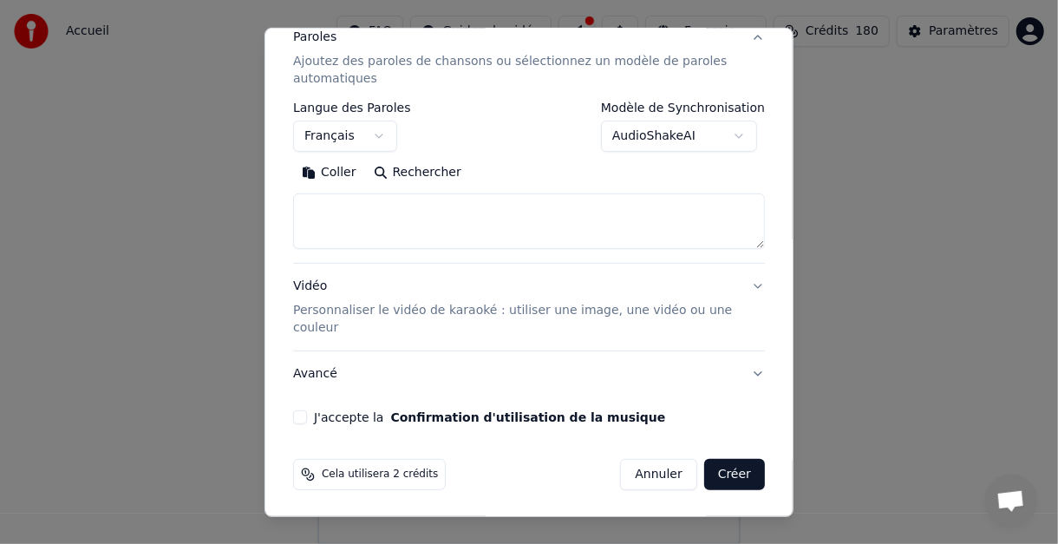
scroll to position [56, 0]
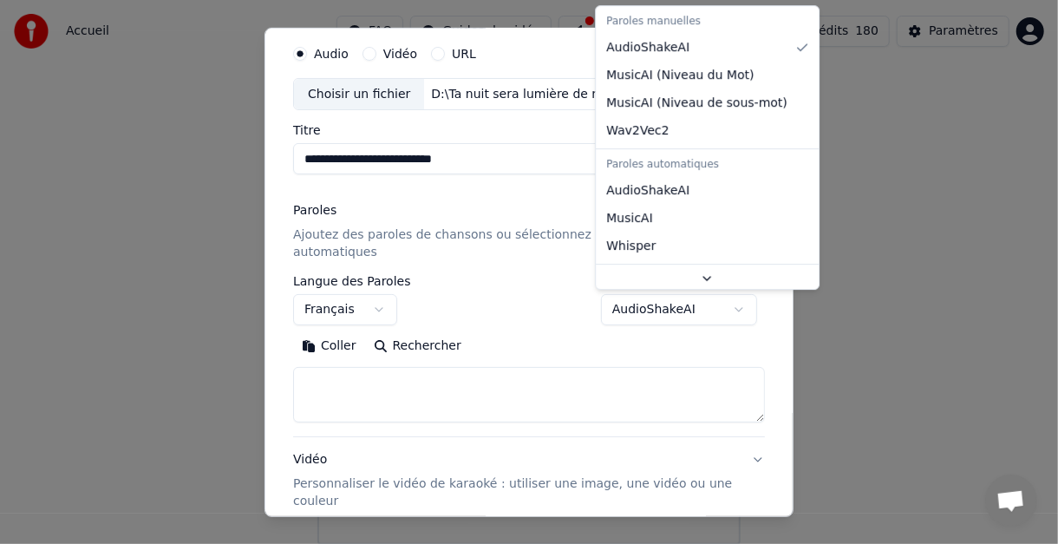
click at [734, 309] on body "Accueil FAQ Guides de vidéo Français Crédits 180 Paramètres Bienvenue sur Youka…" at bounding box center [529, 272] width 1058 height 545
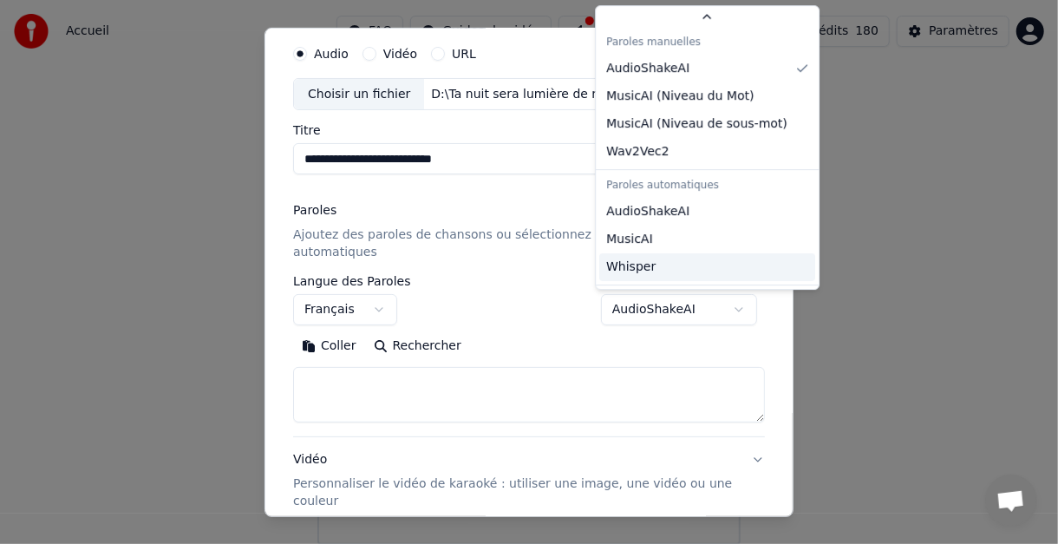
scroll to position [30, 0]
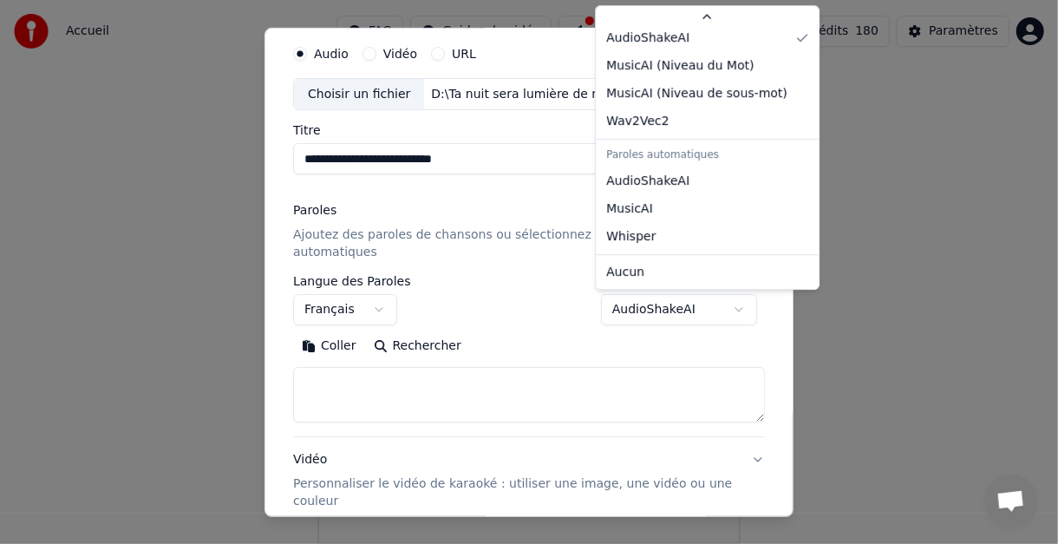
select select "**********"
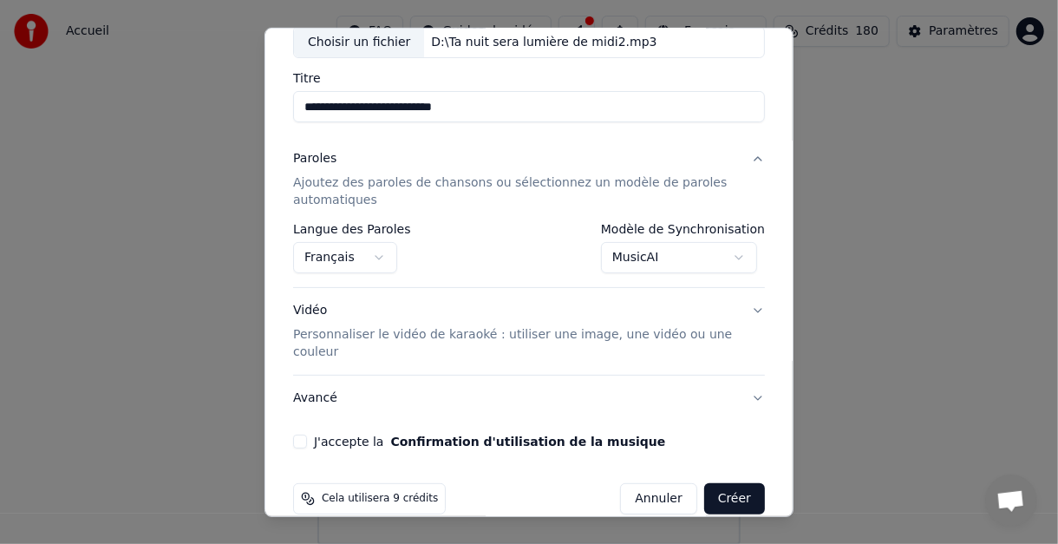
scroll to position [133, 0]
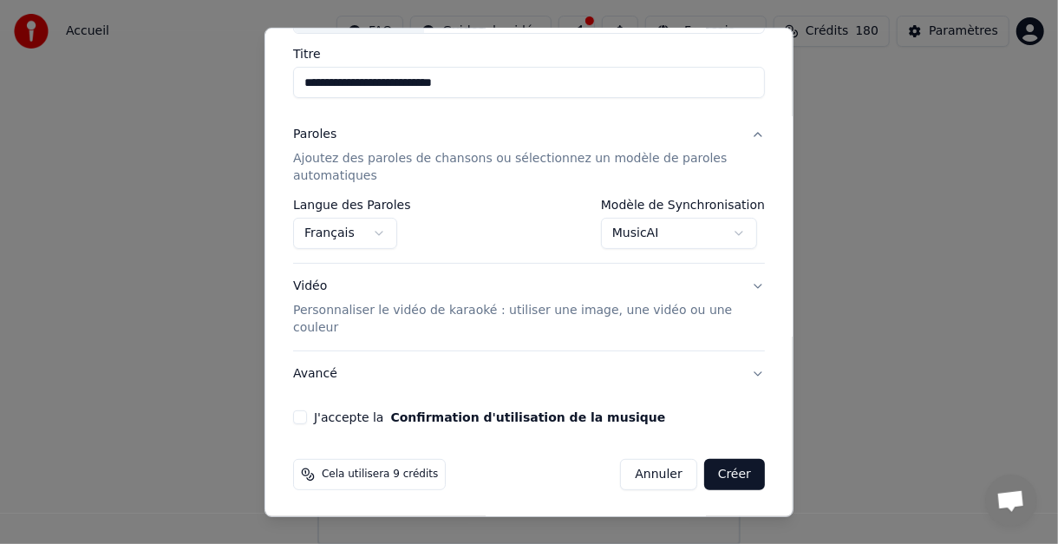
click at [300, 410] on button "J'accepte la Confirmation d'utilisation de la musique" at bounding box center [300, 417] width 14 height 14
click at [727, 471] on button "Créer" at bounding box center [734, 474] width 61 height 31
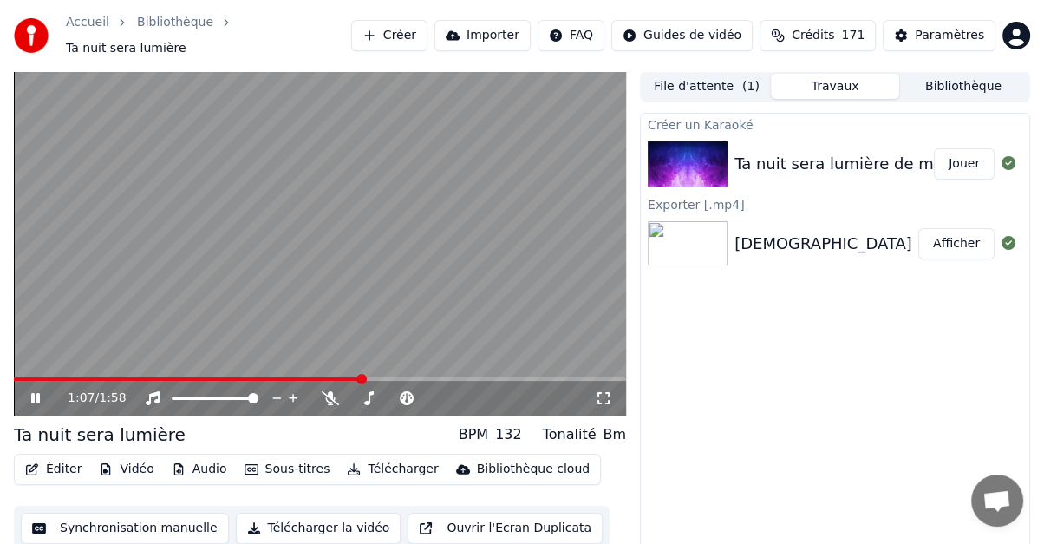
click at [33, 393] on icon at bounding box center [35, 398] width 9 height 10
click at [55, 457] on button "Éditer" at bounding box center [53, 469] width 70 height 24
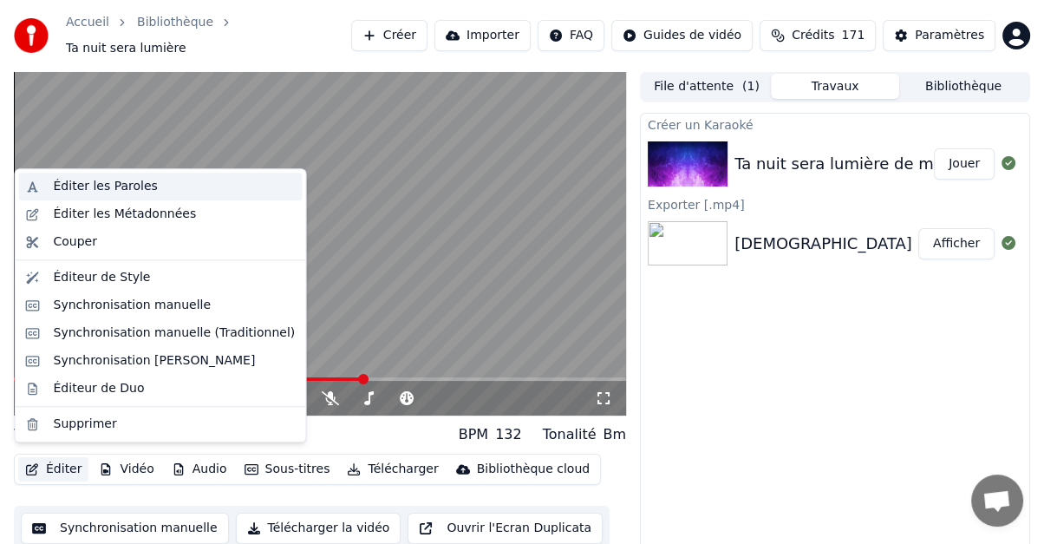
click at [131, 189] on div "Éditer les Paroles" at bounding box center [106, 186] width 104 height 17
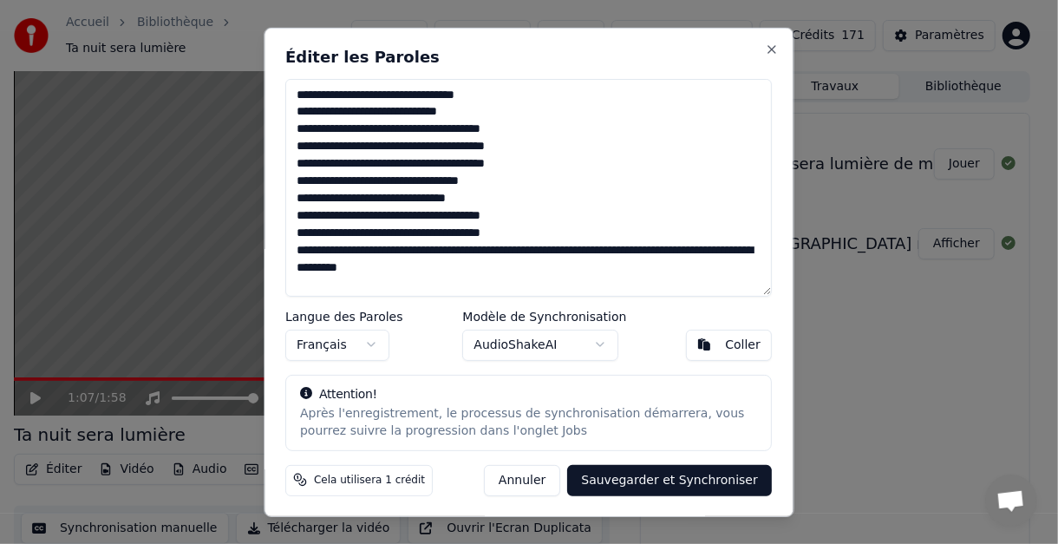
click at [529, 133] on textarea "**********" at bounding box center [529, 187] width 487 height 218
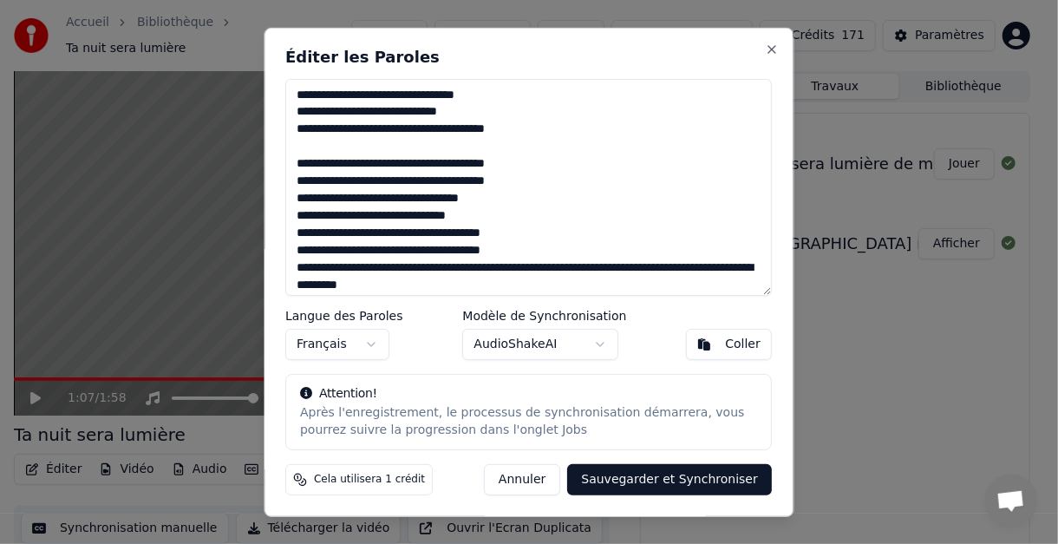
scroll to position [4, 0]
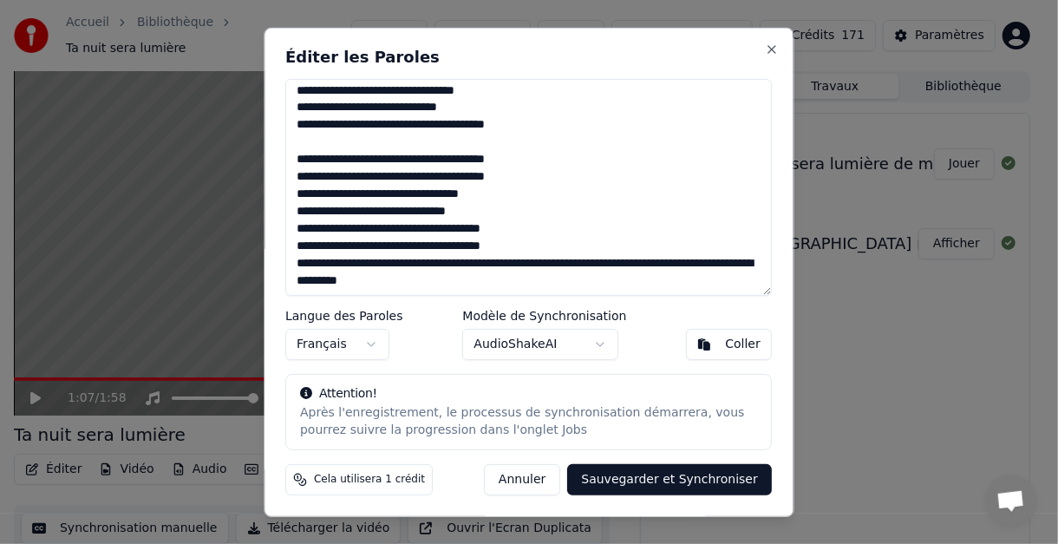
drag, startPoint x: 299, startPoint y: 126, endPoint x: 526, endPoint y: 123, distance: 227.2
click at [526, 123] on textarea "**********" at bounding box center [529, 187] width 487 height 218
click at [375, 146] on textarea "**********" at bounding box center [529, 187] width 487 height 218
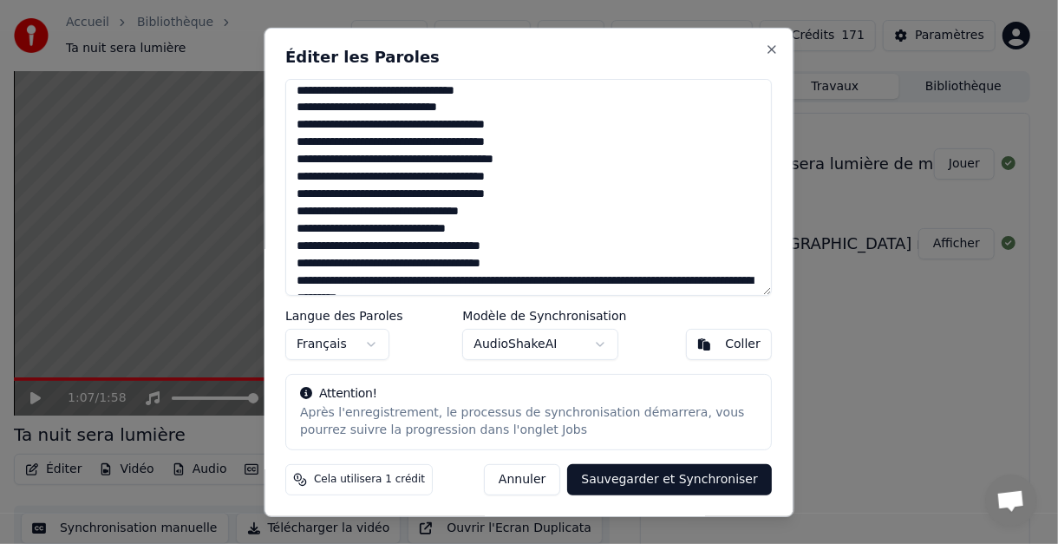
click at [519, 196] on textarea "**********" at bounding box center [529, 187] width 487 height 218
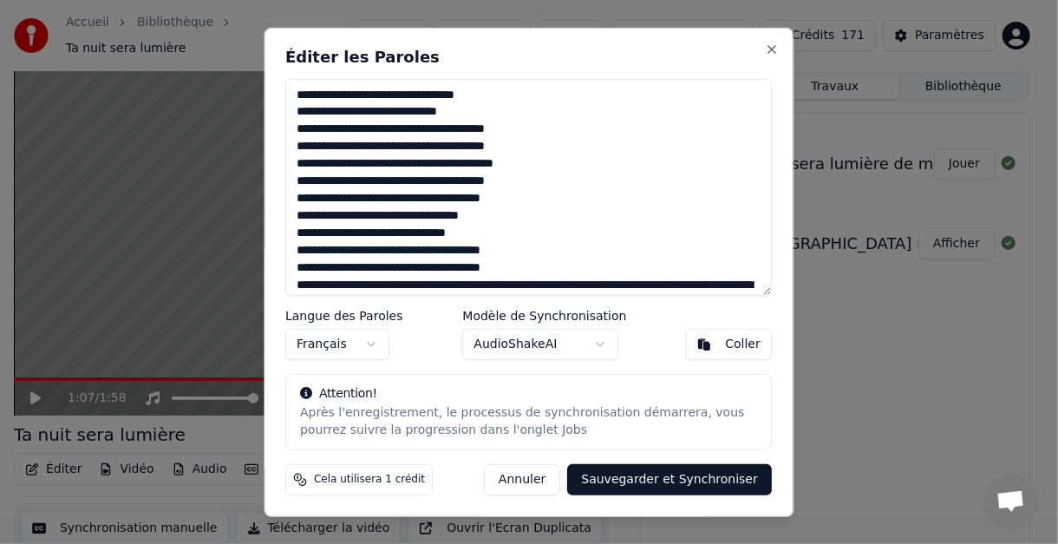
scroll to position [0, 0]
click at [487, 95] on textarea "**********" at bounding box center [529, 187] width 487 height 218
click at [461, 108] on textarea "**********" at bounding box center [529, 187] width 487 height 218
click at [518, 185] on textarea "**********" at bounding box center [529, 187] width 487 height 218
click at [499, 217] on textarea "**********" at bounding box center [529, 187] width 487 height 218
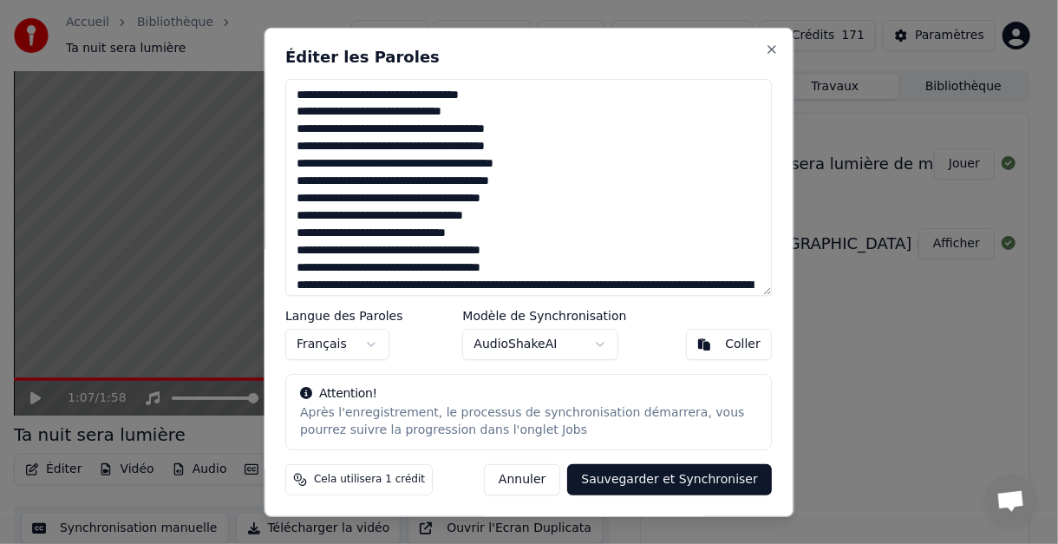
click at [484, 237] on textarea "**********" at bounding box center [529, 187] width 487 height 218
click at [406, 252] on textarea "**********" at bounding box center [529, 187] width 487 height 218
click at [519, 250] on textarea "**********" at bounding box center [529, 187] width 487 height 218
click at [408, 269] on textarea "**********" at bounding box center [529, 187] width 487 height 218
click at [517, 270] on textarea "**********" at bounding box center [529, 187] width 487 height 218
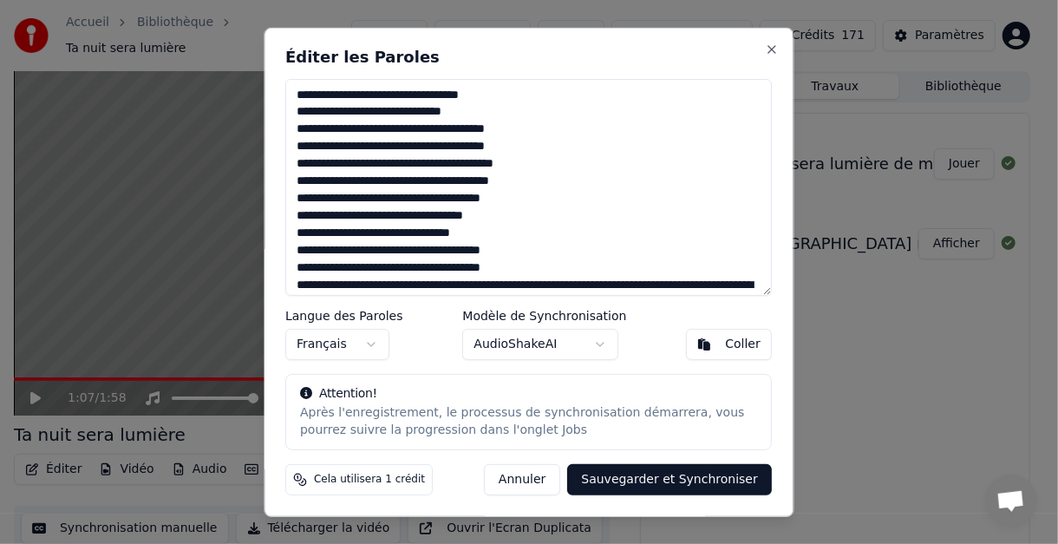
drag, startPoint x: 297, startPoint y: 284, endPoint x: 319, endPoint y: 293, distance: 24.5
click at [300, 286] on textarea "**********" at bounding box center [529, 187] width 487 height 218
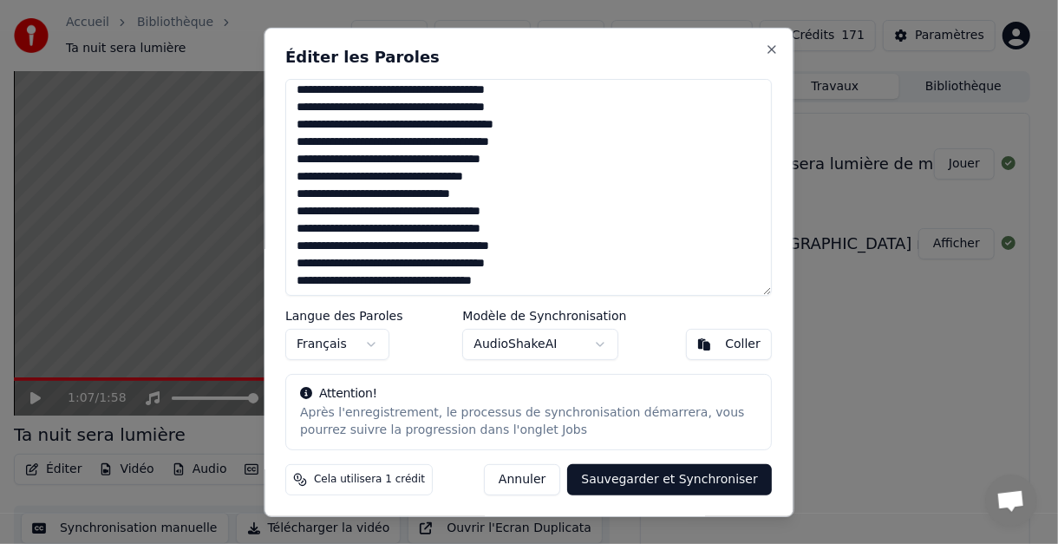
type textarea "**********"
click at [657, 481] on button "Sauvegarder et Synchroniser" at bounding box center [670, 479] width 205 height 31
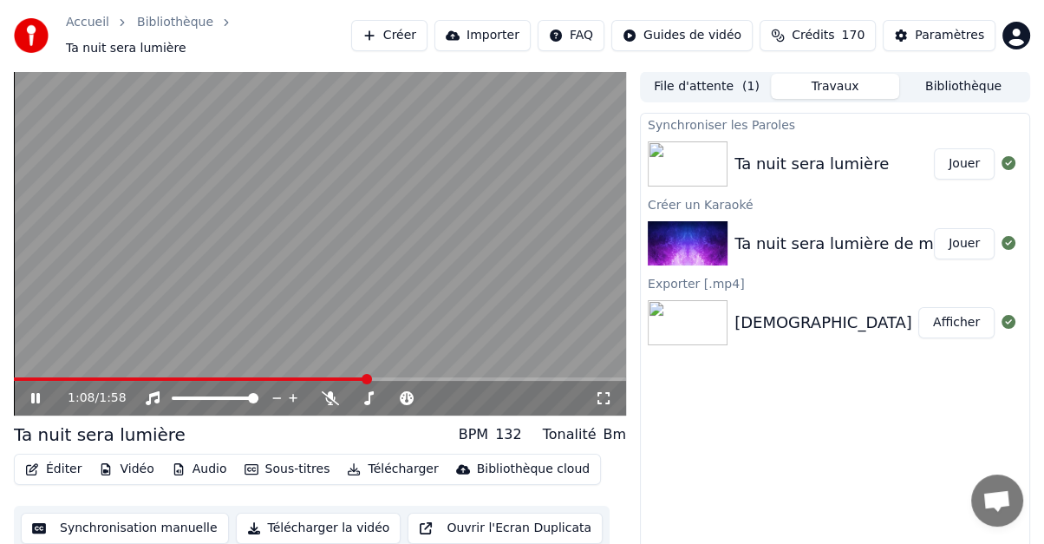
click at [36, 393] on icon at bounding box center [35, 398] width 9 height 10
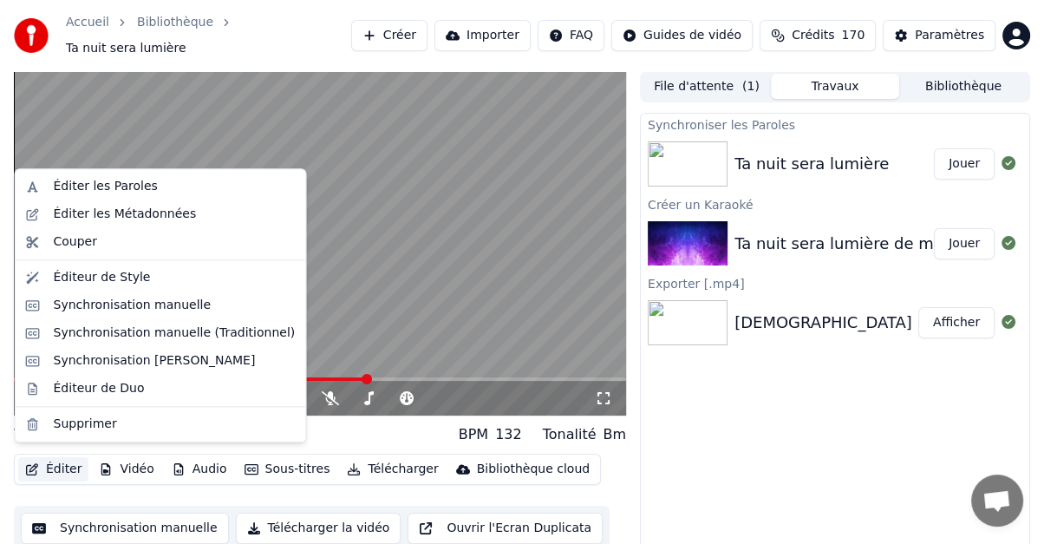
click at [52, 457] on button "Éditer" at bounding box center [53, 469] width 70 height 24
click at [98, 217] on div "Éditer les Métadonnées" at bounding box center [125, 214] width 143 height 17
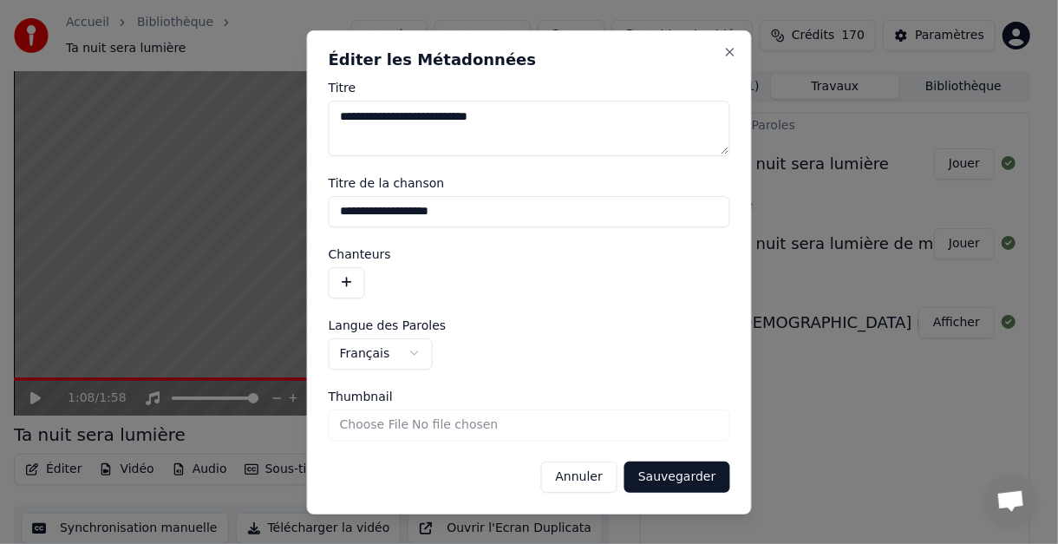
click at [503, 115] on textarea "**********" at bounding box center [530, 129] width 402 height 56
type textarea "**********"
click at [445, 214] on input "**********" at bounding box center [530, 210] width 402 height 31
type input "**********"
click at [684, 480] on button "Sauvegarder" at bounding box center [676, 476] width 105 height 31
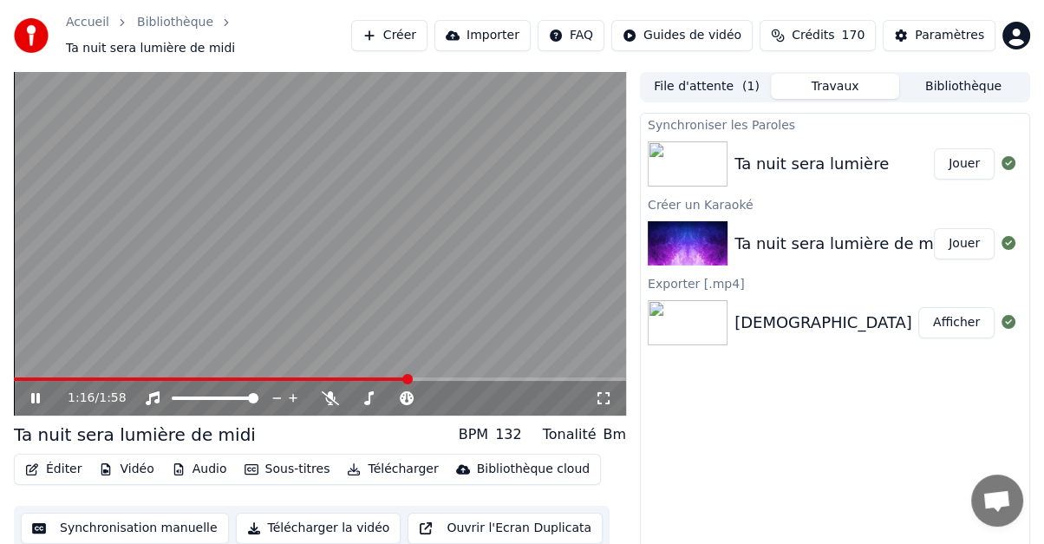
click at [30, 391] on icon at bounding box center [48, 398] width 40 height 14
click at [493, 389] on icon at bounding box center [493, 397] width 16 height 17
click at [508, 394] on icon at bounding box center [509, 398] width 9 height 9
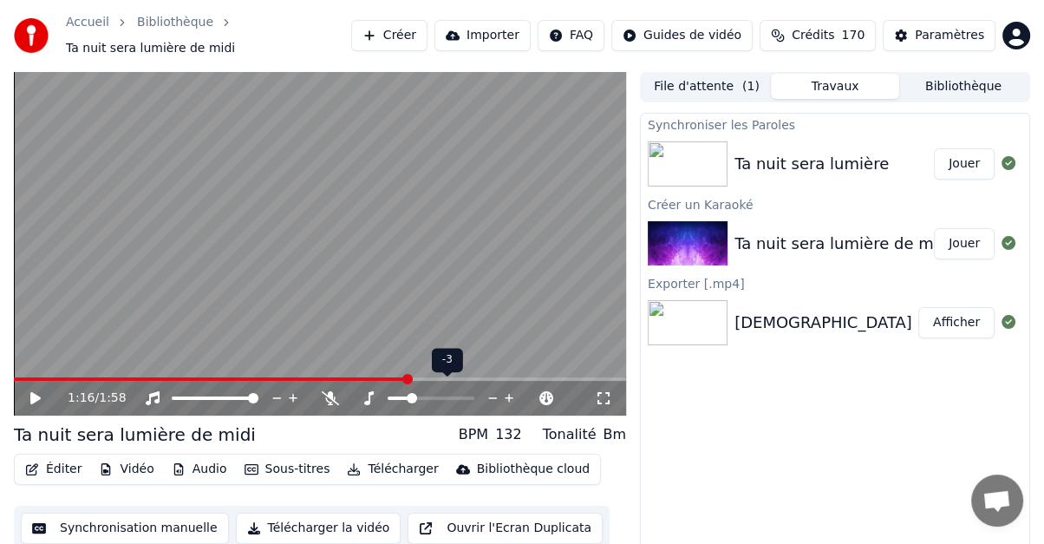
click at [508, 394] on icon at bounding box center [509, 398] width 9 height 9
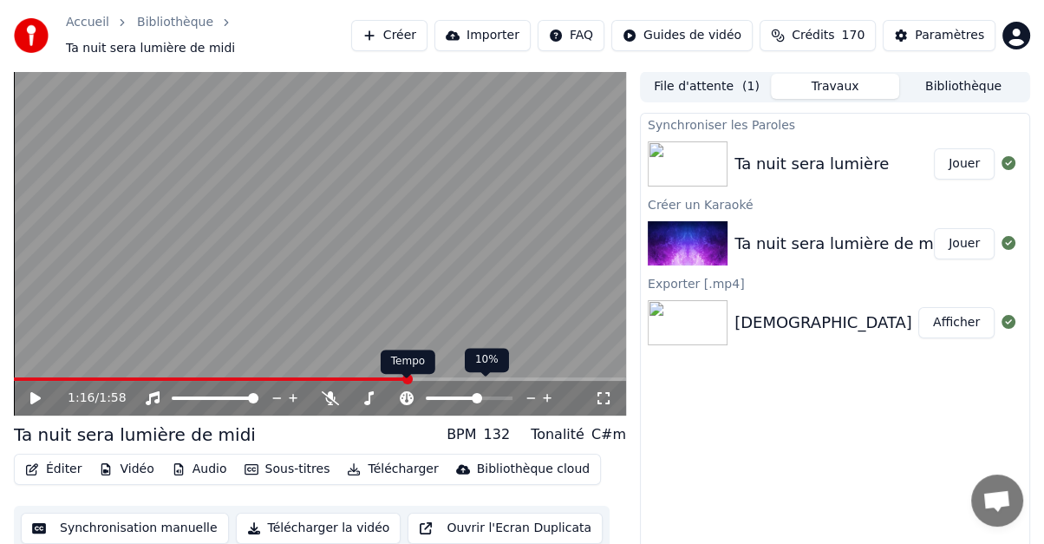
click at [407, 391] on icon at bounding box center [407, 398] width 14 height 14
click at [545, 389] on icon at bounding box center [547, 397] width 16 height 17
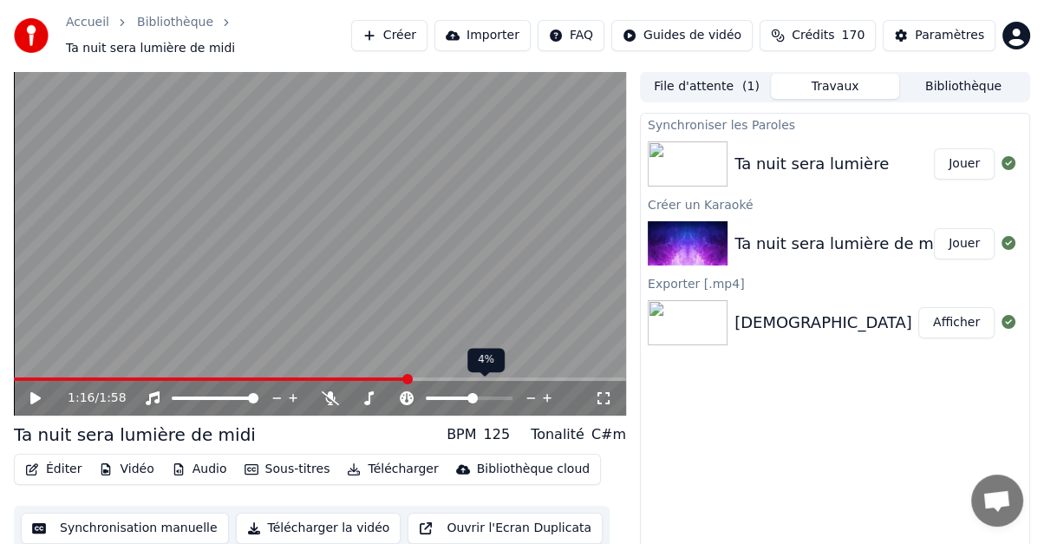
click at [545, 389] on icon at bounding box center [547, 397] width 16 height 17
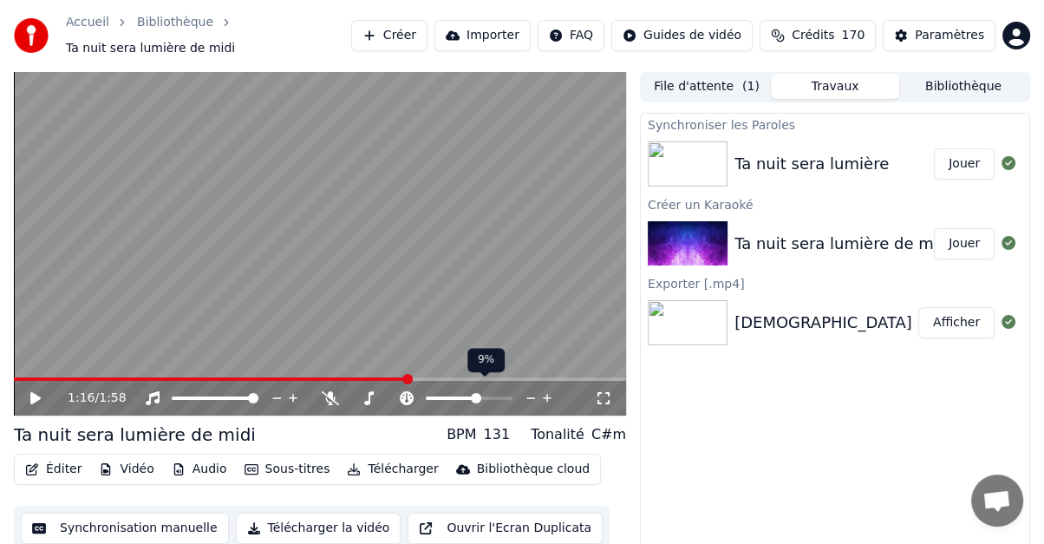
click at [545, 389] on icon at bounding box center [547, 397] width 16 height 17
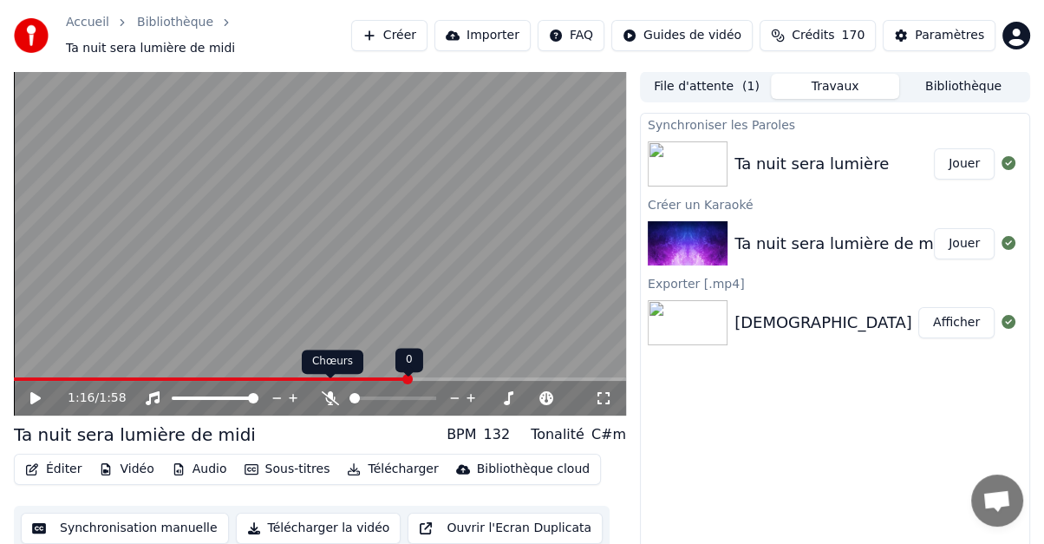
click at [331, 391] on icon at bounding box center [330, 398] width 17 height 14
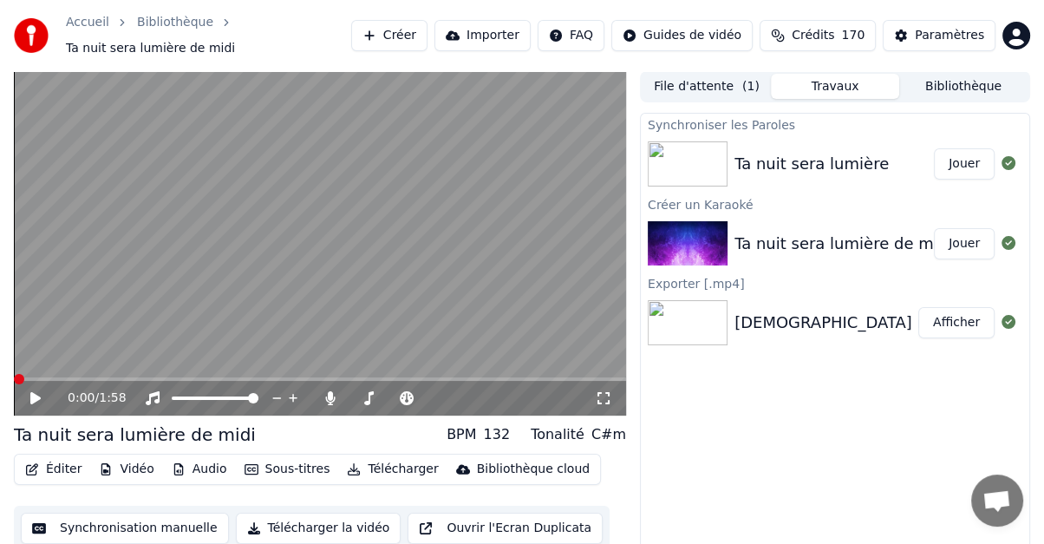
click at [14, 383] on span at bounding box center [19, 379] width 10 height 10
click at [36, 392] on icon at bounding box center [35, 398] width 10 height 12
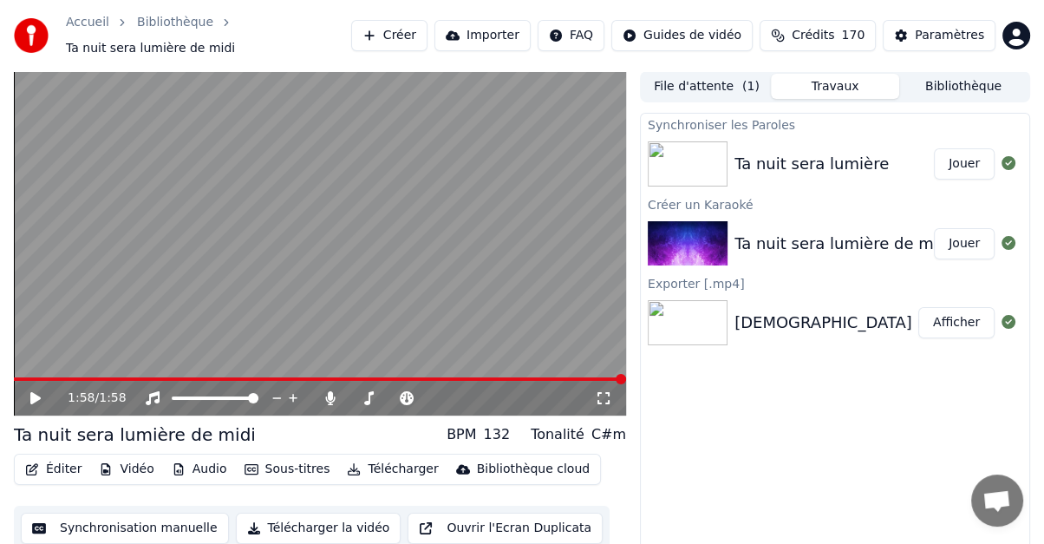
click at [60, 457] on button "Éditer" at bounding box center [53, 469] width 70 height 24
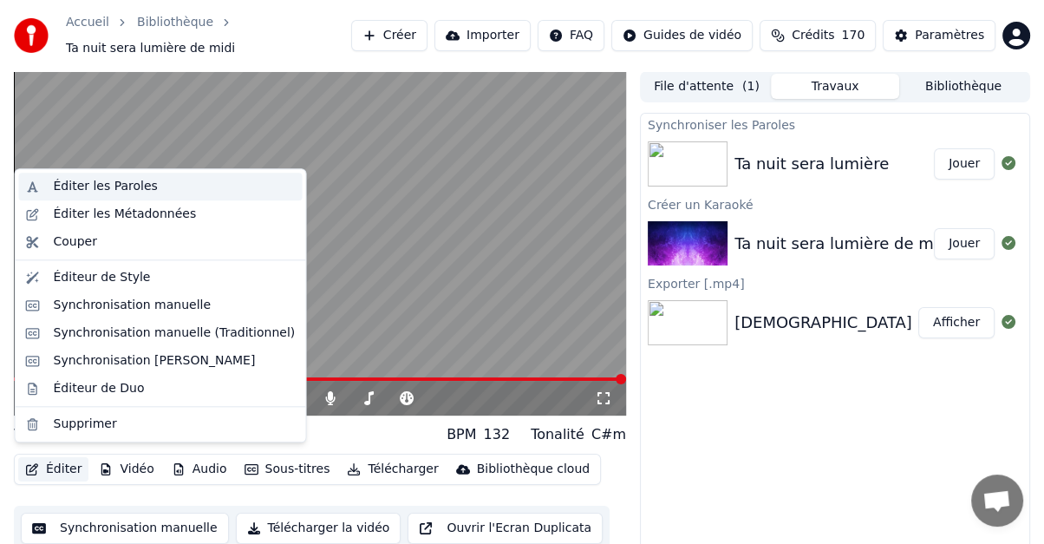
click at [101, 184] on div "Éditer les Paroles" at bounding box center [106, 186] width 104 height 17
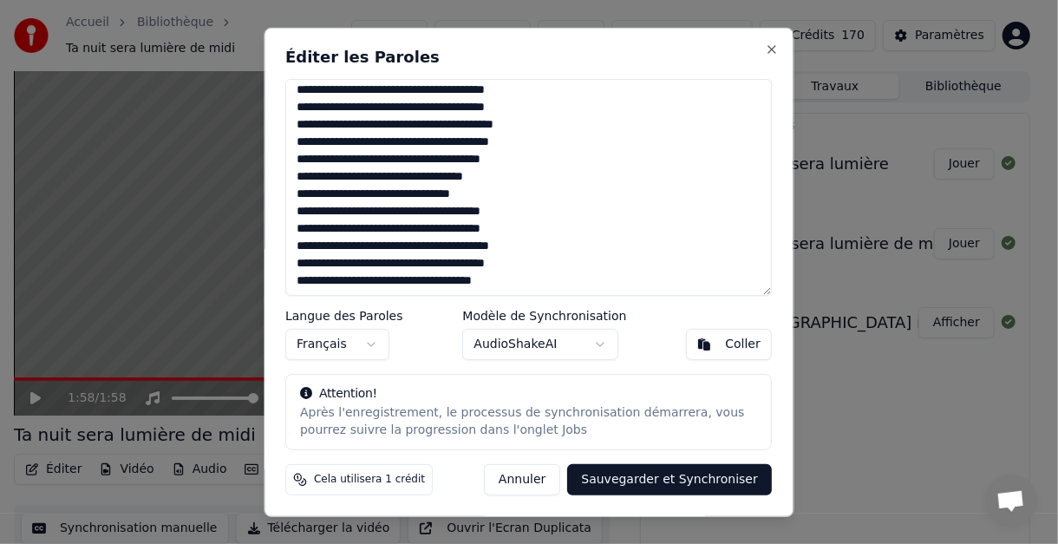
click at [371, 212] on textarea "**********" at bounding box center [529, 187] width 487 height 218
click at [369, 231] on textarea "**********" at bounding box center [529, 187] width 487 height 218
type textarea "**********"
click at [701, 479] on button "Sauvegarder et Synchroniser" at bounding box center [670, 479] width 205 height 31
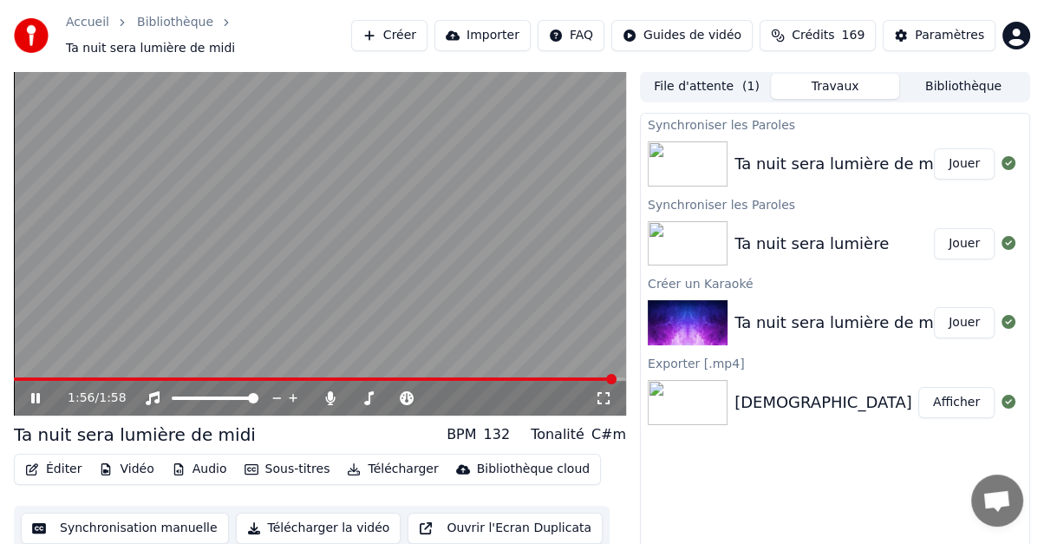
click at [56, 458] on button "Éditer" at bounding box center [53, 469] width 70 height 24
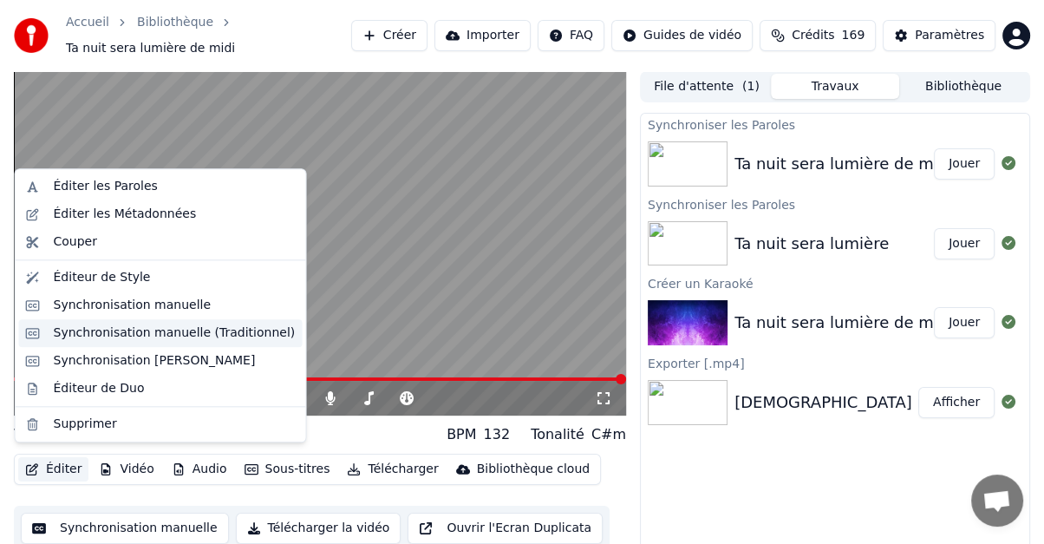
click at [101, 336] on div "Synchronisation manuelle (Traditionnel)" at bounding box center [175, 332] width 242 height 17
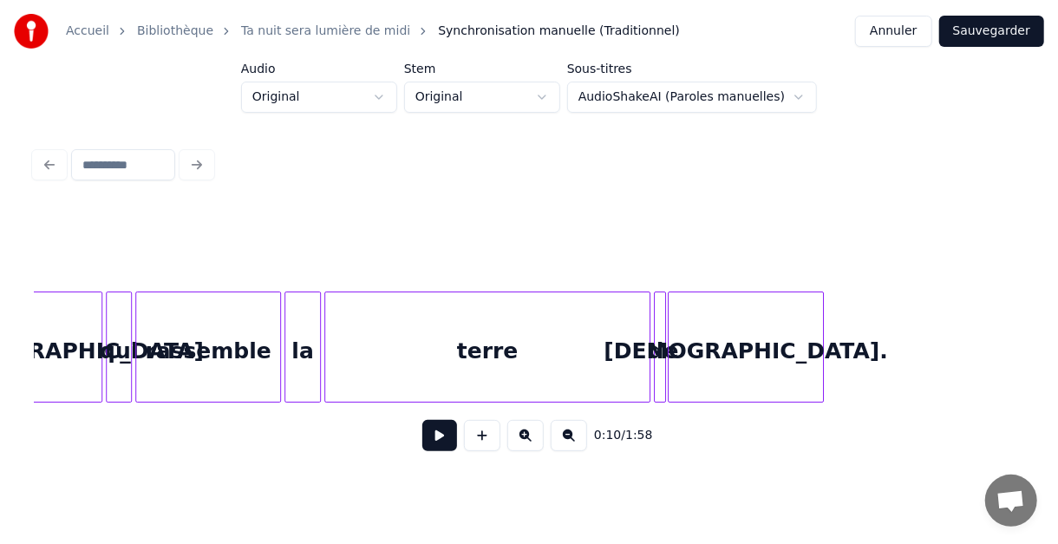
scroll to position [0, 9292]
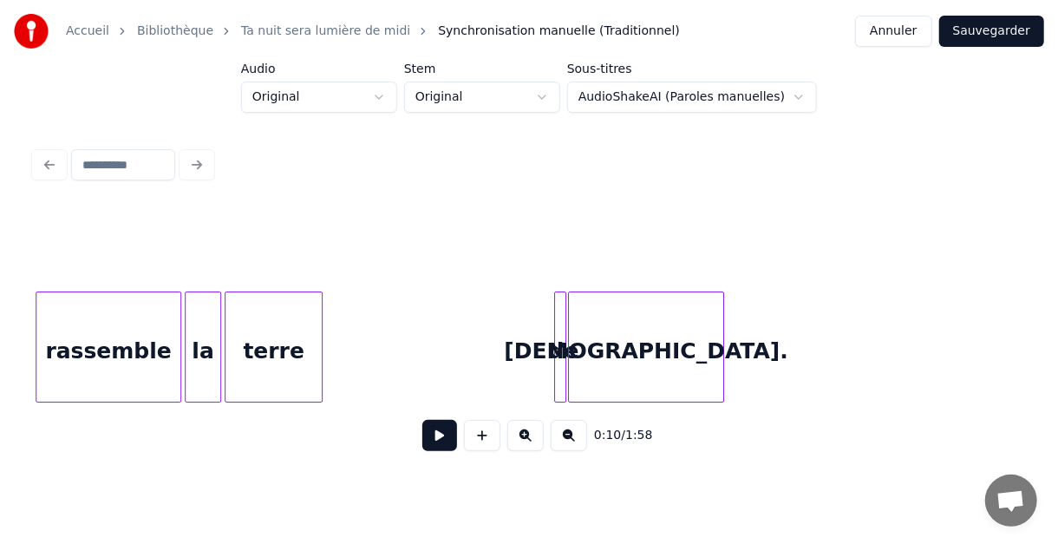
click at [318, 355] on div at bounding box center [319, 346] width 5 height 109
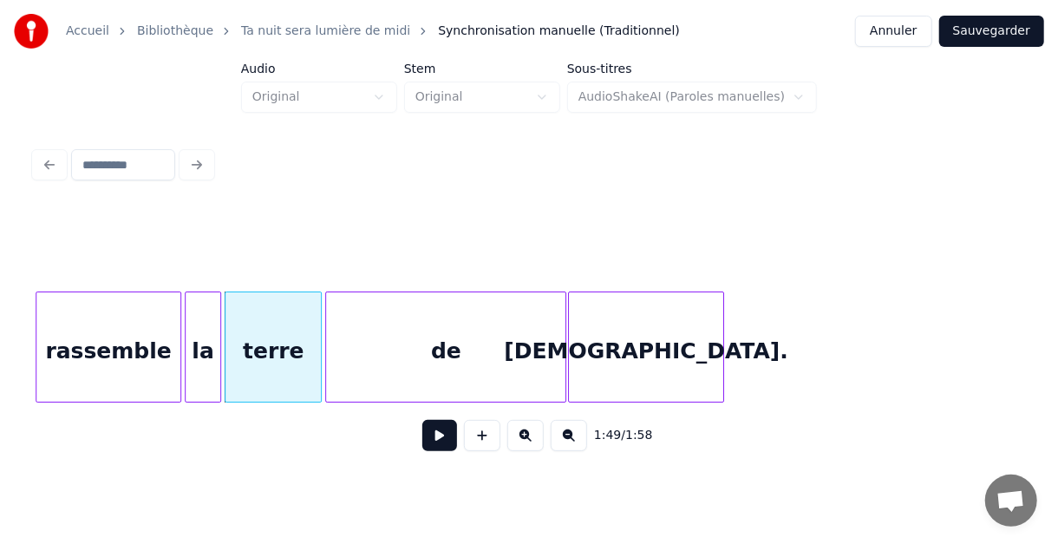
click at [329, 330] on div at bounding box center [328, 346] width 5 height 109
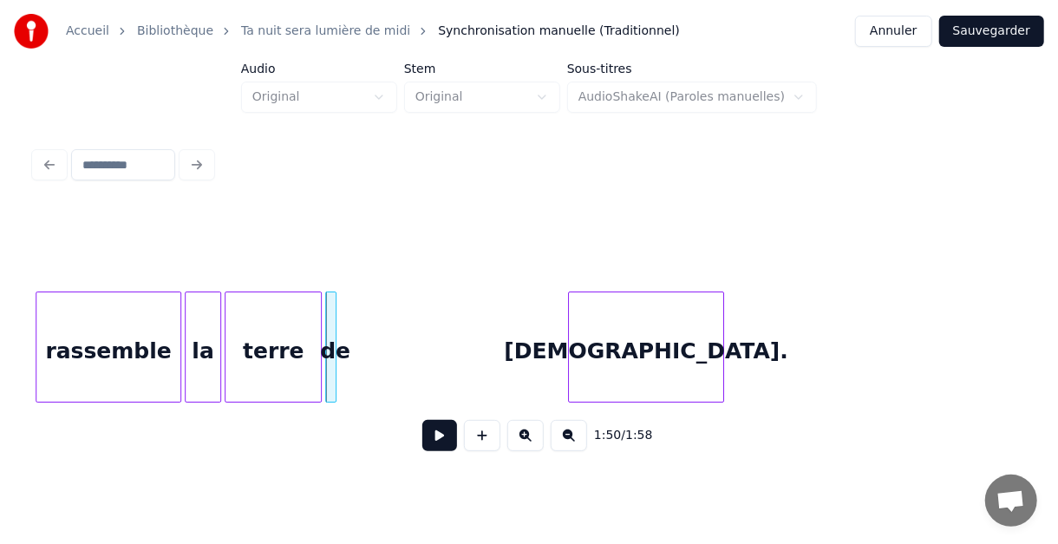
click at [332, 331] on div at bounding box center [332, 346] width 5 height 109
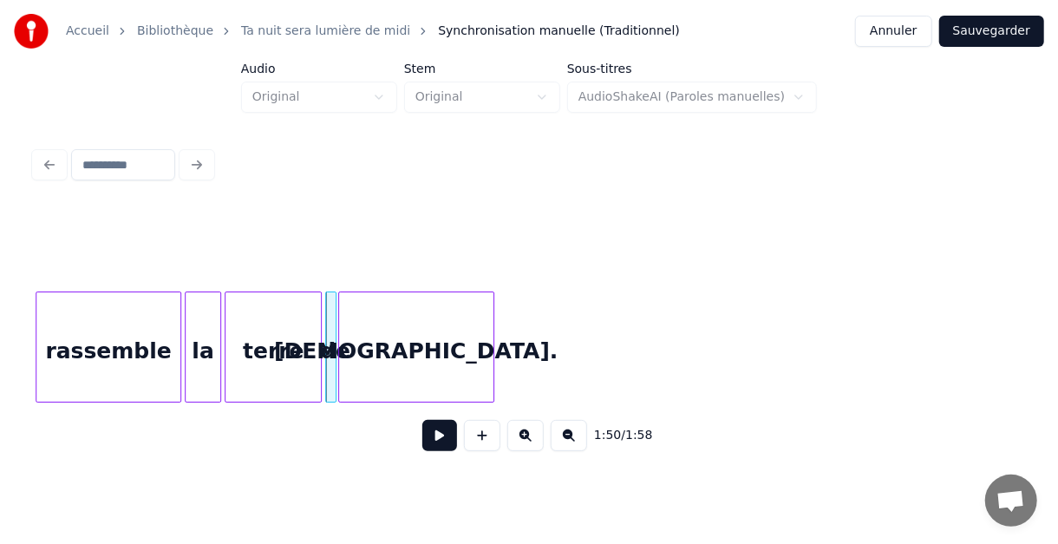
click at [424, 323] on div "[DEMOGRAPHIC_DATA]." at bounding box center [416, 351] width 154 height 118
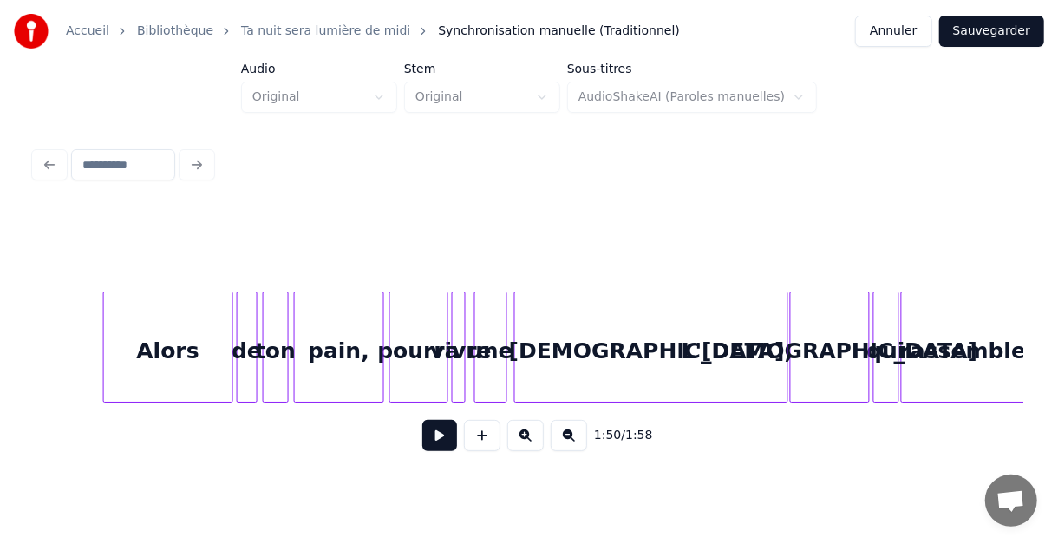
scroll to position [0, 7824]
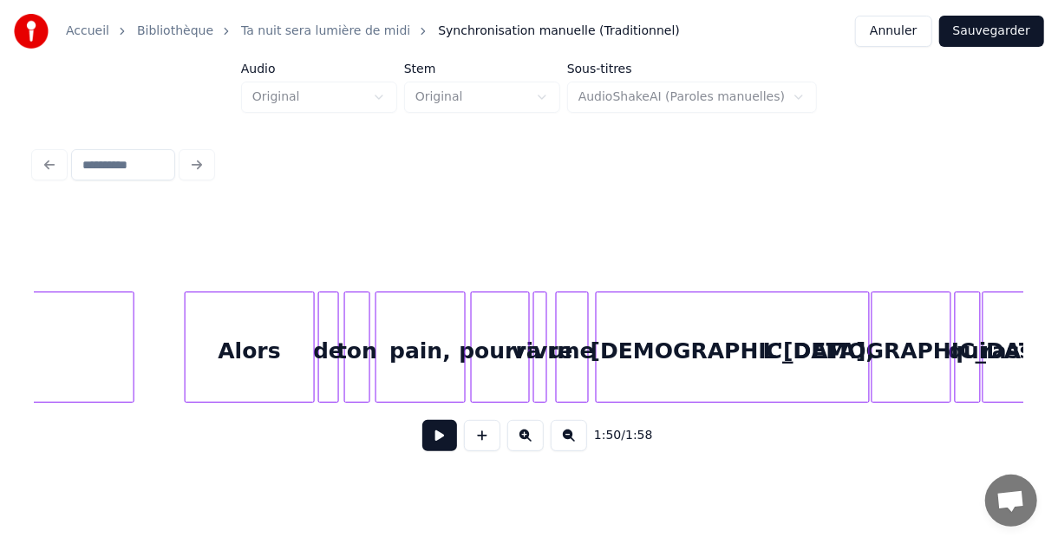
click at [160, 275] on div at bounding box center [529, 248] width 989 height 87
click at [433, 441] on button at bounding box center [439, 435] width 35 height 31
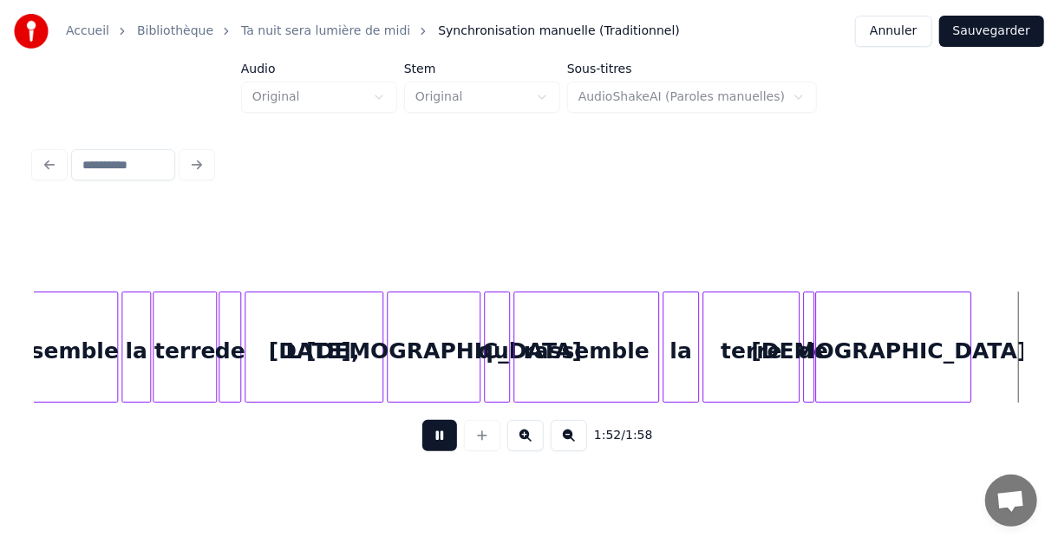
scroll to position [0, 9292]
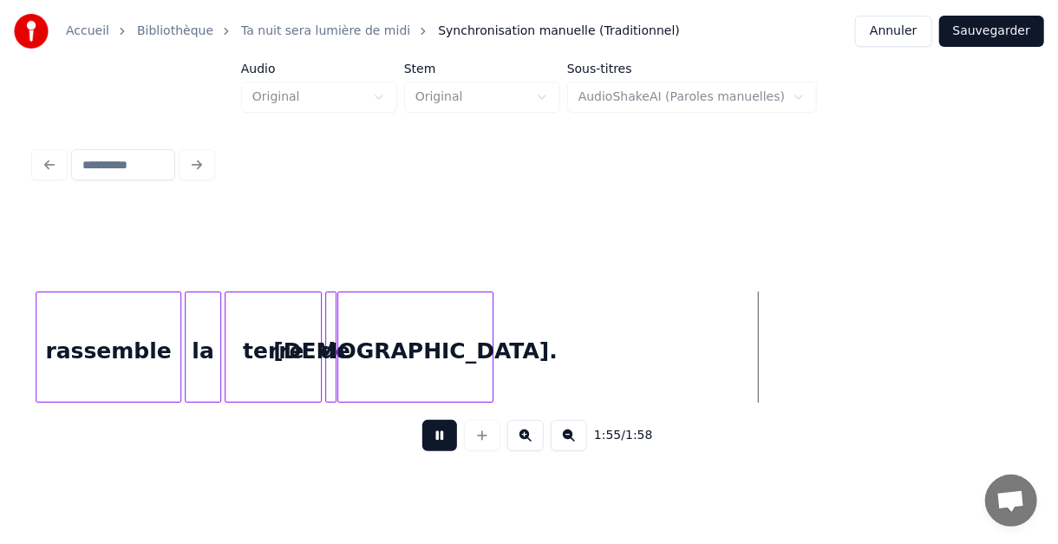
click at [434, 440] on button at bounding box center [439, 435] width 35 height 31
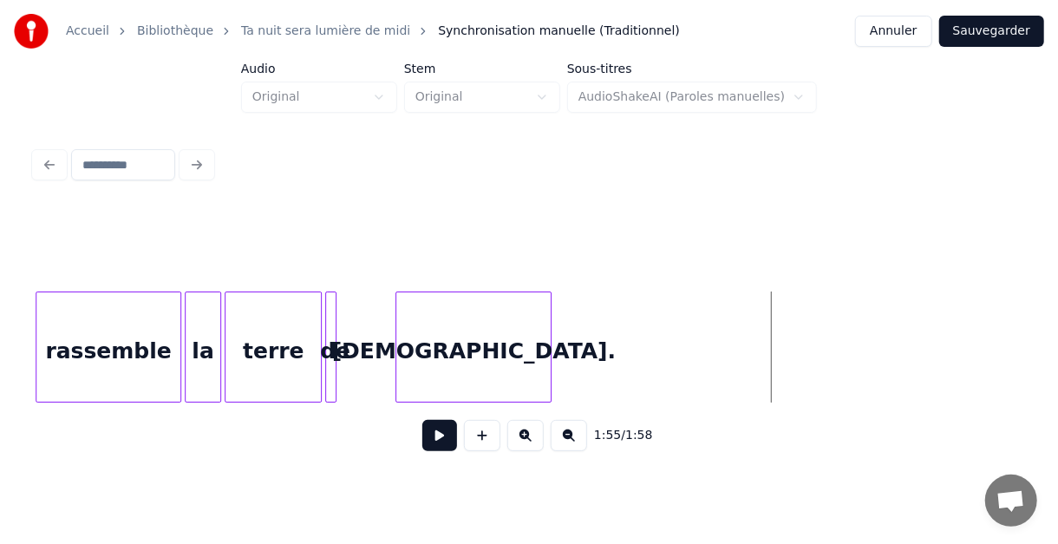
click at [443, 312] on div "[DEMOGRAPHIC_DATA]." at bounding box center [473, 351] width 154 height 118
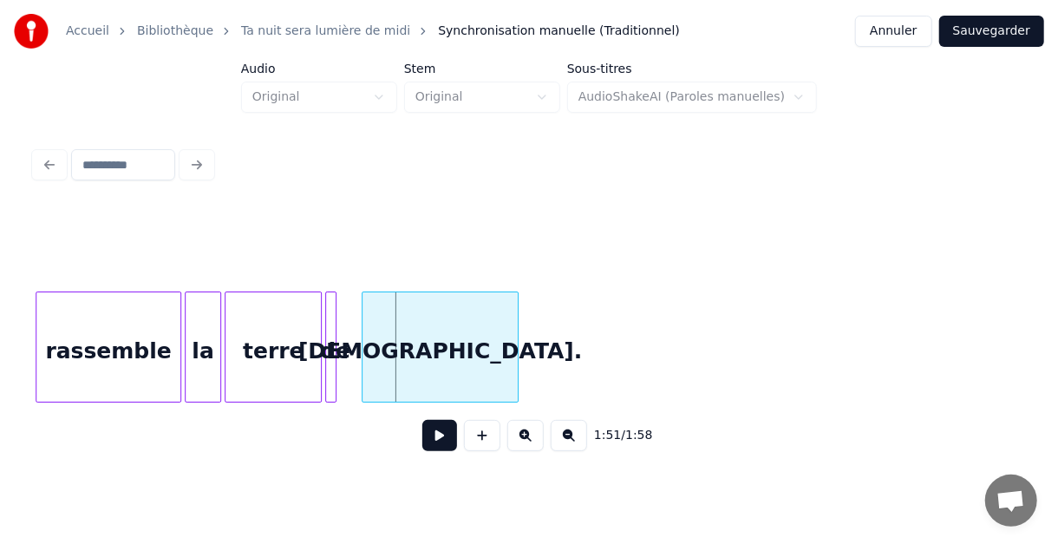
click at [408, 311] on div "[DEMOGRAPHIC_DATA]." at bounding box center [440, 351] width 154 height 118
click at [357, 318] on div "de" at bounding box center [357, 351] width 17 height 118
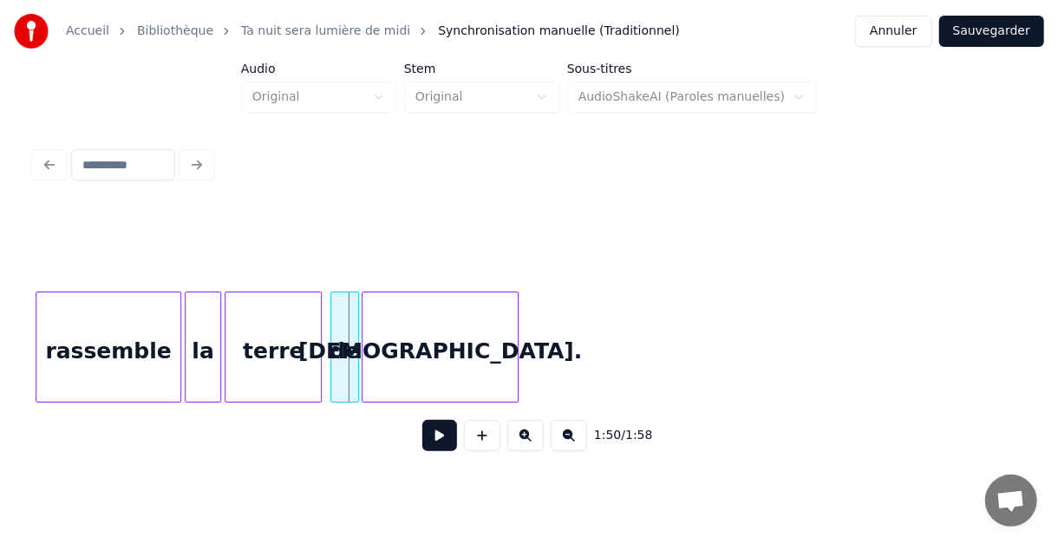
click at [331, 321] on div at bounding box center [333, 346] width 5 height 109
click at [308, 324] on div "terre" at bounding box center [279, 351] width 96 height 118
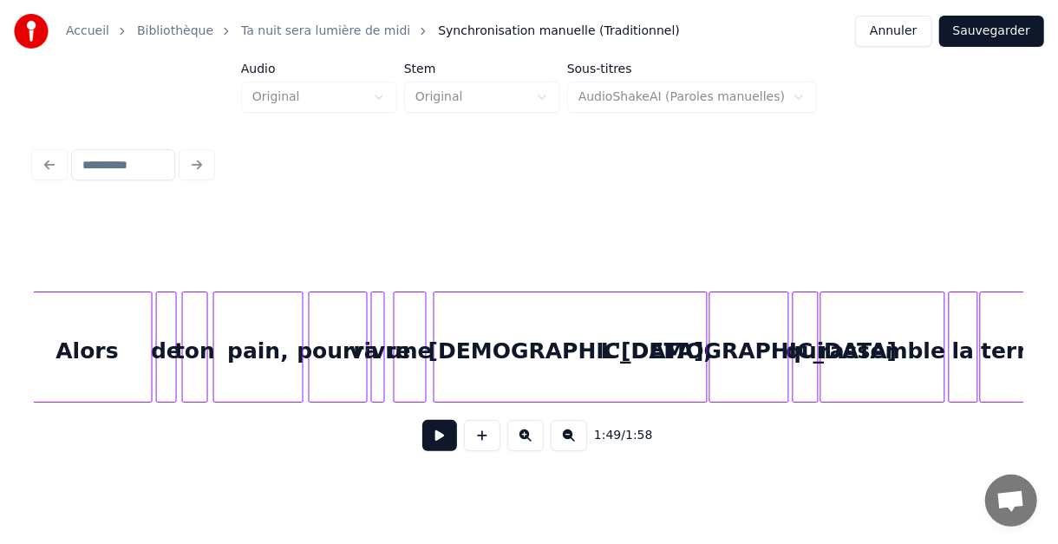
scroll to position [0, 7882]
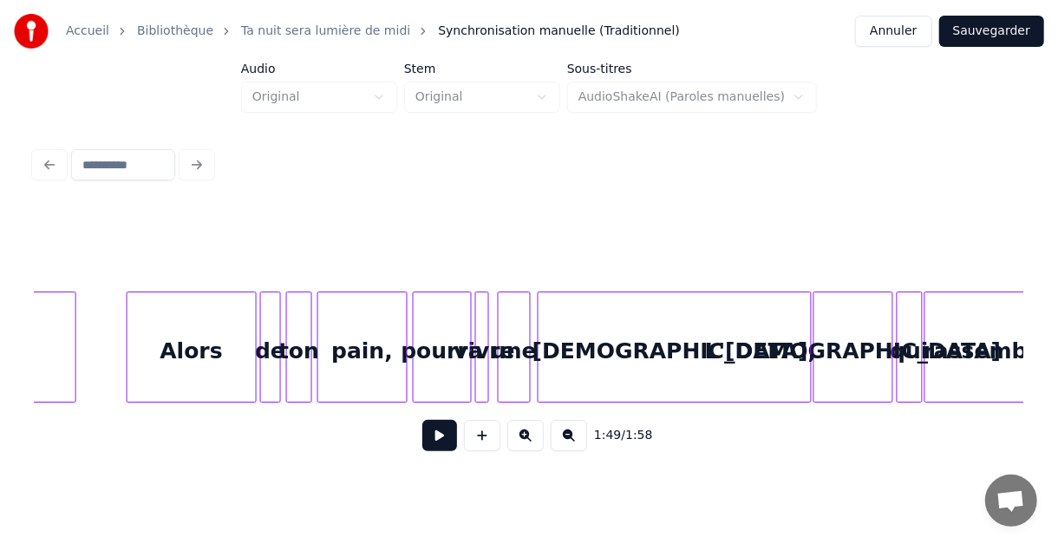
click at [435, 441] on button at bounding box center [439, 435] width 35 height 31
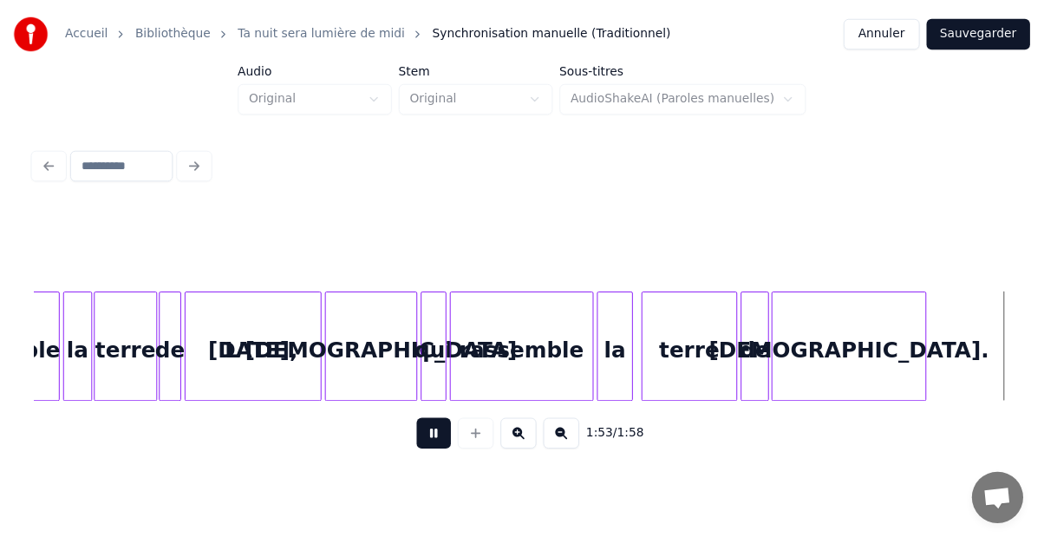
scroll to position [0, 9292]
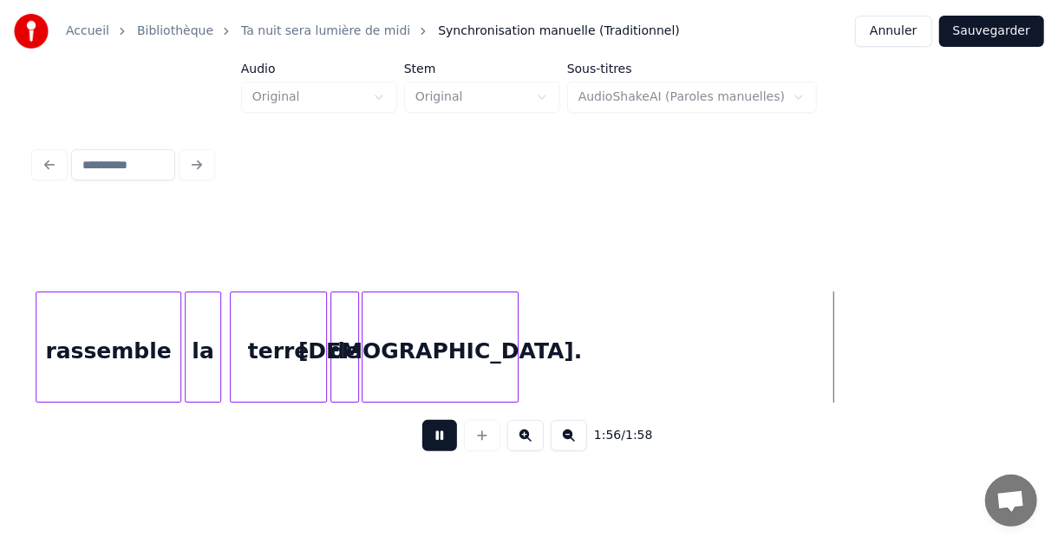
click at [436, 446] on button at bounding box center [439, 435] width 35 height 31
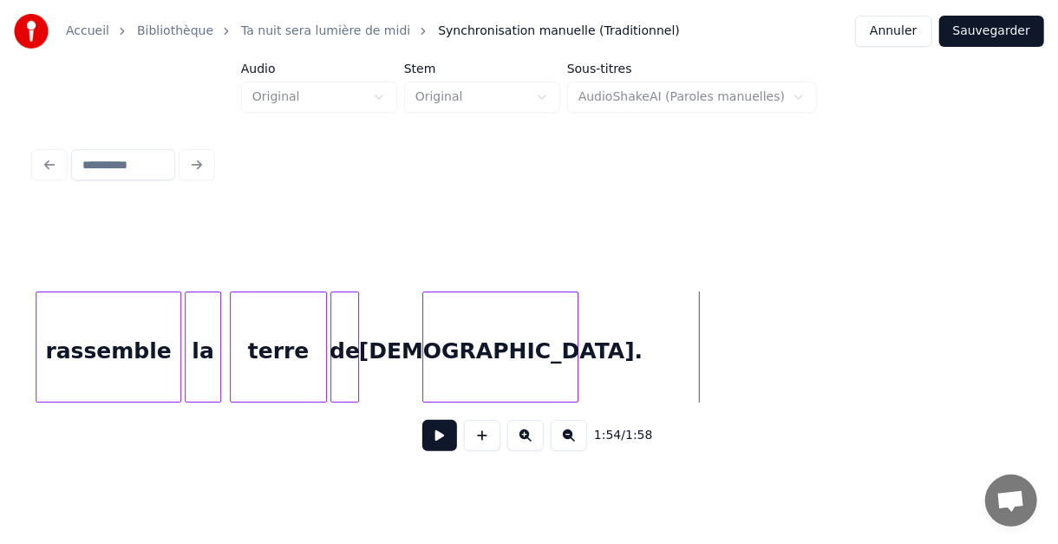
click at [474, 306] on div "[DEMOGRAPHIC_DATA]." at bounding box center [500, 351] width 154 height 118
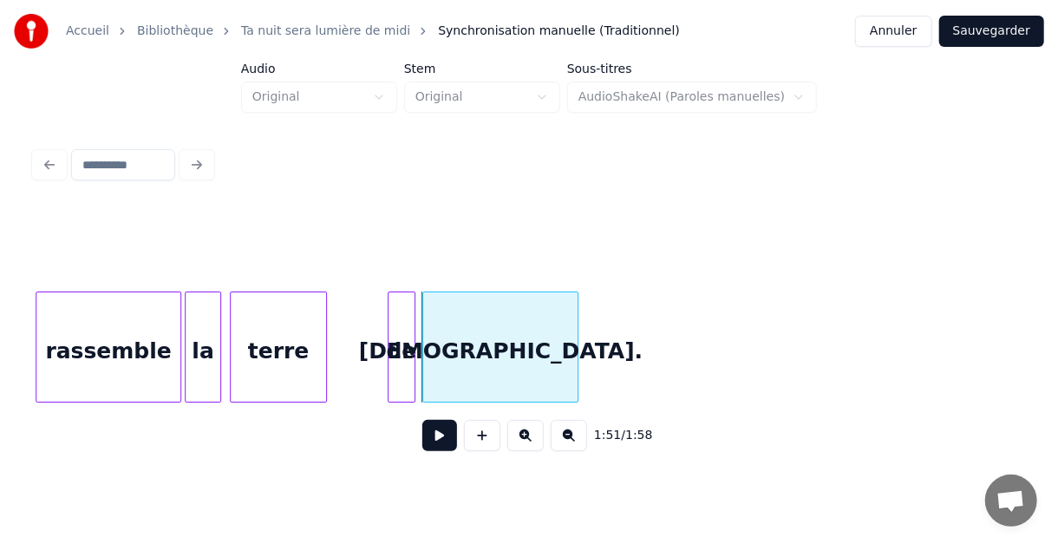
click at [401, 323] on div "de" at bounding box center [402, 351] width 26 height 118
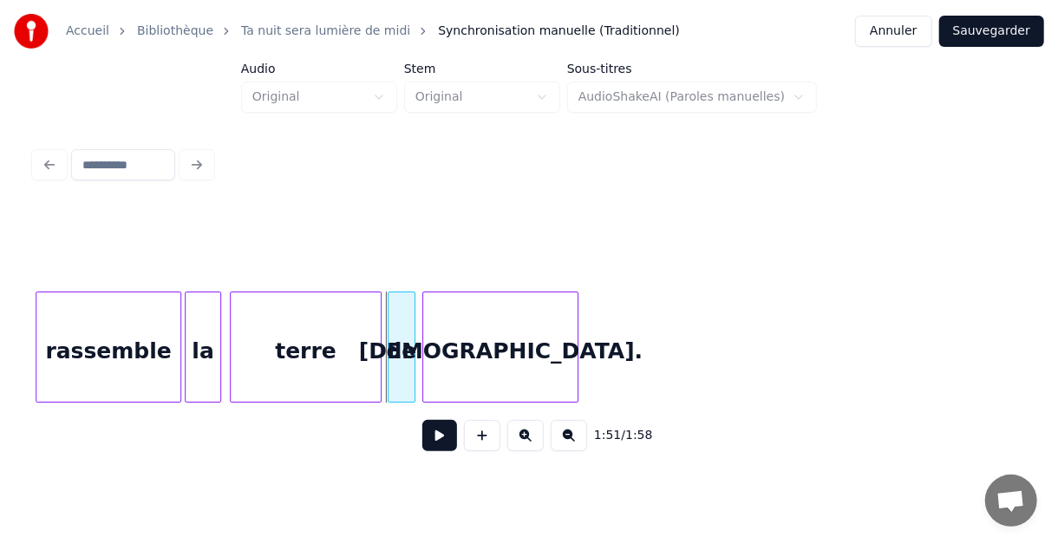
click at [376, 323] on div at bounding box center [378, 346] width 5 height 109
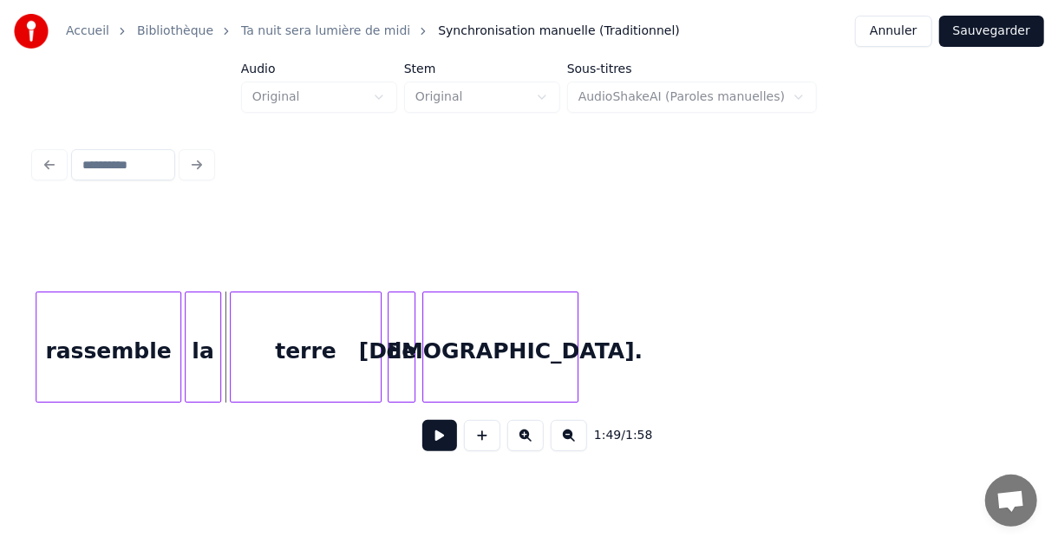
click at [436, 442] on button at bounding box center [439, 435] width 35 height 31
drag, startPoint x: 443, startPoint y: 444, endPoint x: 423, endPoint y: 419, distance: 32.1
click at [441, 441] on button at bounding box center [439, 435] width 35 height 31
click at [367, 330] on div at bounding box center [369, 346] width 5 height 109
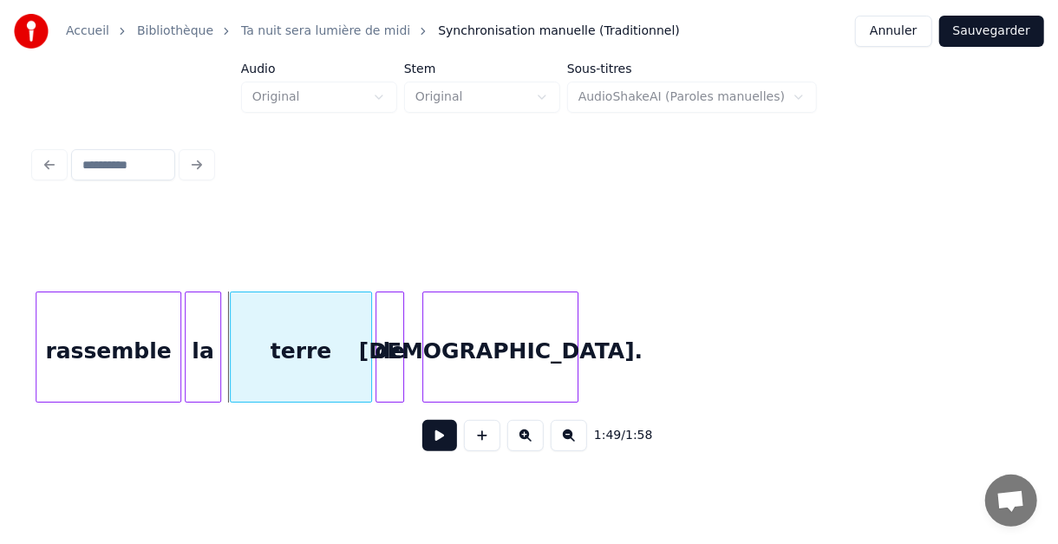
click at [389, 329] on div "de" at bounding box center [389, 351] width 26 height 118
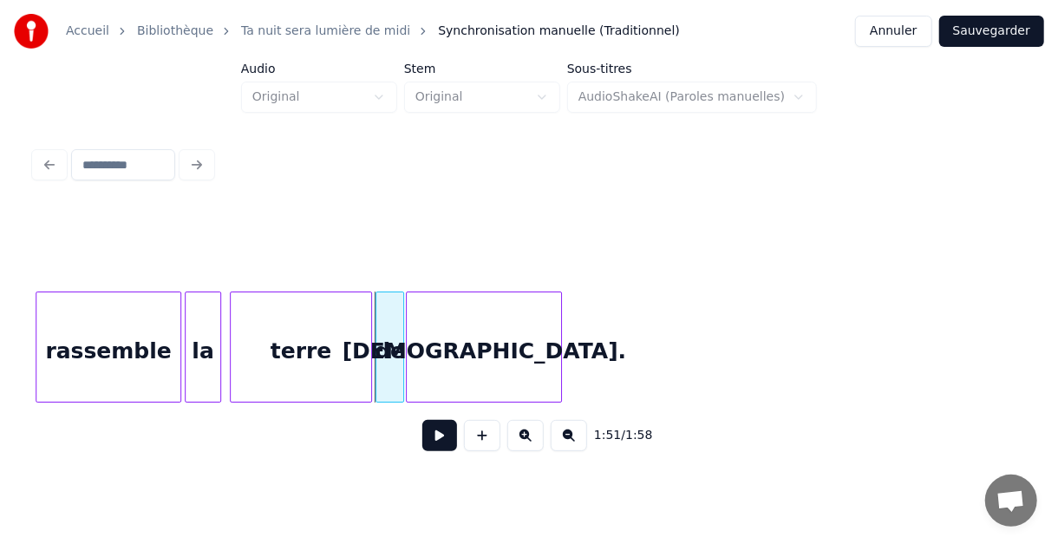
click at [428, 329] on div "[DEMOGRAPHIC_DATA]." at bounding box center [484, 351] width 154 height 118
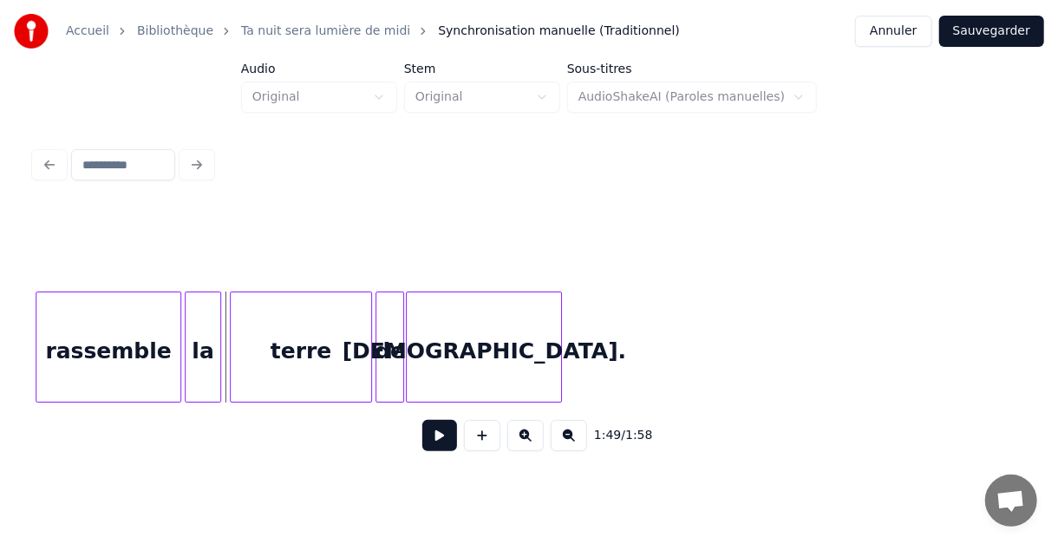
click at [434, 447] on button at bounding box center [439, 435] width 35 height 31
click at [435, 451] on button at bounding box center [439, 435] width 35 height 31
click at [1016, 40] on button "Sauvegarder" at bounding box center [991, 31] width 105 height 31
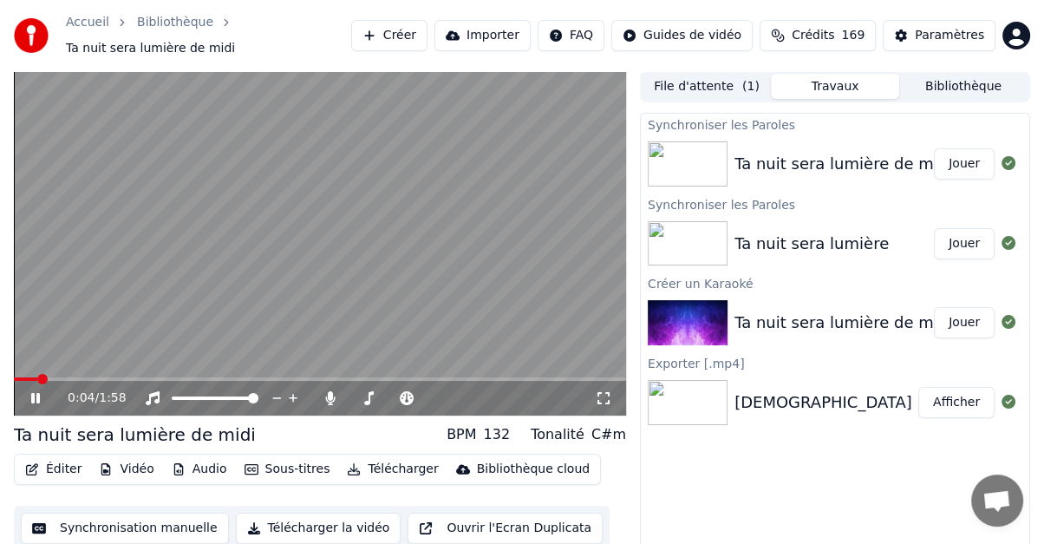
click at [36, 393] on icon at bounding box center [35, 398] width 9 height 10
click at [411, 391] on icon at bounding box center [407, 398] width 14 height 14
click at [545, 389] on icon at bounding box center [547, 397] width 16 height 17
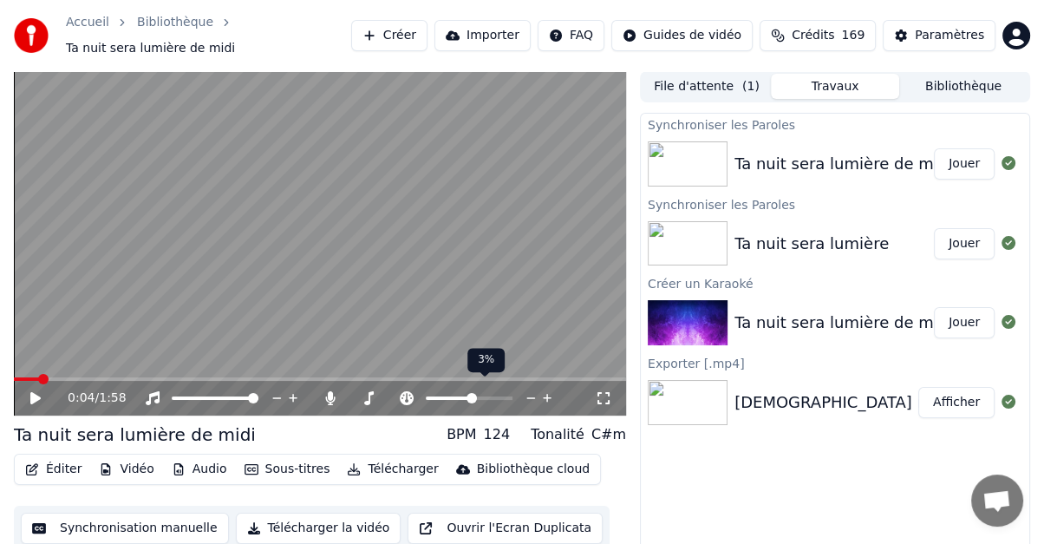
click at [545, 389] on icon at bounding box center [547, 397] width 16 height 17
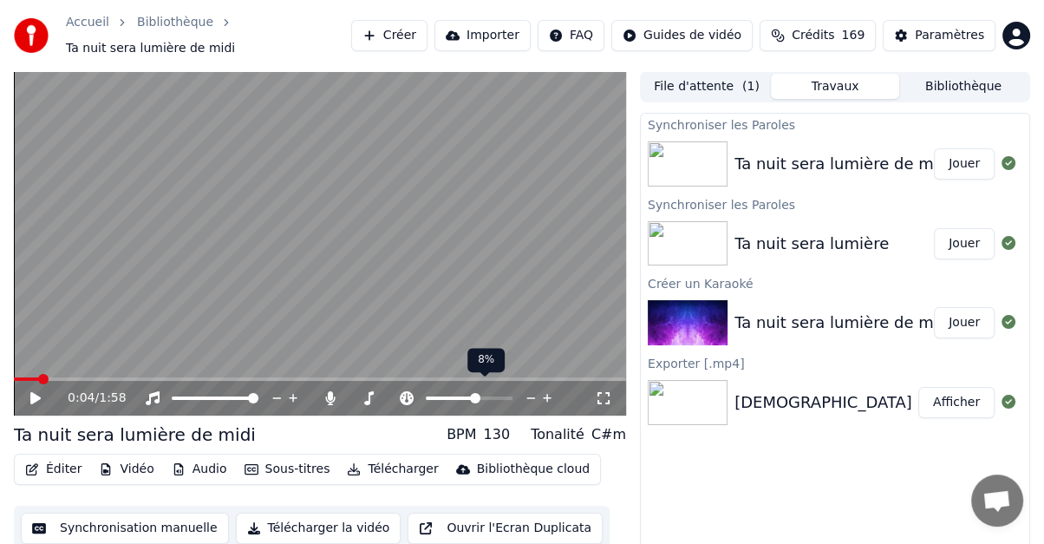
click at [545, 389] on icon at bounding box center [547, 397] width 16 height 17
click at [14, 374] on span at bounding box center [19, 379] width 10 height 10
click at [31, 392] on icon at bounding box center [35, 398] width 10 height 12
click at [36, 391] on icon at bounding box center [48, 398] width 40 height 14
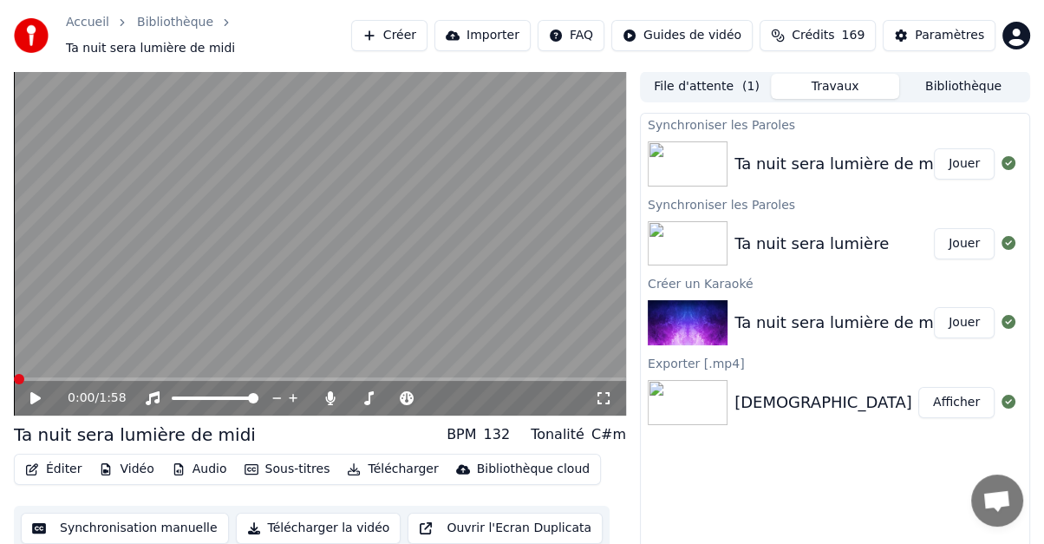
click at [14, 374] on span at bounding box center [19, 379] width 10 height 10
click at [331, 391] on icon at bounding box center [330, 398] width 17 height 14
click at [294, 389] on icon at bounding box center [293, 397] width 16 height 17
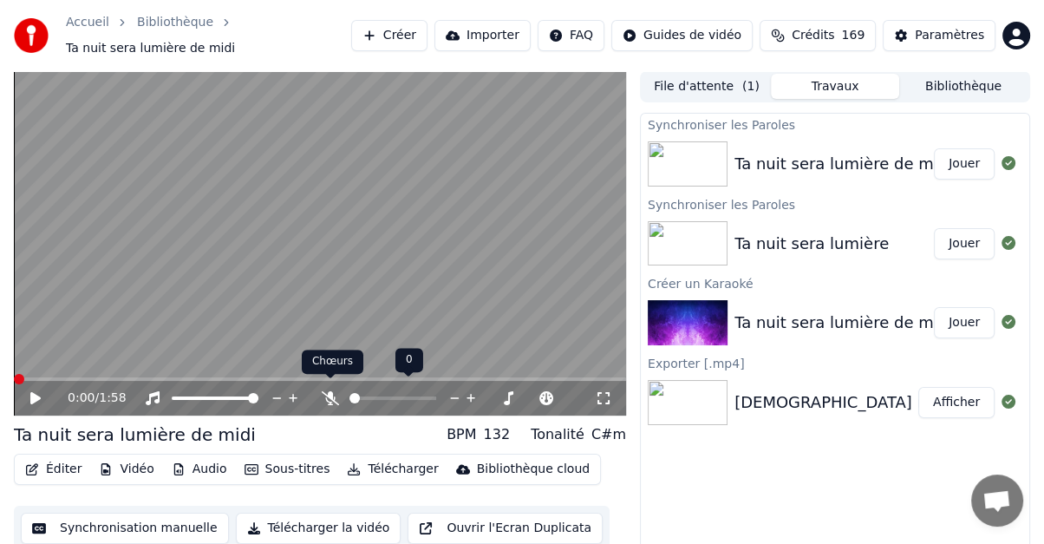
click at [330, 391] on icon at bounding box center [330, 398] width 17 height 14
click at [363, 393] on span at bounding box center [366, 398] width 10 height 10
click at [34, 392] on icon at bounding box center [35, 398] width 10 height 12
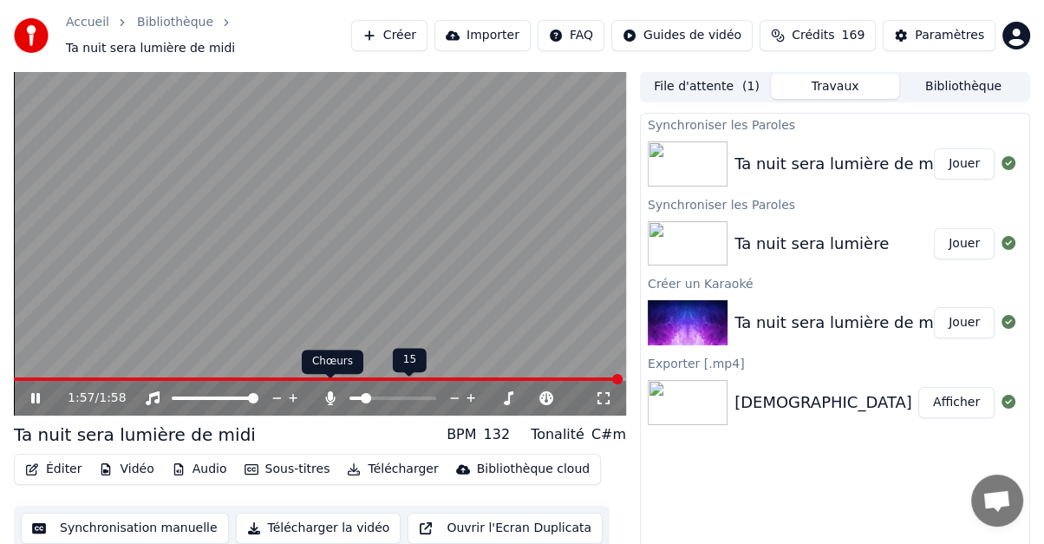
click at [327, 391] on icon at bounding box center [330, 398] width 17 height 14
click at [31, 392] on icon at bounding box center [35, 398] width 10 height 12
click at [467, 389] on icon at bounding box center [471, 397] width 16 height 17
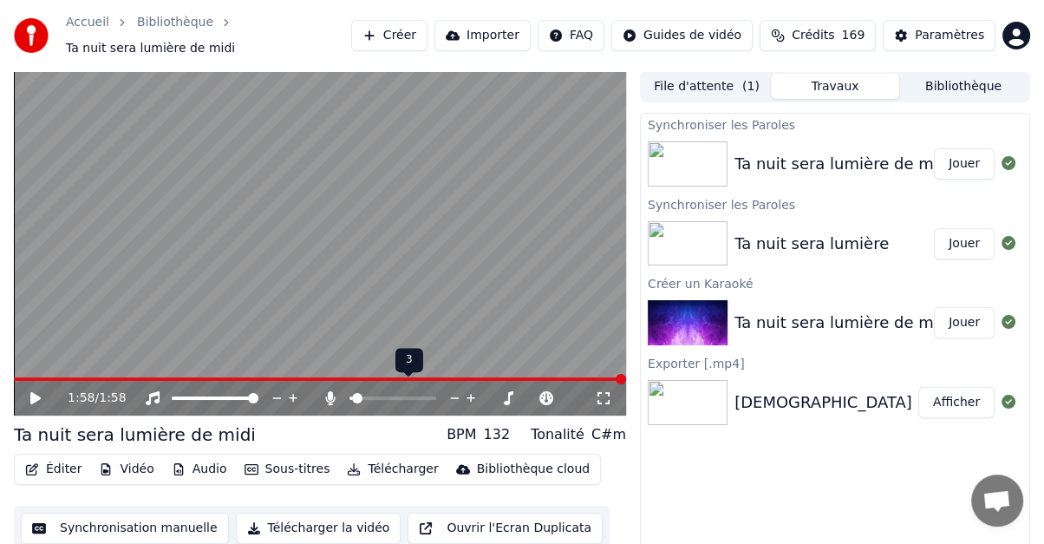
click at [467, 389] on icon at bounding box center [471, 397] width 16 height 17
click at [34, 392] on icon at bounding box center [35, 398] width 10 height 12
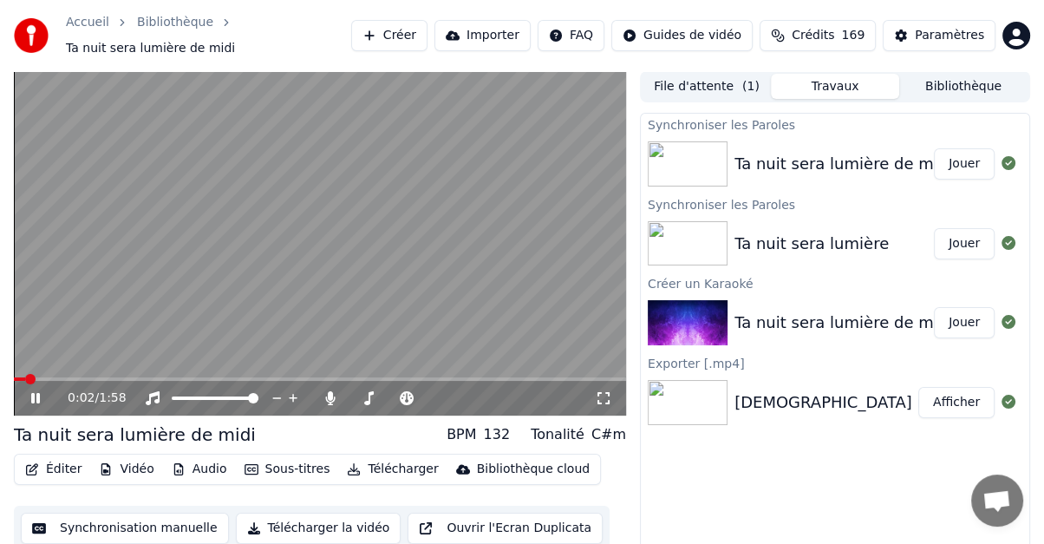
click at [33, 393] on icon at bounding box center [35, 398] width 9 height 10
